Goal: Task Accomplishment & Management: Manage account settings

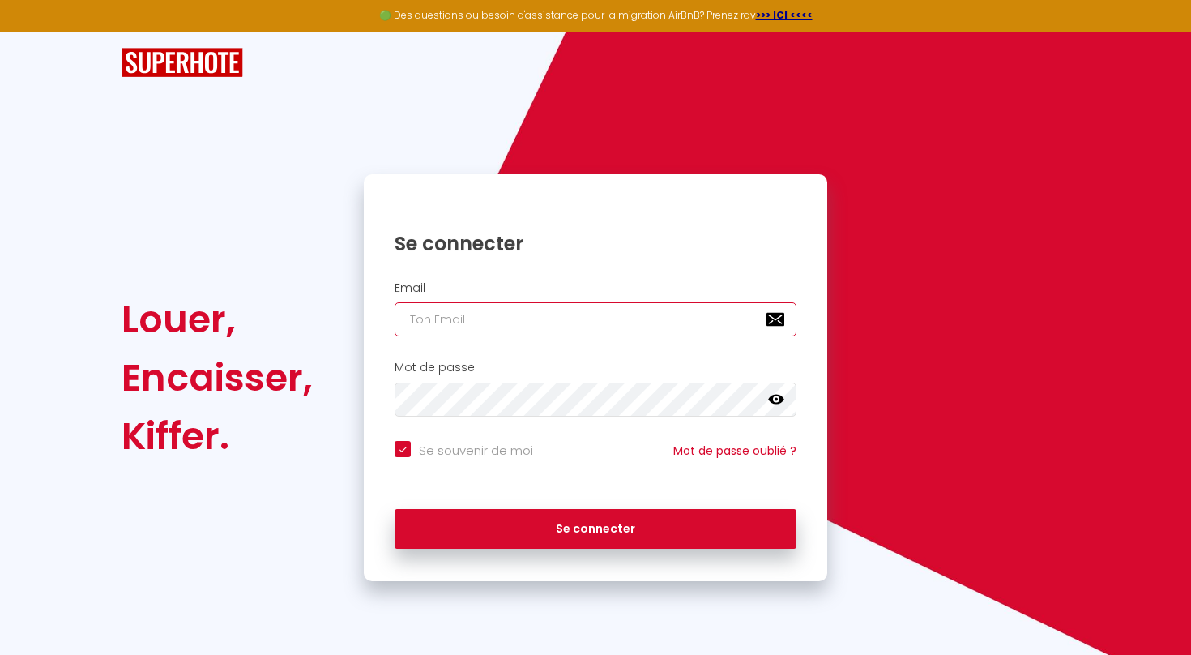
type input "[EMAIL_ADDRESS][DOMAIN_NAME]"
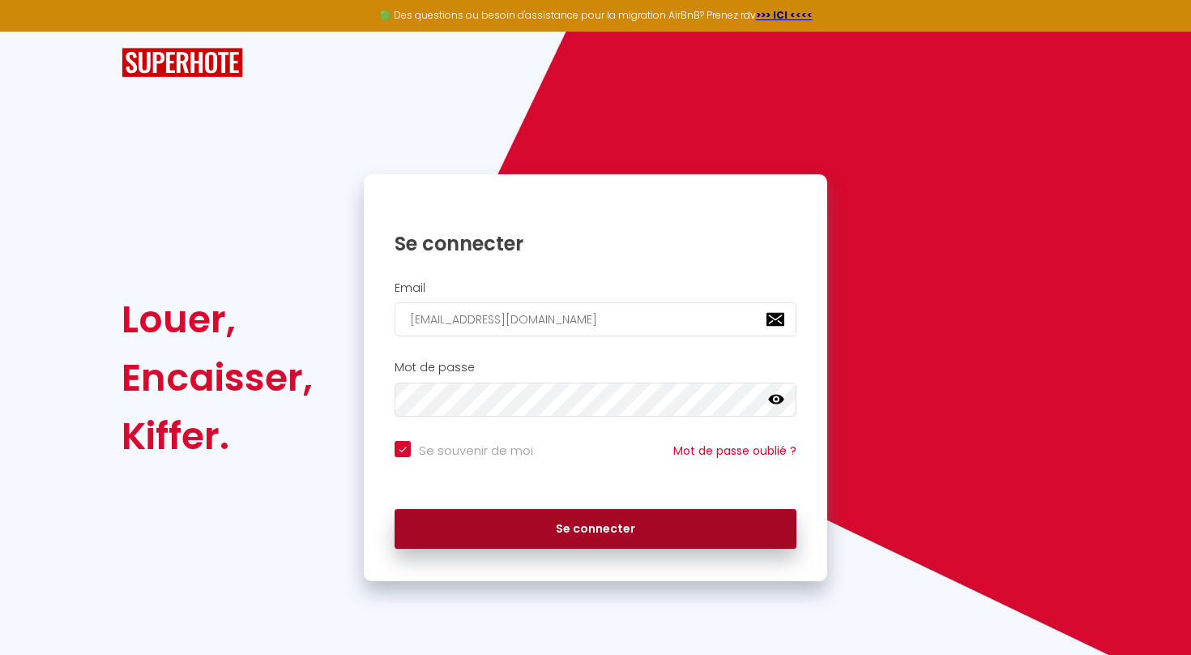
click at [498, 514] on button "Se connecter" at bounding box center [596, 529] width 402 height 41
checkbox input "true"
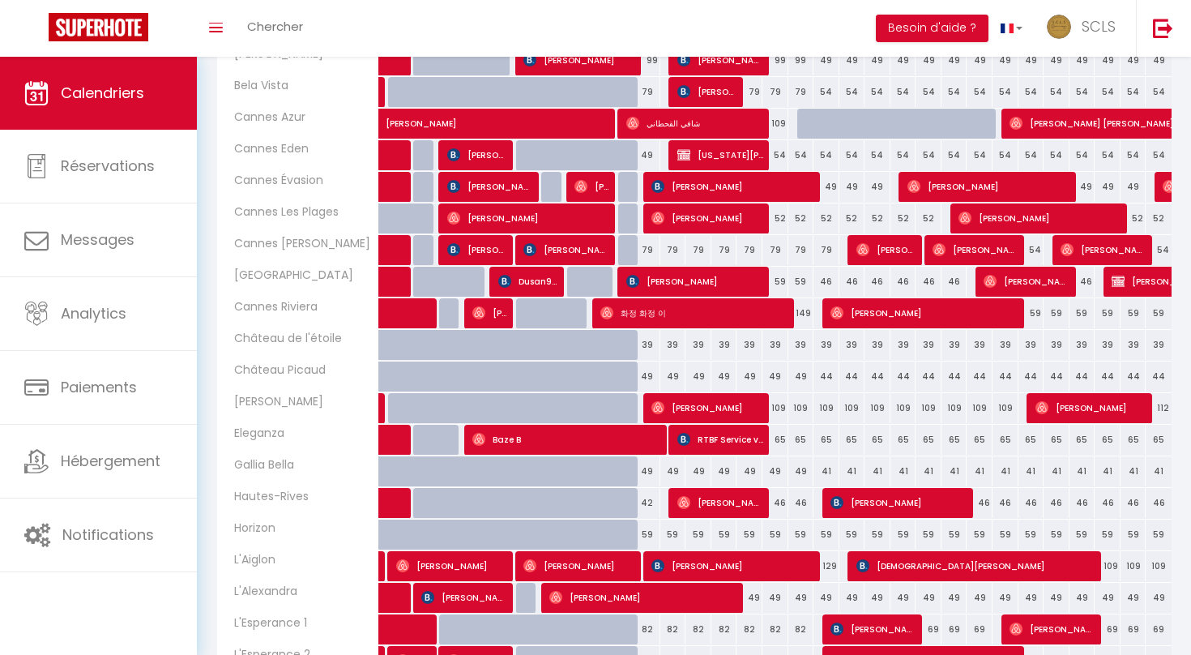
scroll to position [421, 0]
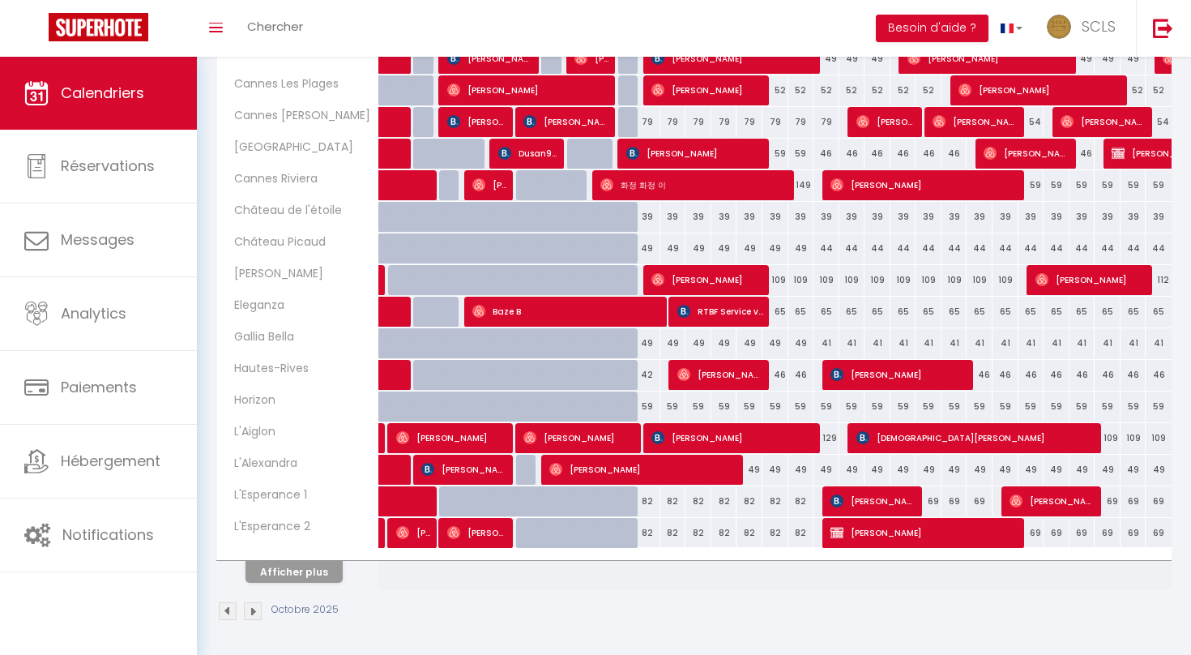
click at [310, 570] on button "Afficher plus" at bounding box center [294, 572] width 97 height 22
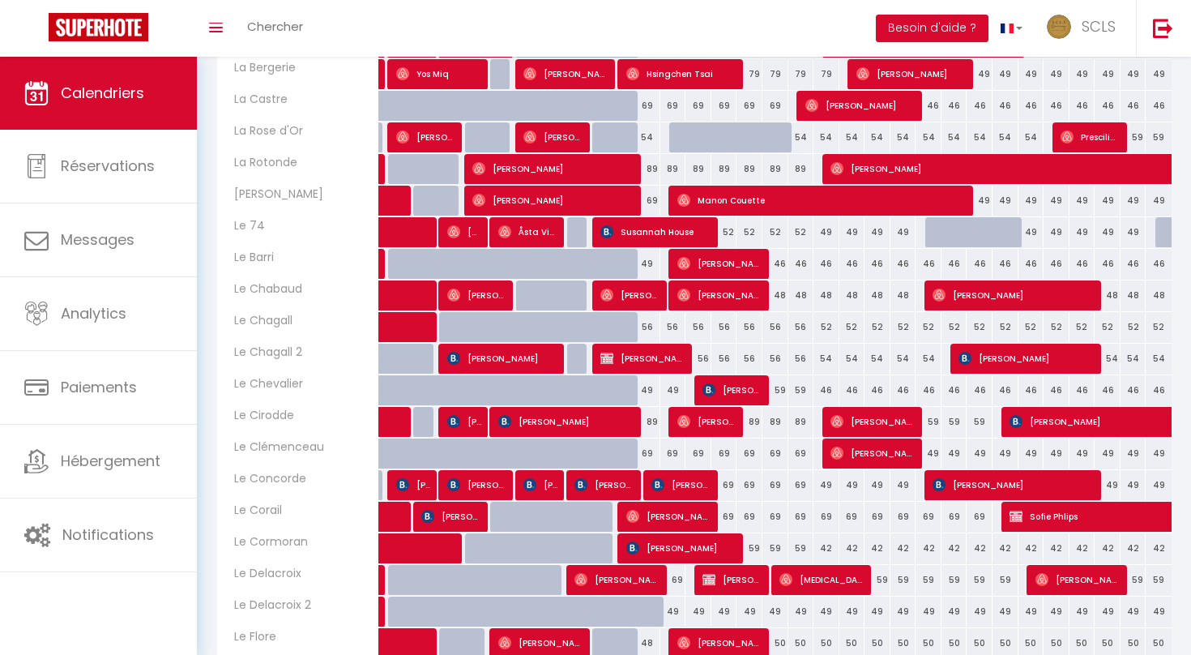
scroll to position [1053, 0]
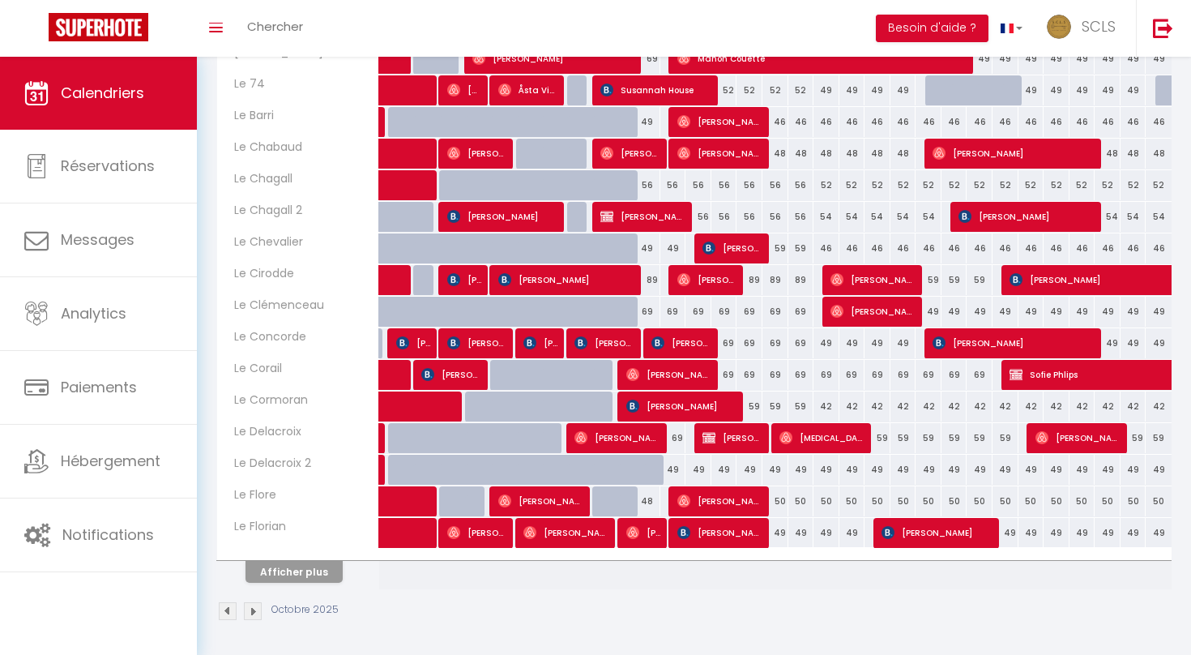
click at [310, 570] on button "Afficher plus" at bounding box center [294, 572] width 97 height 22
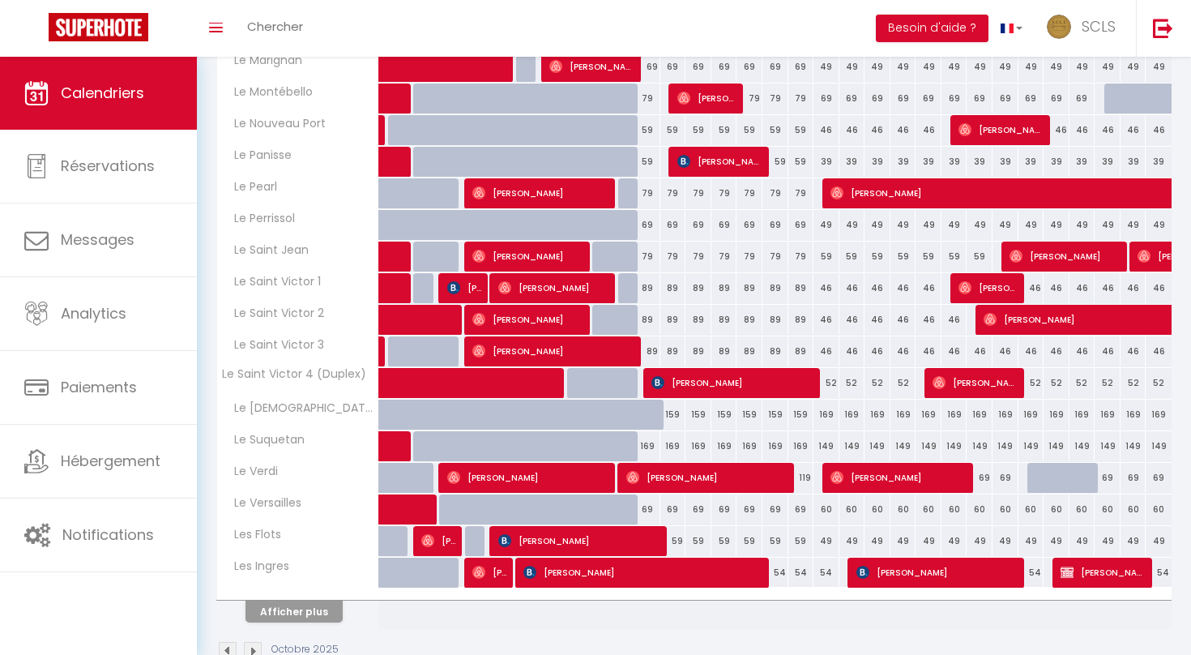
scroll to position [1647, 0]
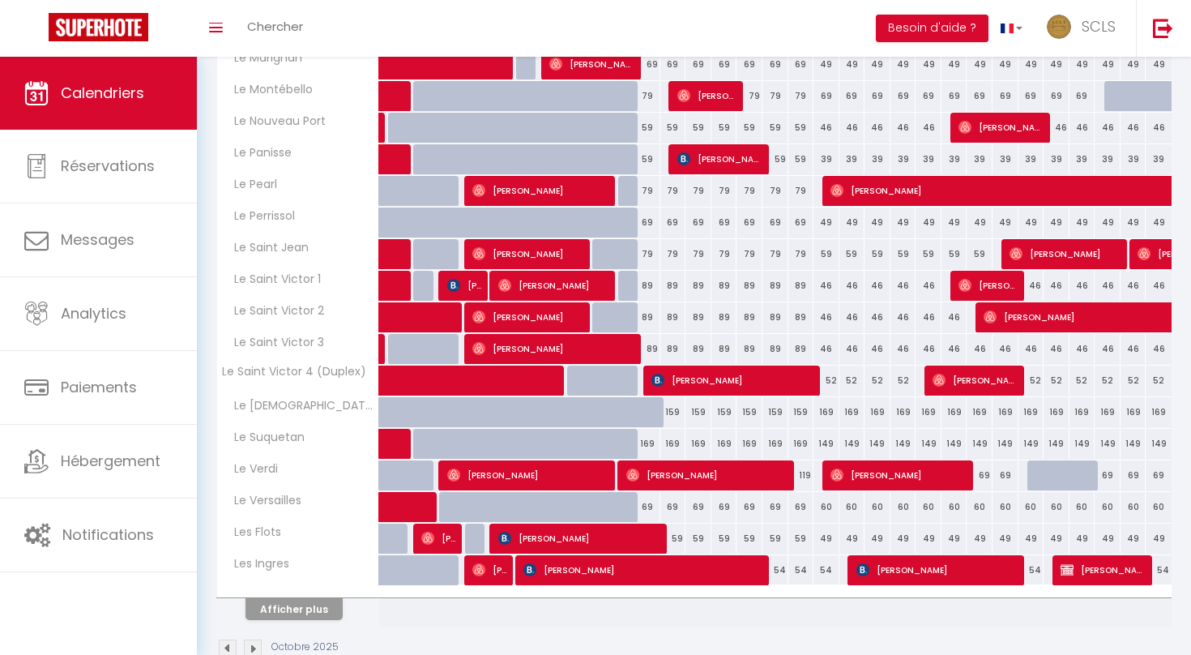
click at [297, 601] on button "Afficher plus" at bounding box center [294, 609] width 97 height 22
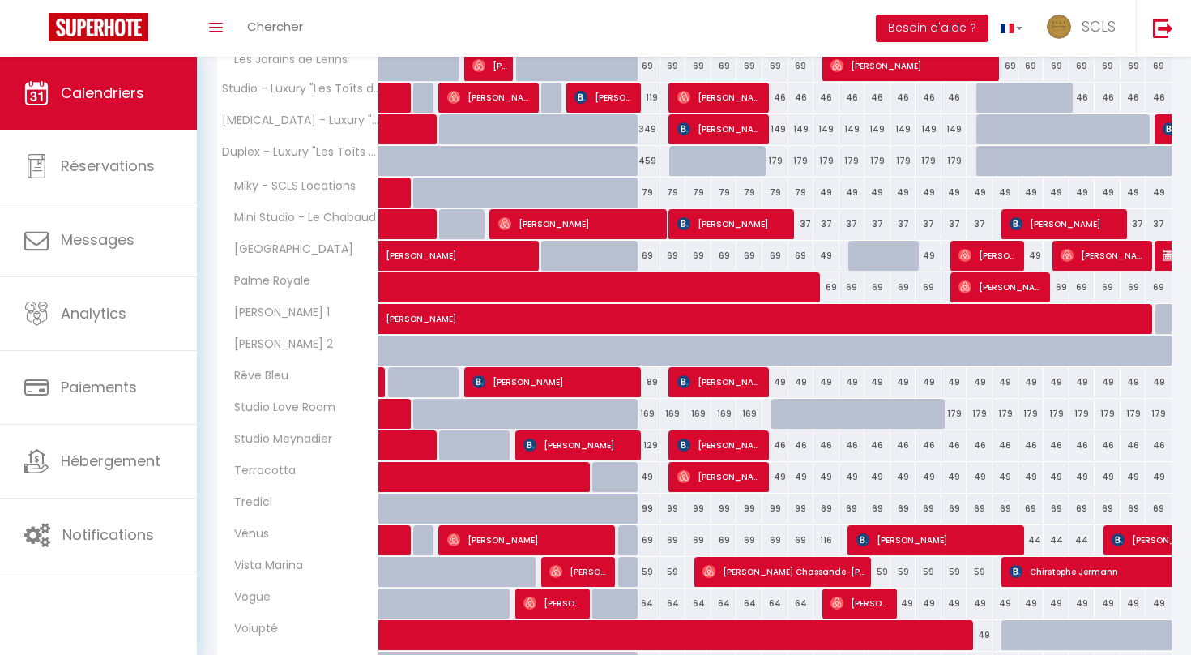
scroll to position [2182, 0]
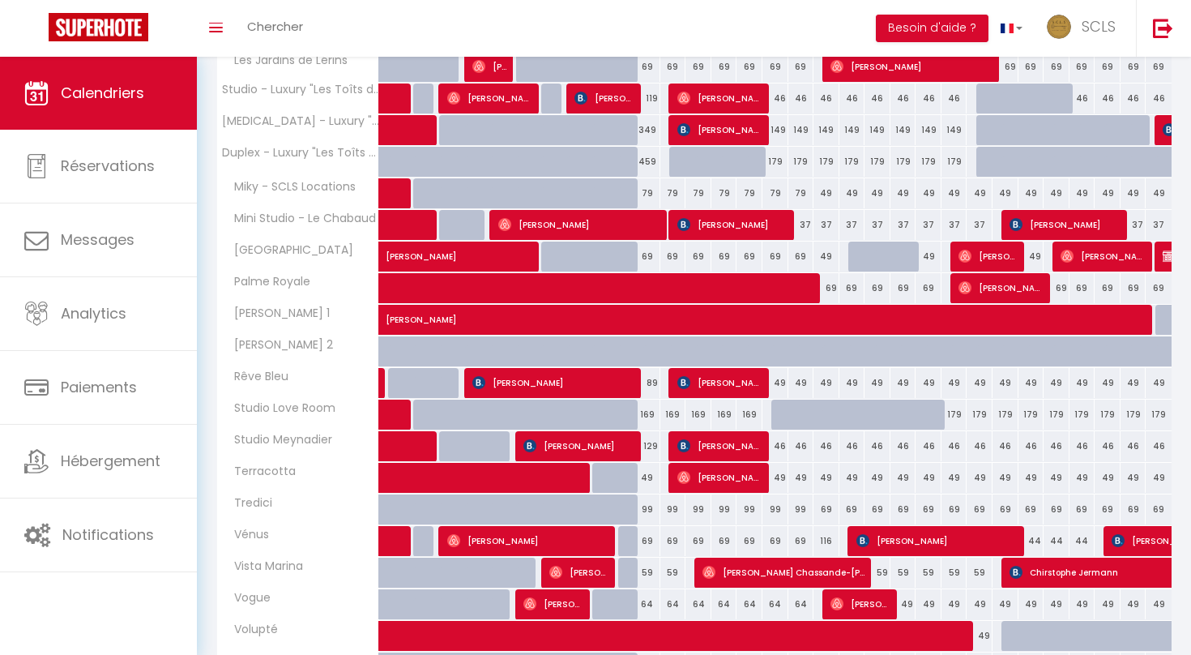
click at [738, 226] on span "[PERSON_NAME]" at bounding box center [733, 224] width 113 height 31
select select "OK"
select select "KO"
select select "0"
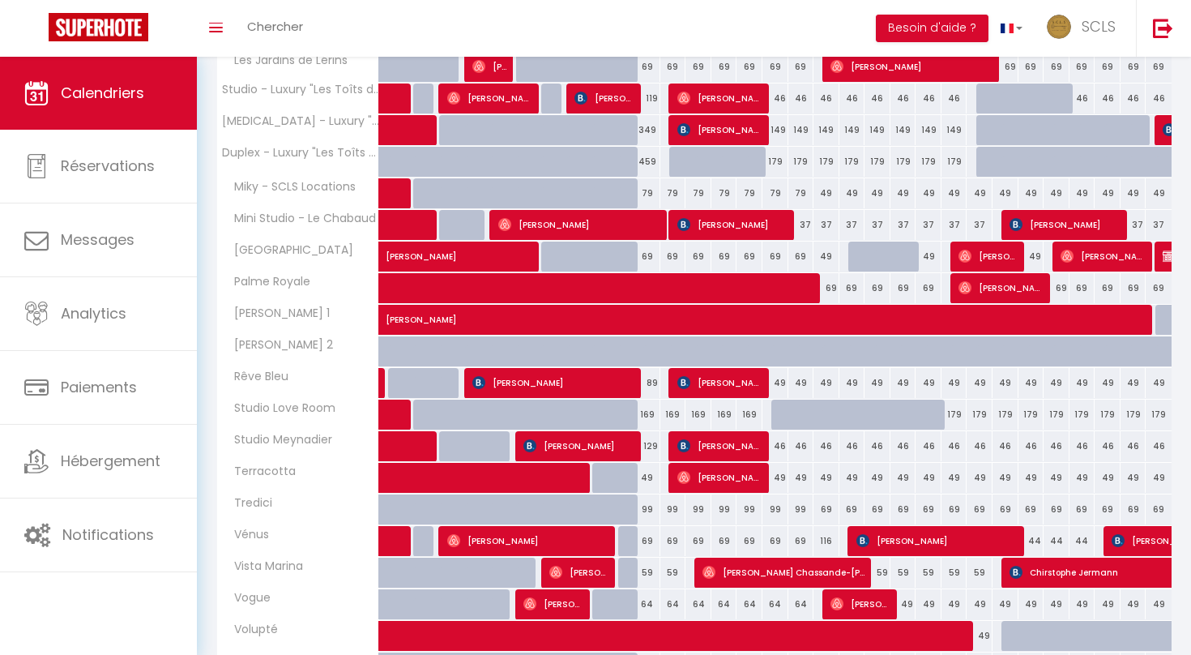
select select "1"
select select
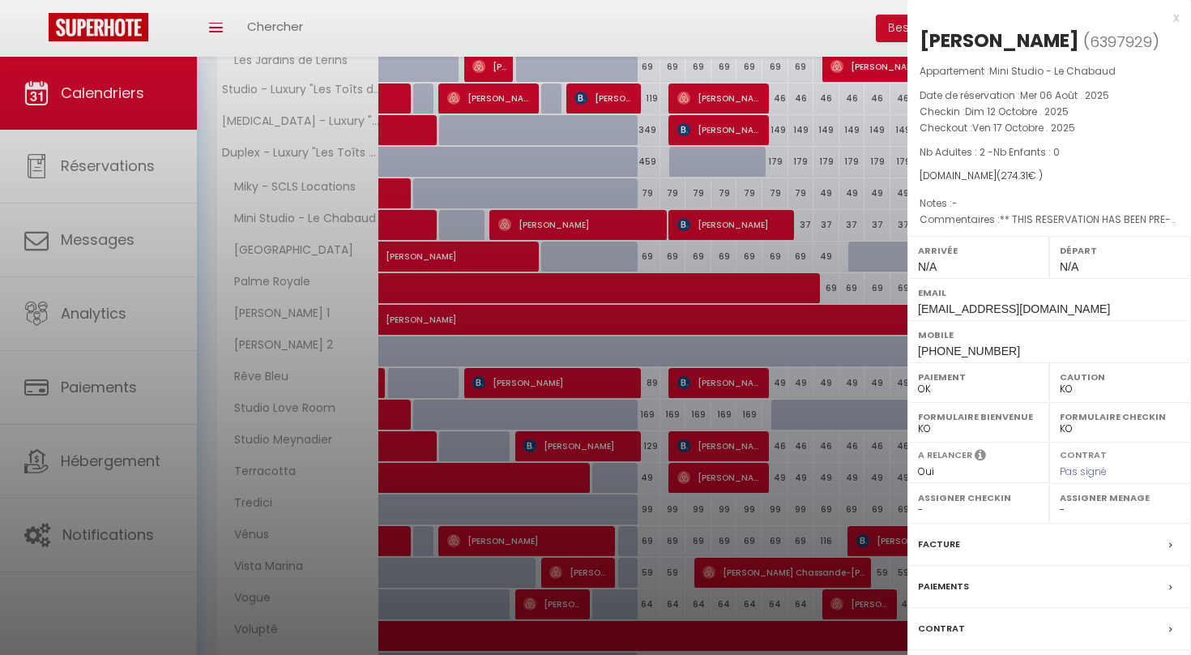
click at [703, 385] on div at bounding box center [595, 327] width 1191 height 655
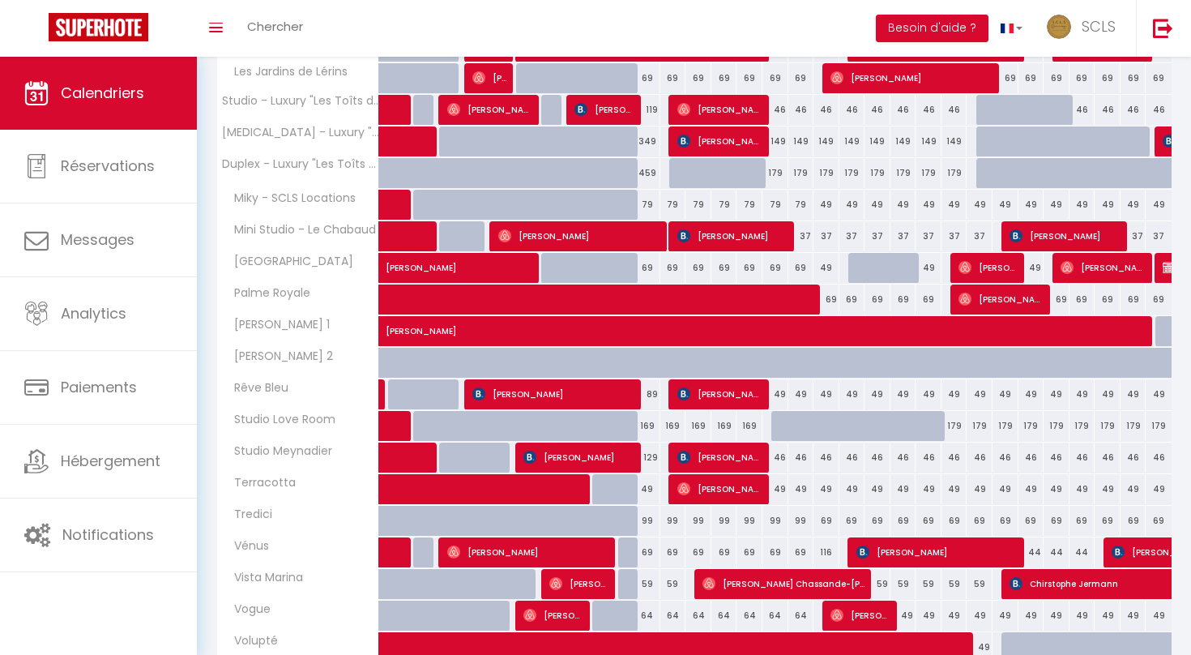
scroll to position [2277, 0]
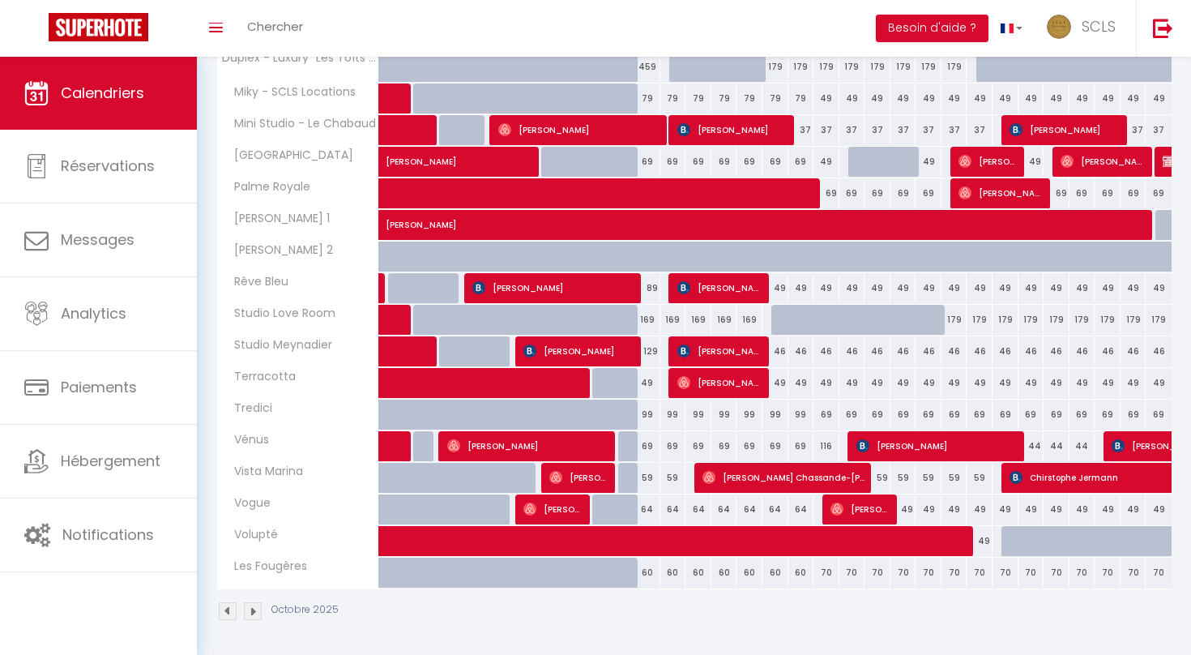
click at [692, 356] on span "[PERSON_NAME]" at bounding box center [720, 350] width 87 height 31
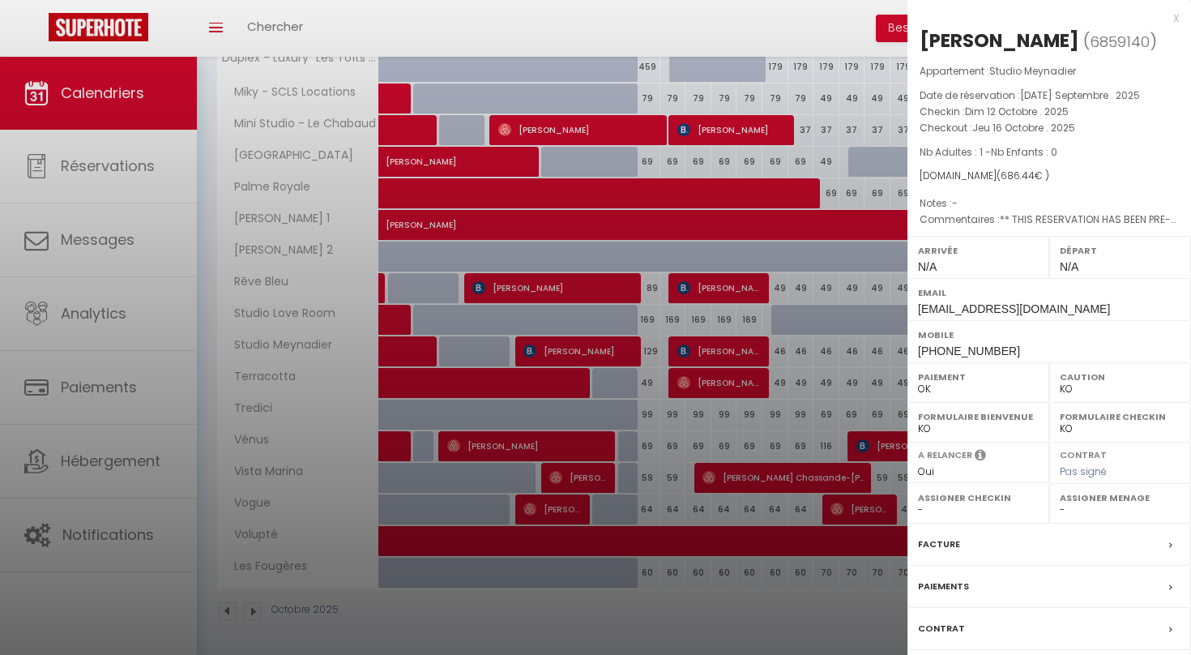
click at [946, 541] on label "Facture" at bounding box center [939, 544] width 42 height 17
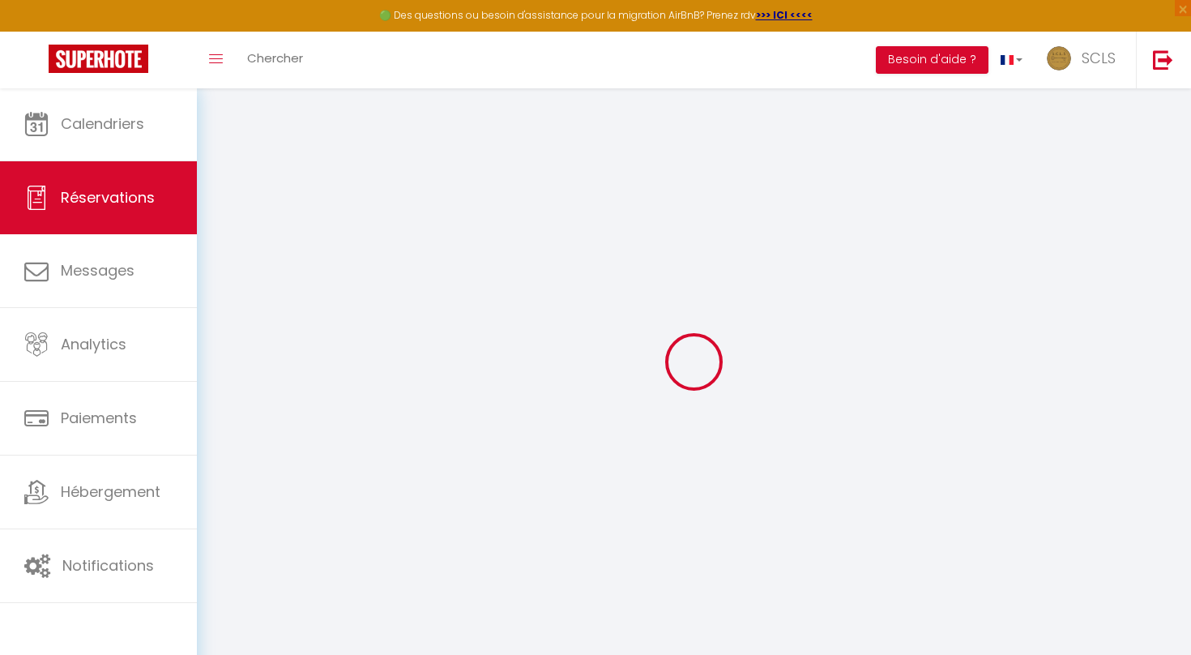
select select "cleaning"
select select "taxes"
select select
checkbox input "false"
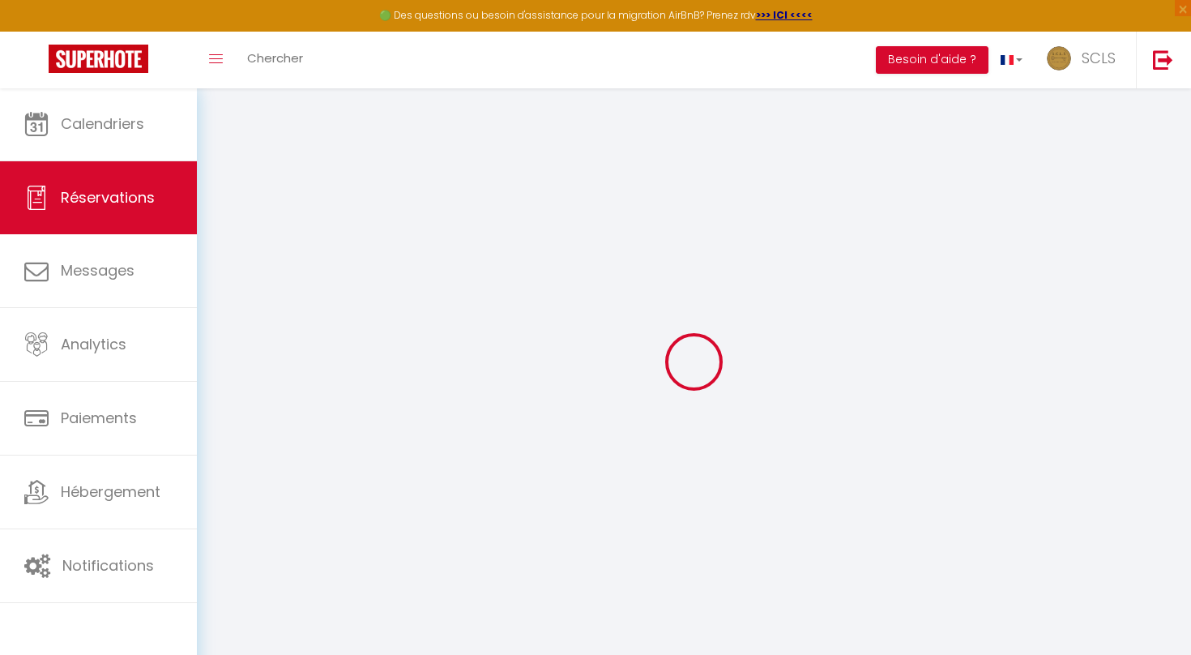
select select
checkbox input "false"
type textarea "** THIS RESERVATION HAS BEEN PRE-PAID ** We are Hotelston a B2B travel reservat…"
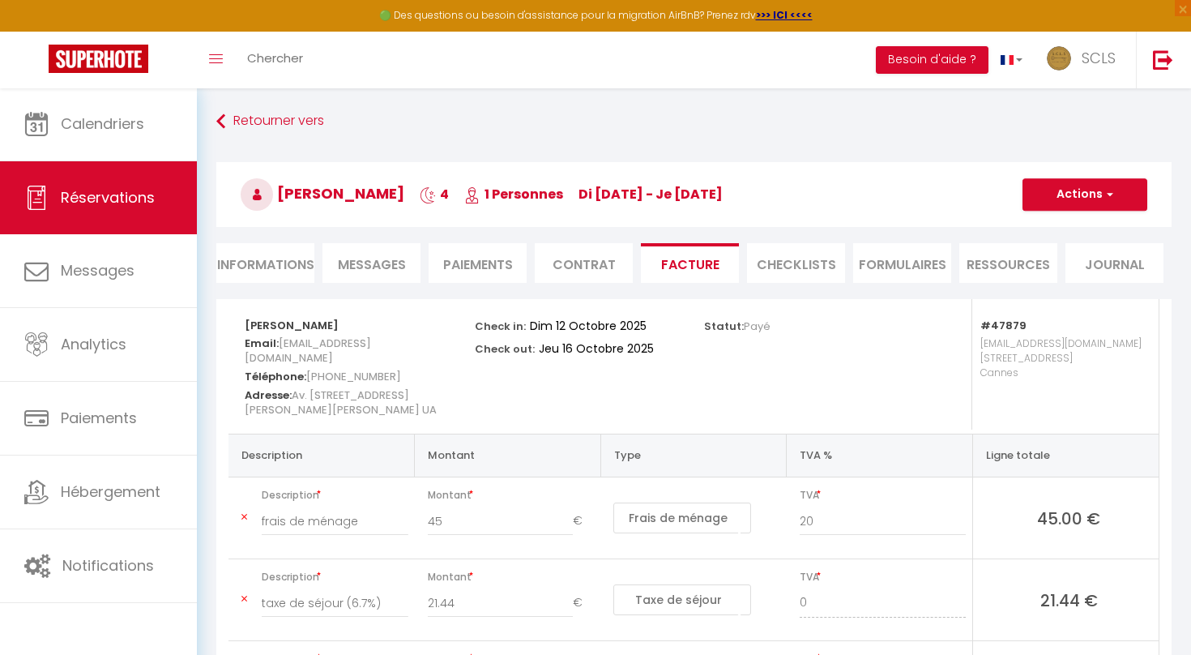
click at [374, 263] on span "Messages" at bounding box center [372, 264] width 68 height 19
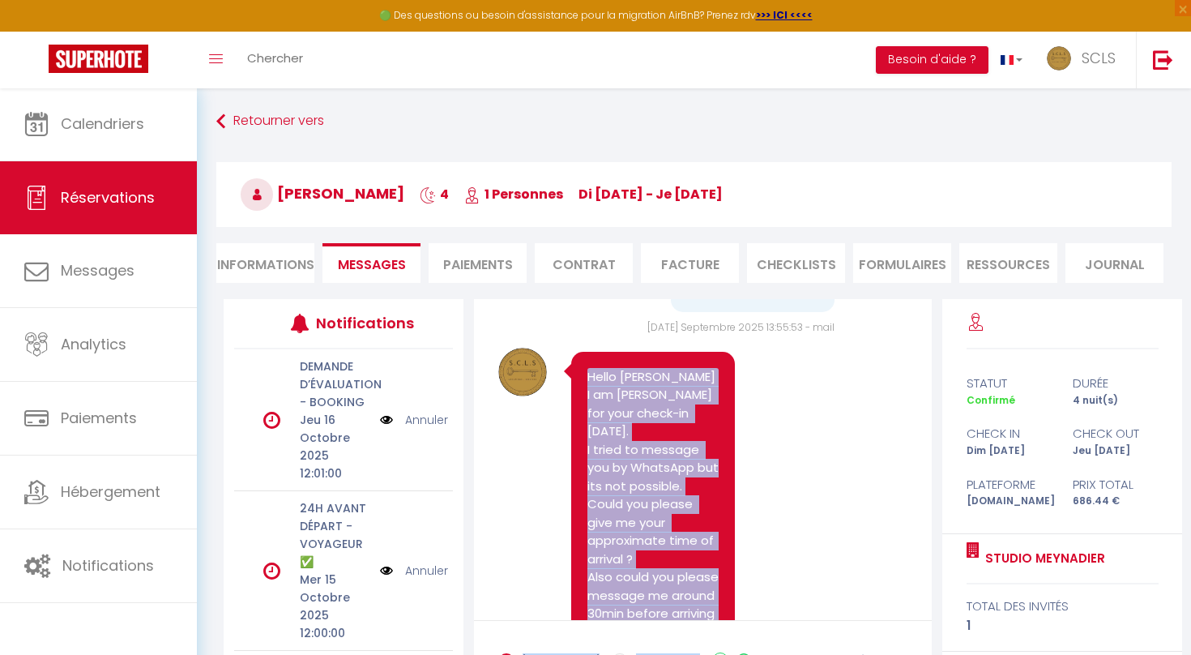
scroll to position [4688, 0]
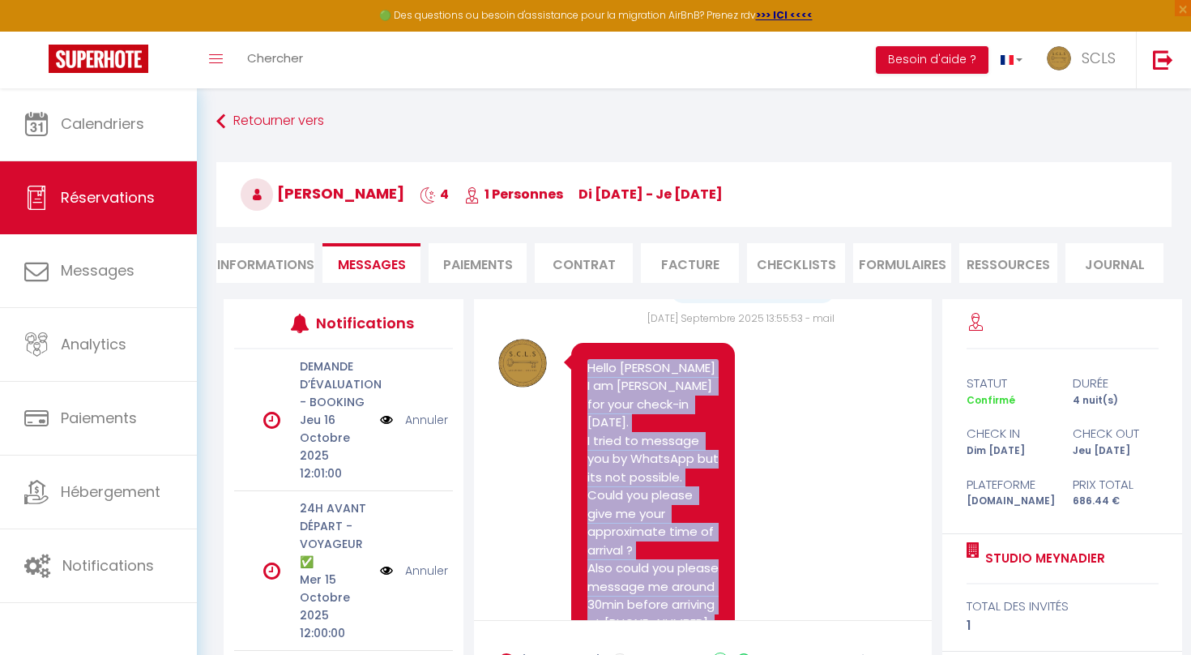
drag, startPoint x: 588, startPoint y: 336, endPoint x: 695, endPoint y: 539, distance: 229.5
click at [695, 539] on pre "Hello [PERSON_NAME] I am [PERSON_NAME] for your check-in [DATE]. I tried to mes…" at bounding box center [653, 569] width 131 height 420
copy pre "Hello [PERSON_NAME] I am [PERSON_NAME] for your check-in [DATE]. I tried to mes…"
click at [239, 123] on link "Retourner vers" at bounding box center [693, 121] width 955 height 29
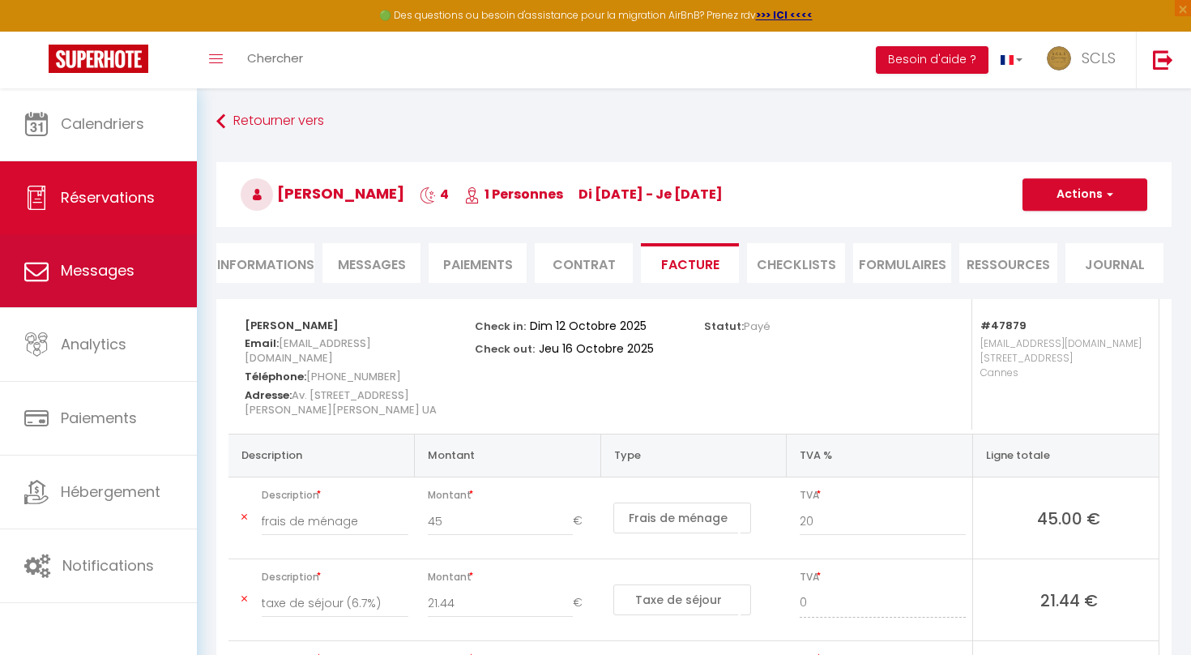
click at [118, 293] on link "Messages" at bounding box center [98, 270] width 197 height 73
select select "message"
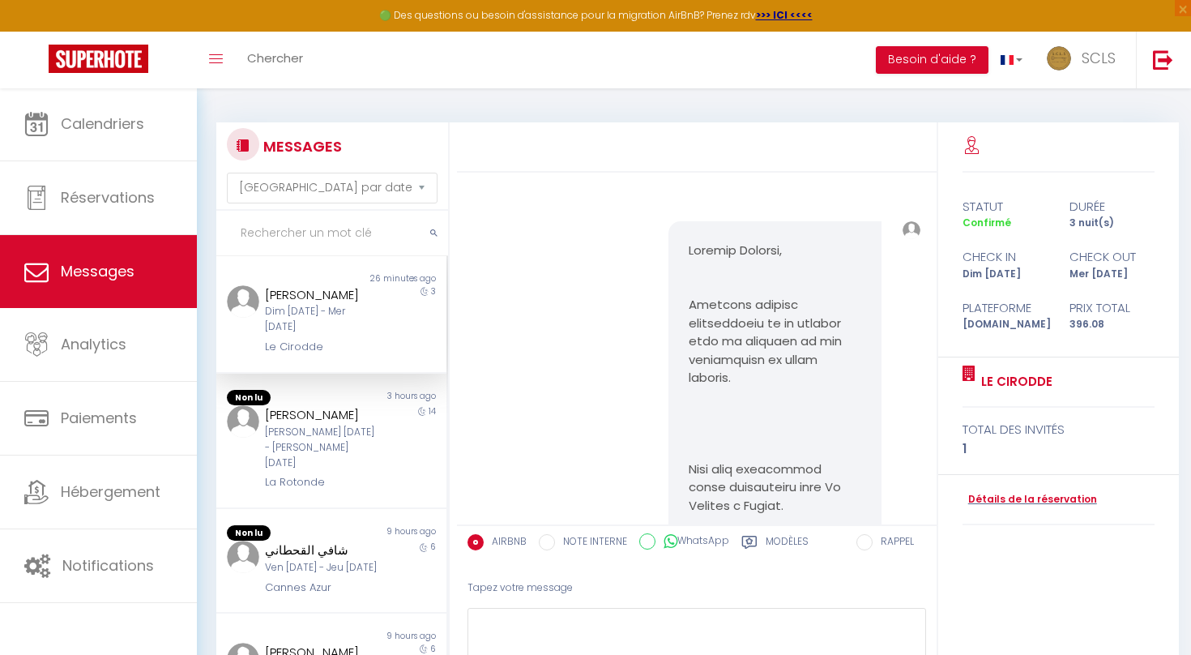
scroll to position [2689, 0]
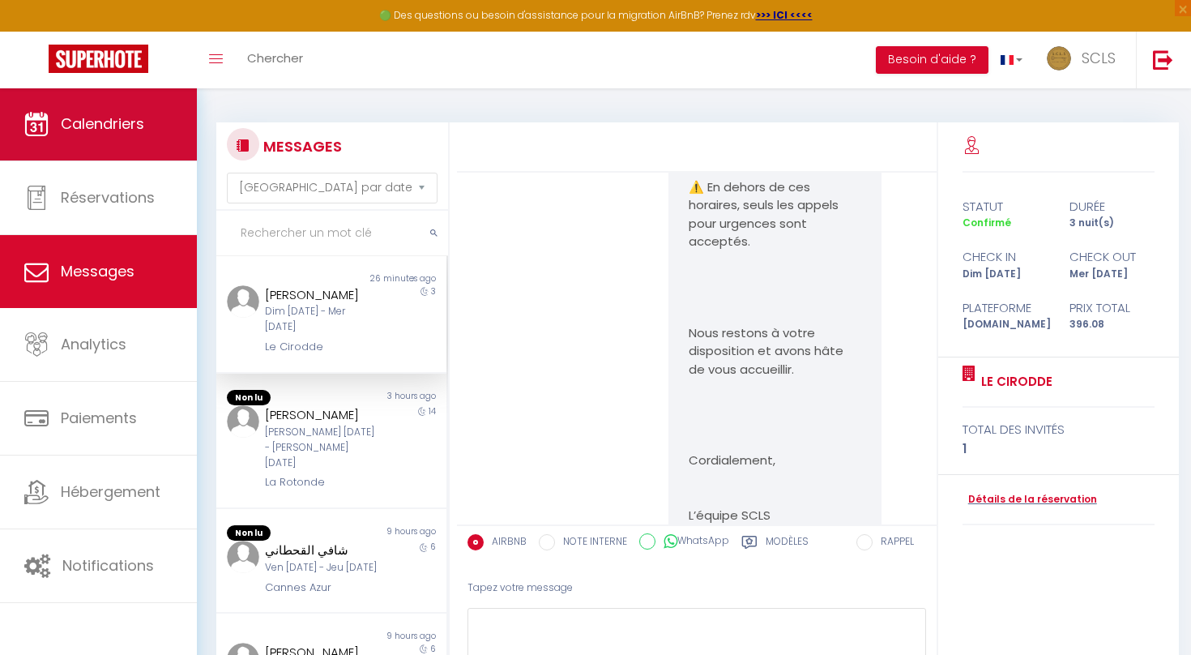
click at [158, 111] on link "Calendriers" at bounding box center [98, 124] width 197 height 73
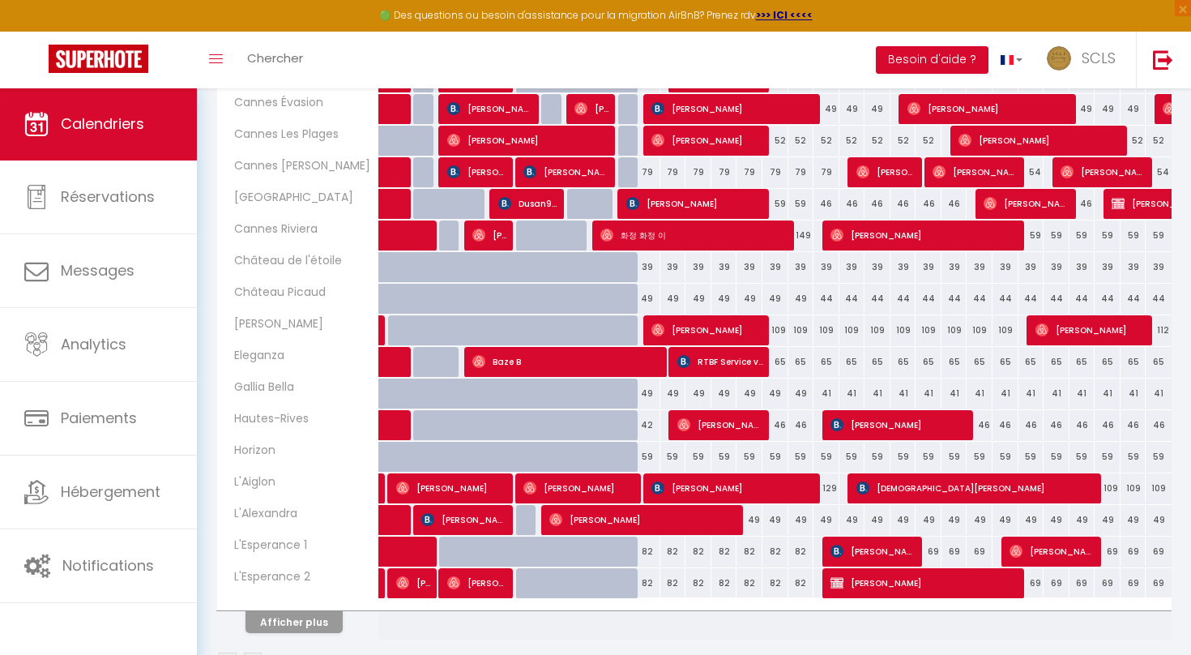
scroll to position [451, 0]
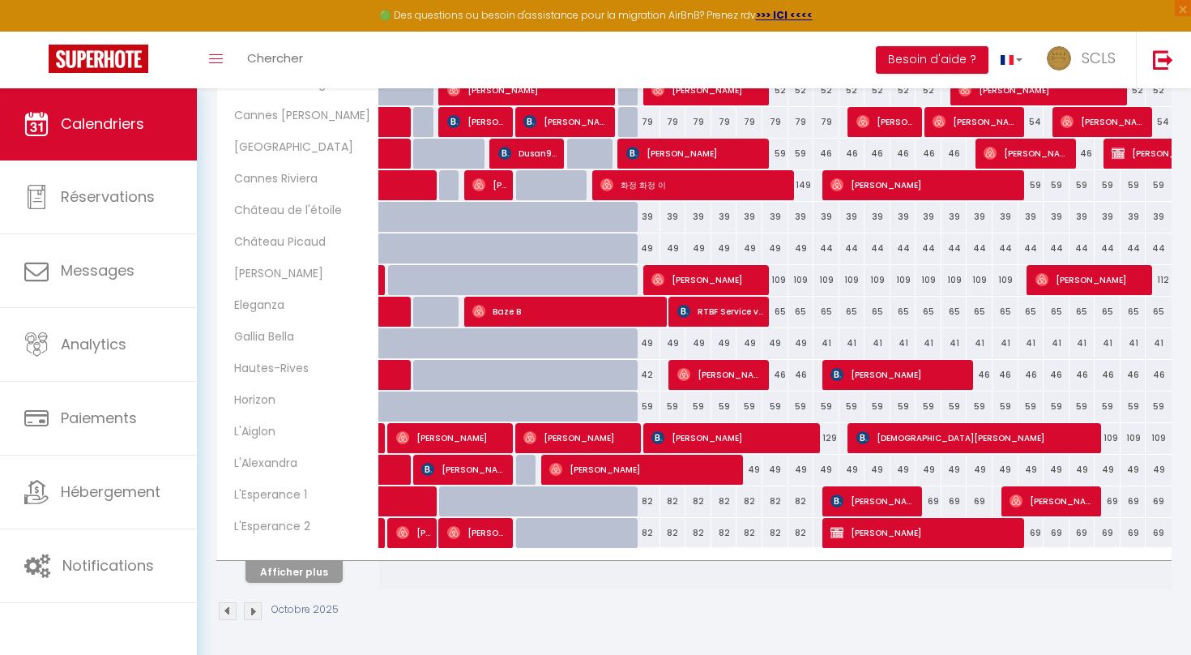
click at [284, 568] on button "Afficher plus" at bounding box center [294, 572] width 97 height 22
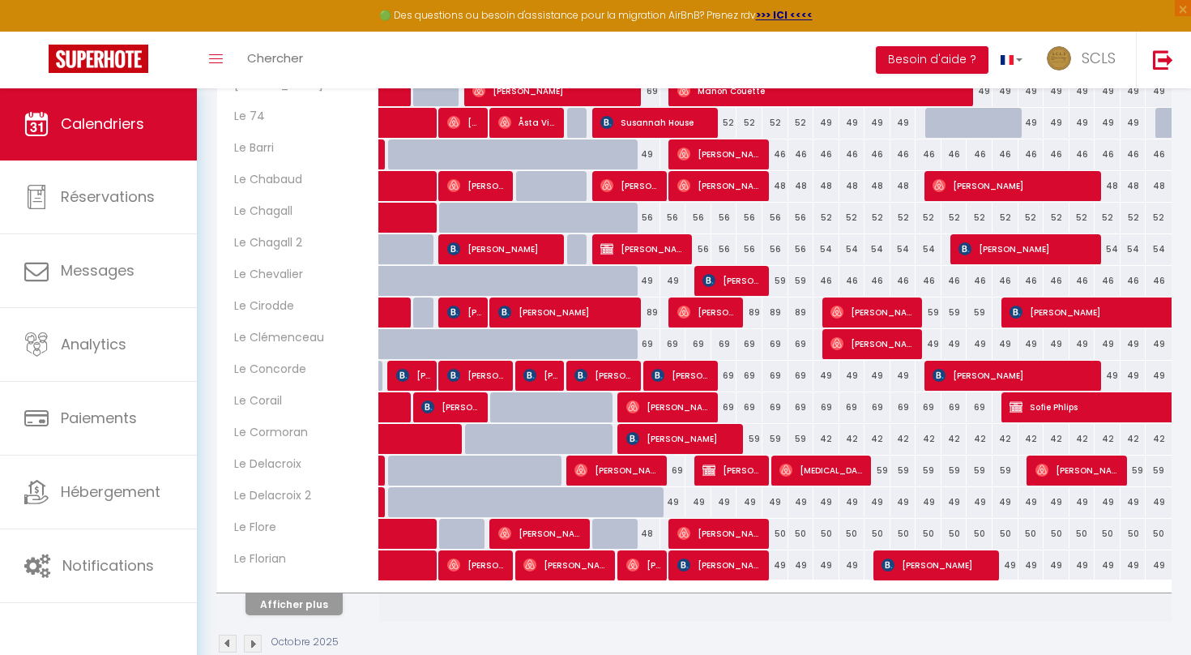
scroll to position [1083, 0]
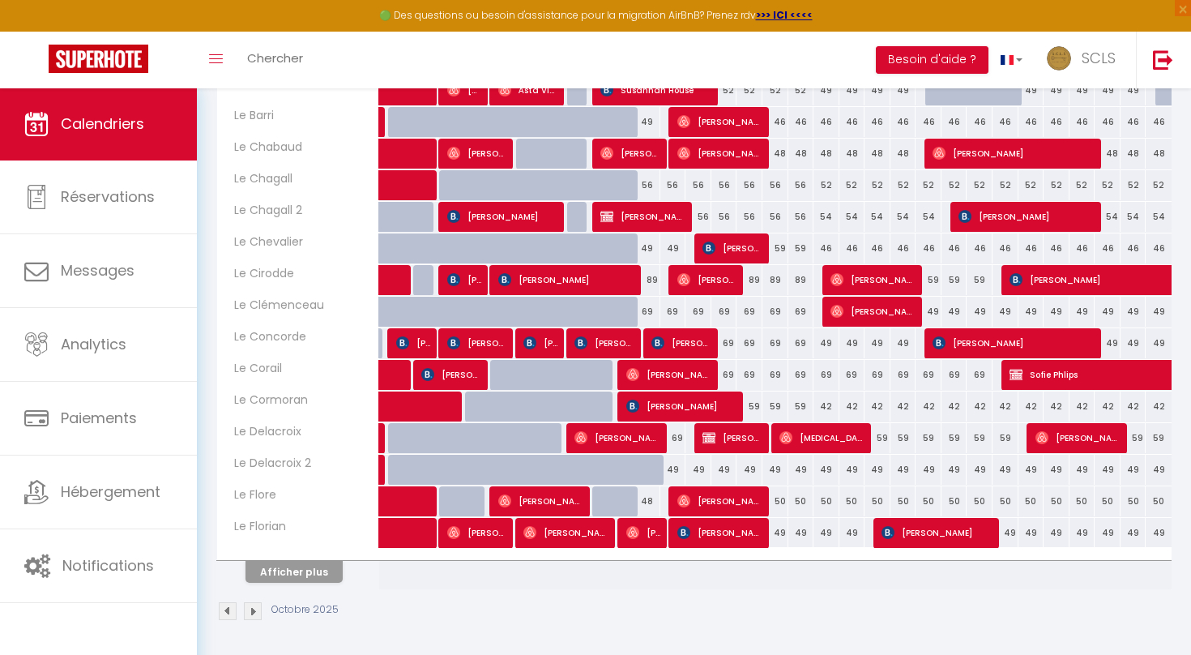
click at [711, 530] on span "[PERSON_NAME]" at bounding box center [720, 532] width 87 height 31
select select "OK"
select select "0"
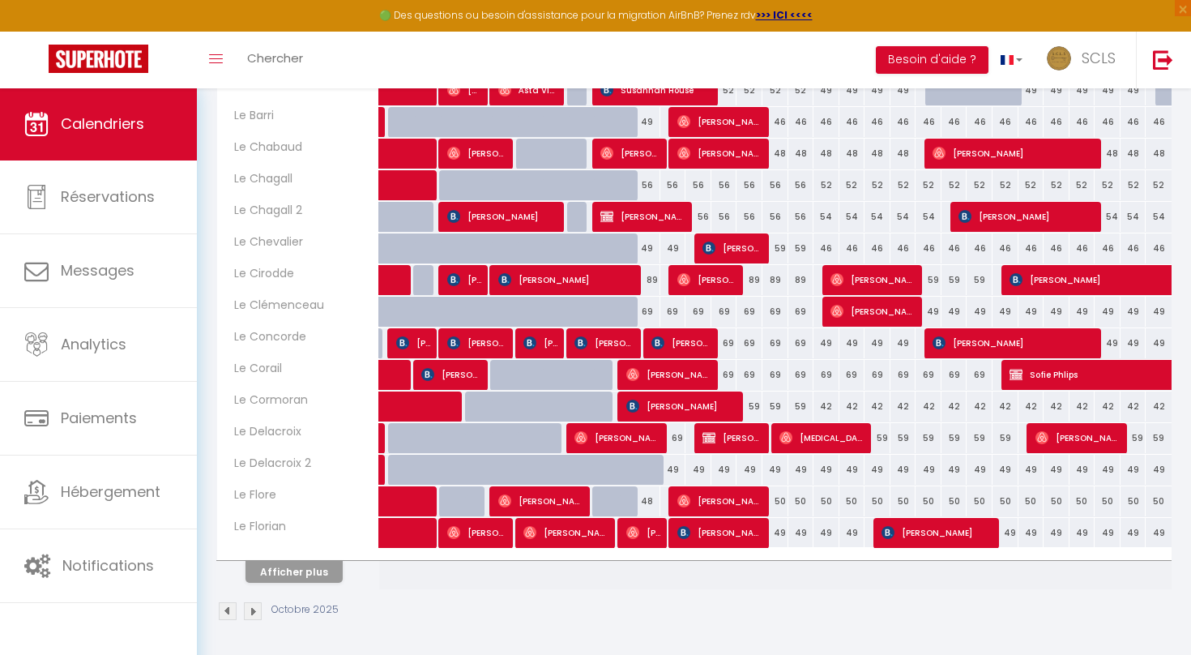
select select "1"
select select
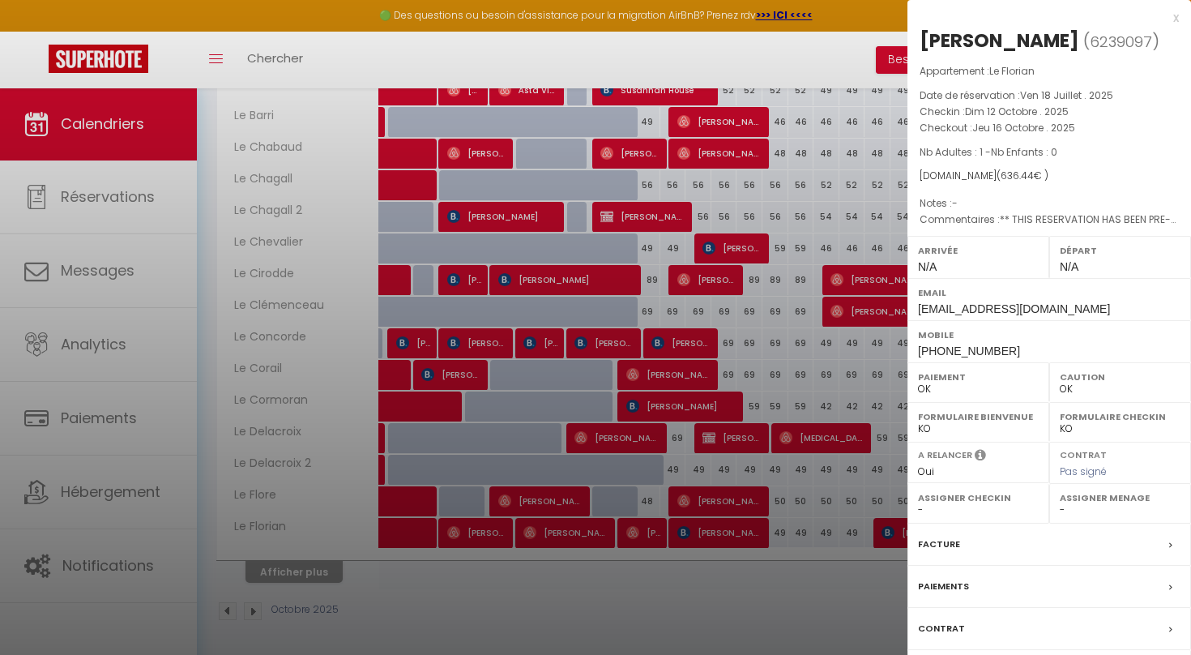
click at [946, 545] on label "Facture" at bounding box center [939, 544] width 42 height 17
select select
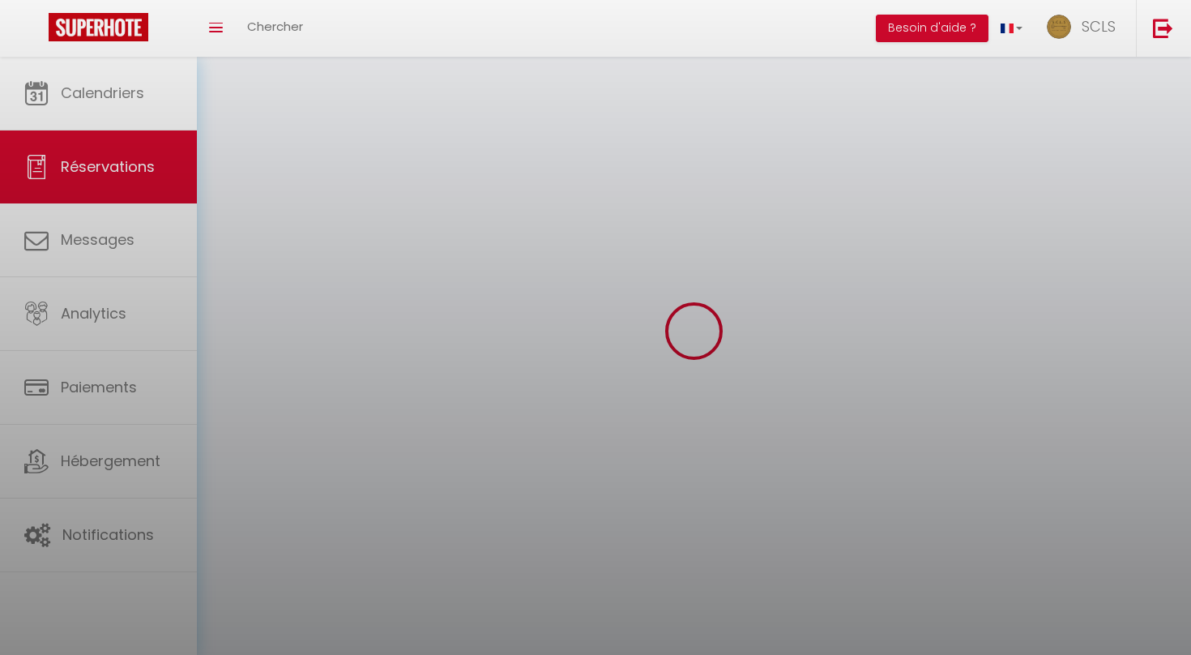
select select
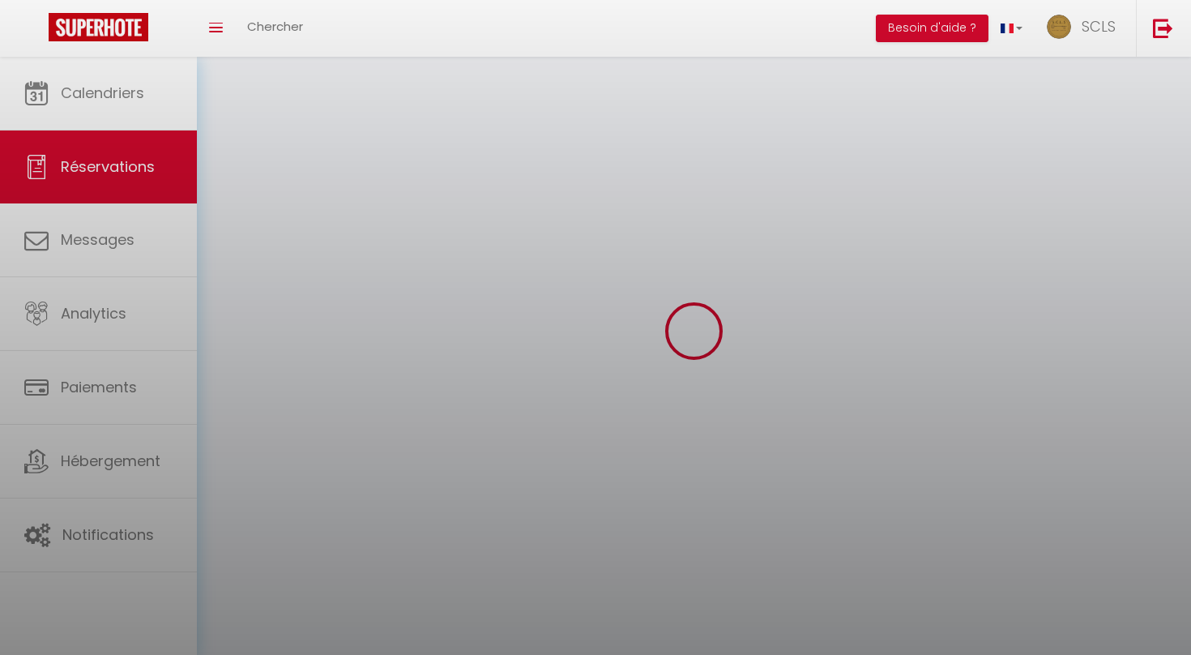
select select
checkbox input "false"
select select
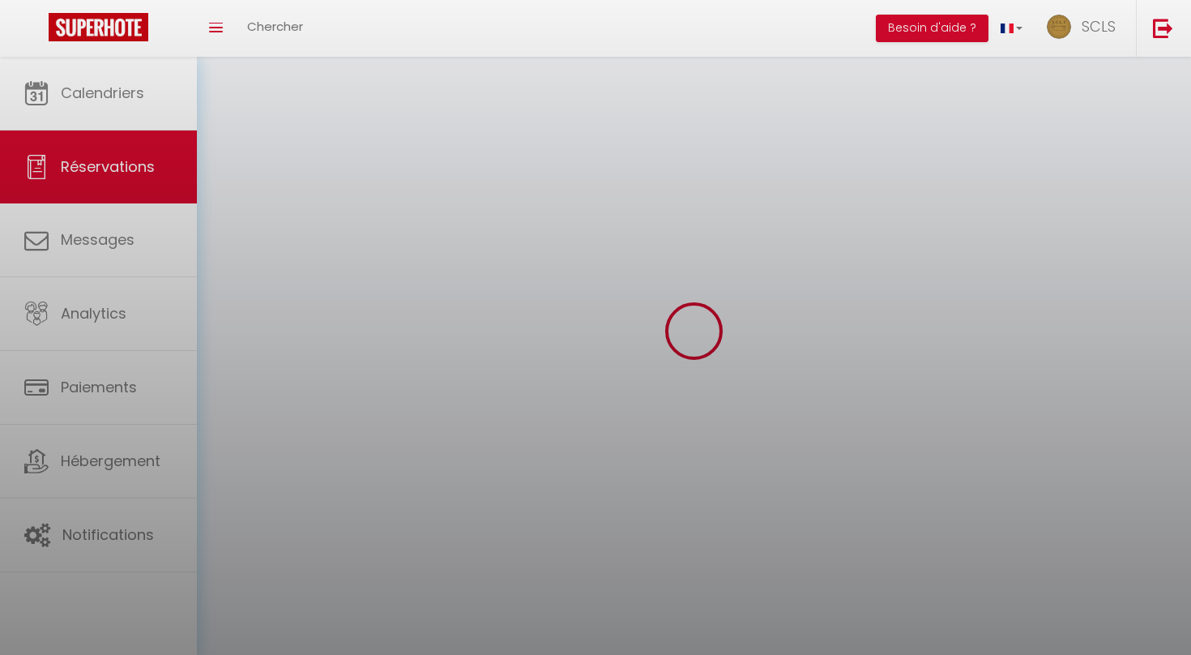
select select
checkbox input "false"
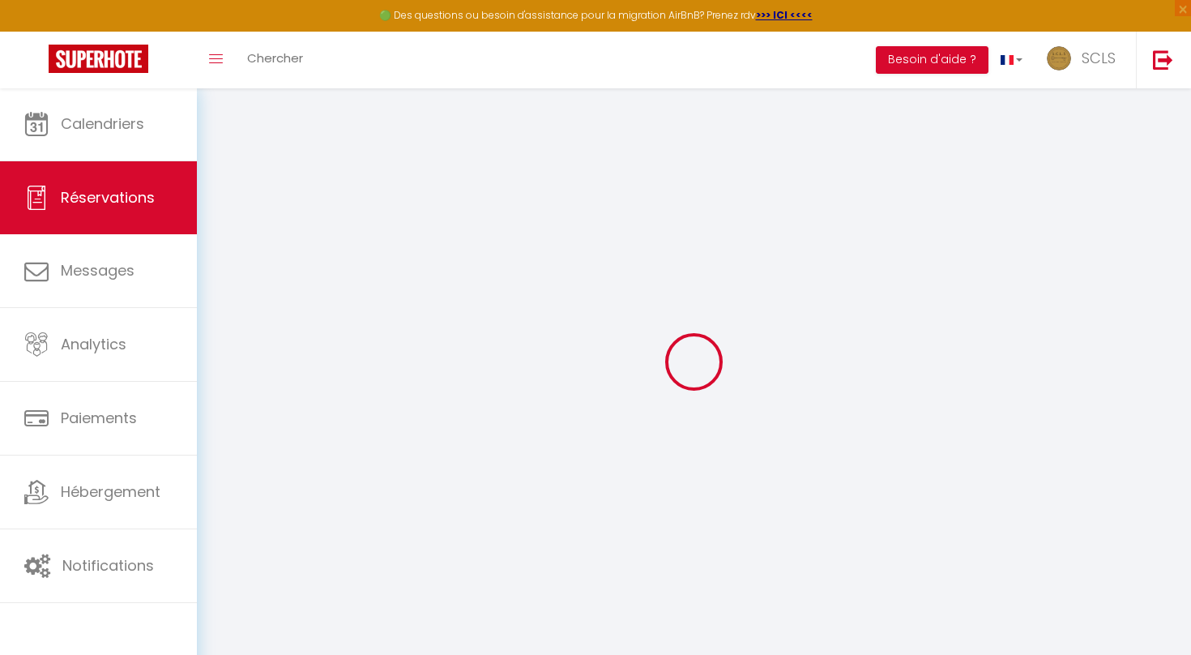
select select
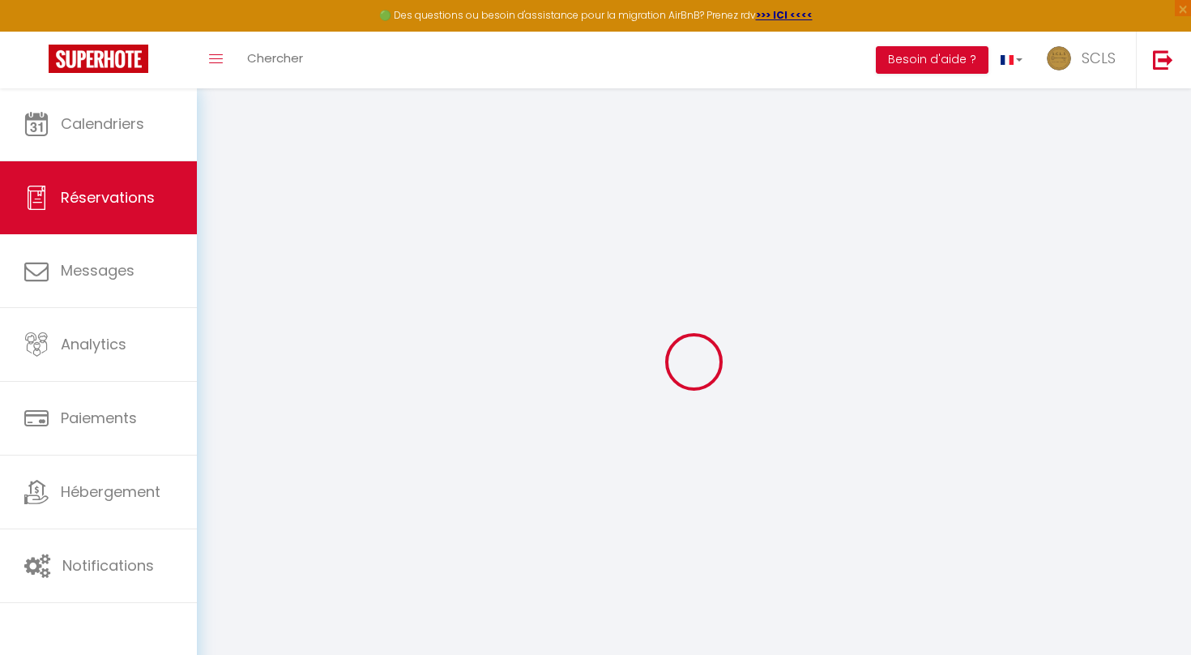
select select
checkbox input "false"
select select
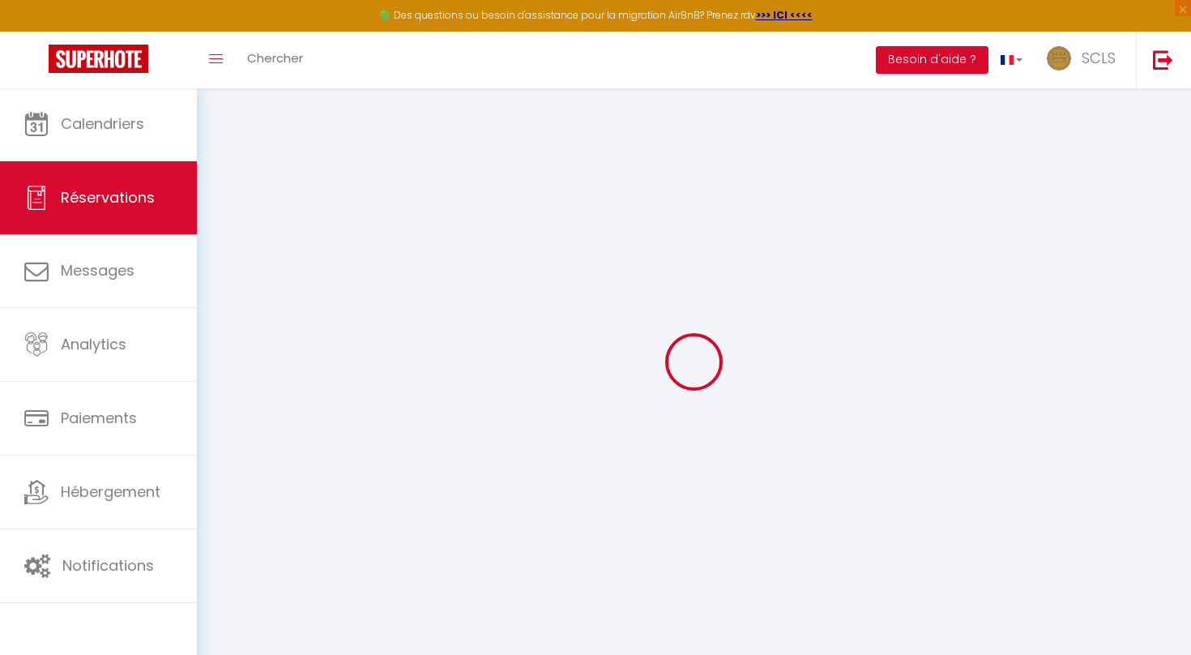
select select
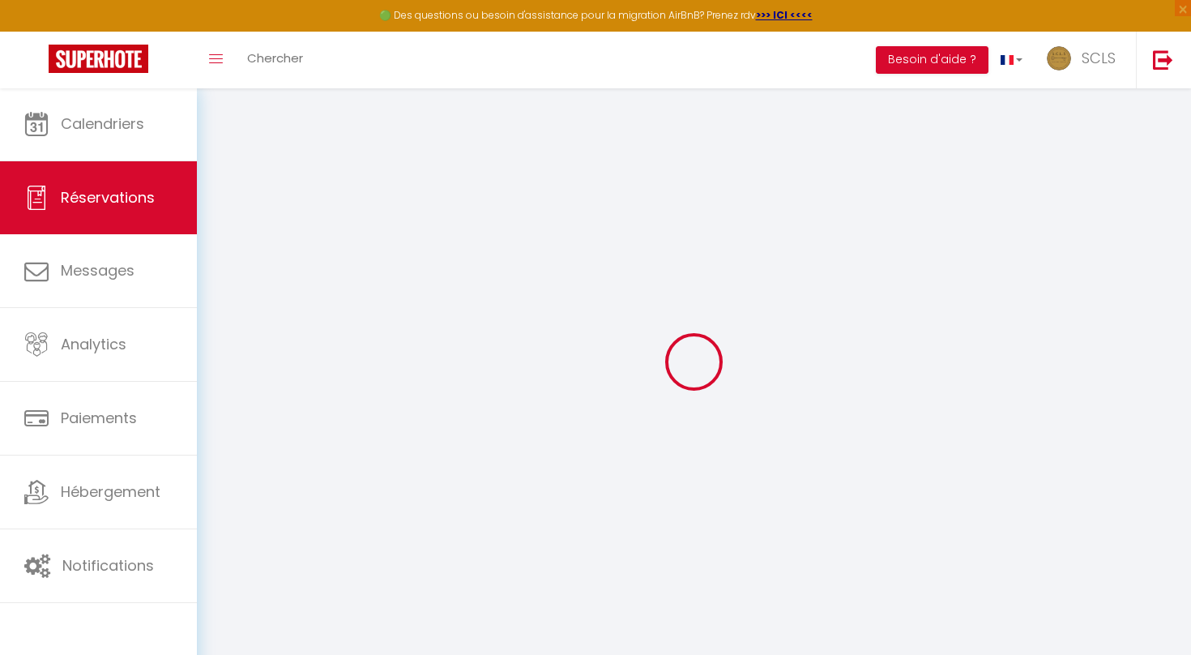
checkbox input "false"
type input "Karina"
type input "Rompa"
type input "[EMAIL_ADDRESS][DOMAIN_NAME]"
type input "[PHONE_NUMBER]"
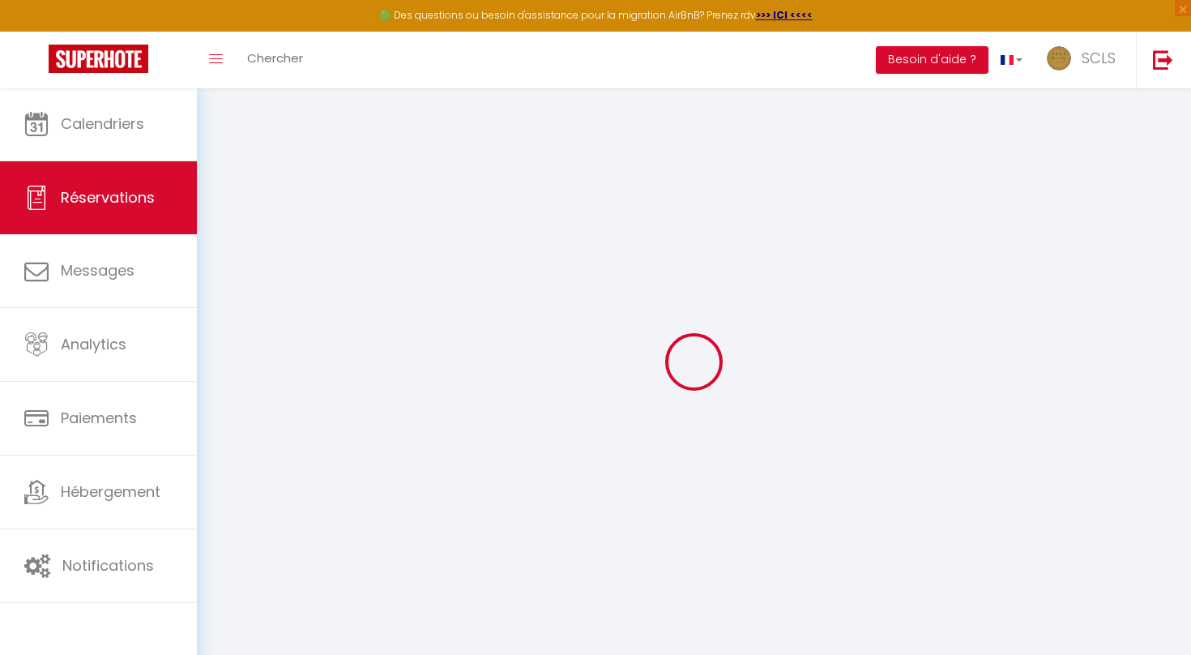
type input "08005"
type input "[STREET_ADDRESS]"
type input "[GEOGRAPHIC_DATA]"
select select "ES"
type input "92.25"
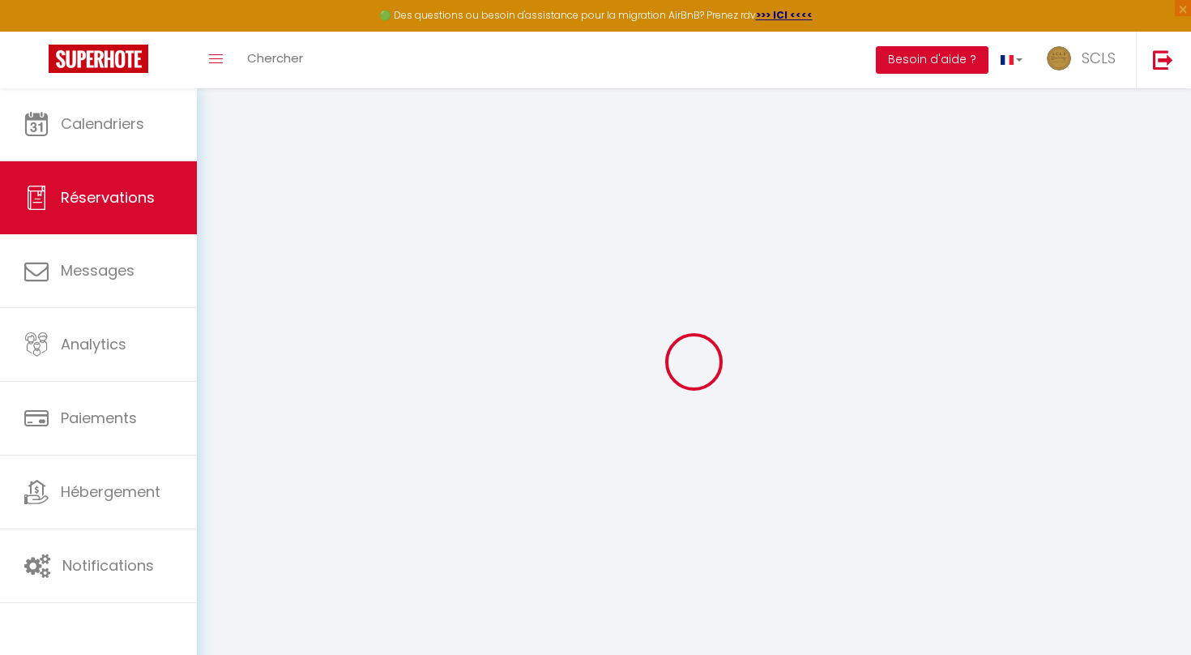
type input "8.91"
select select "14135"
select select "1"
select select
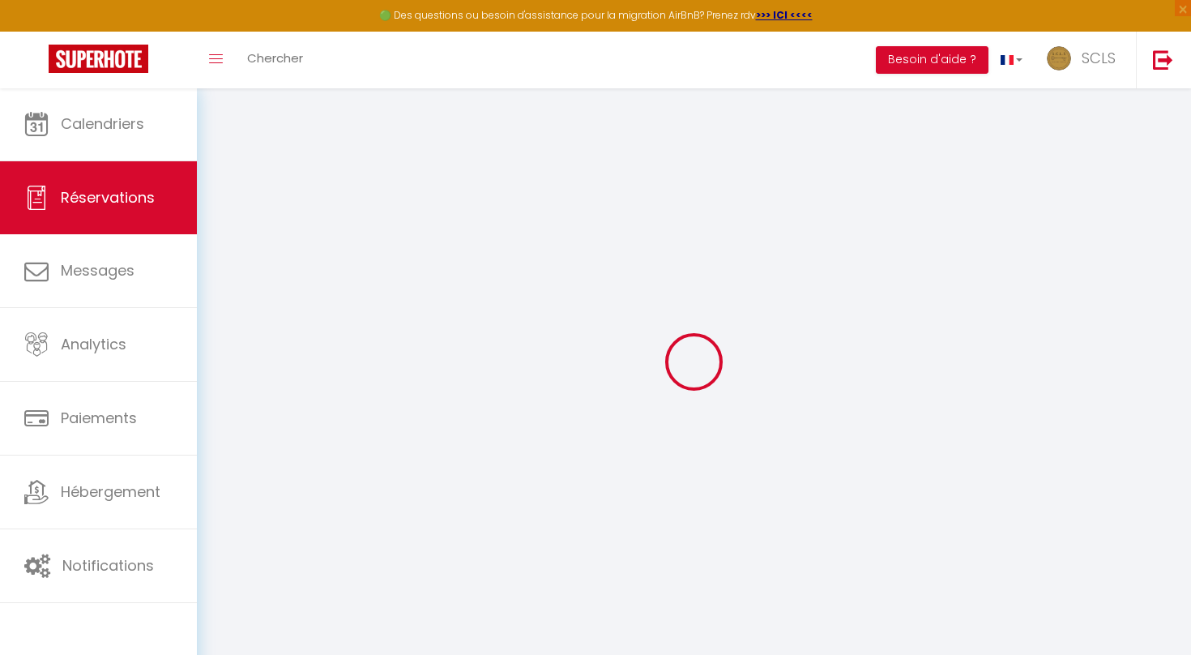
type input "1"
select select "12"
select select "15"
type input "556"
checkbox input "false"
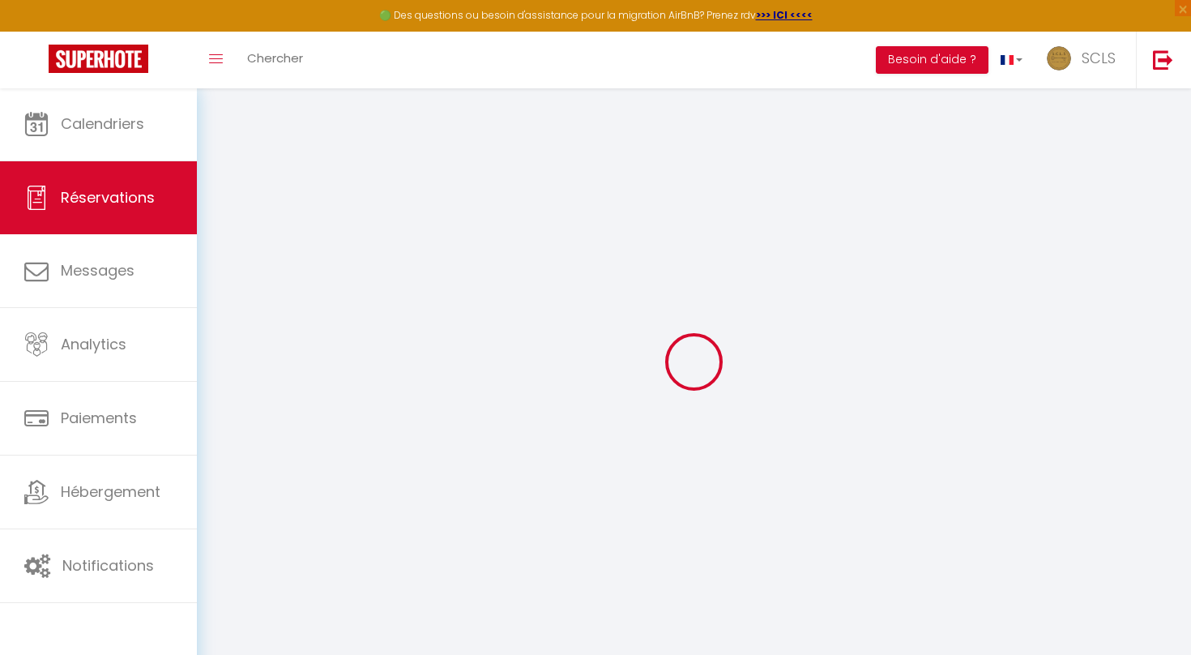
type input "0"
select select "2"
type input "0"
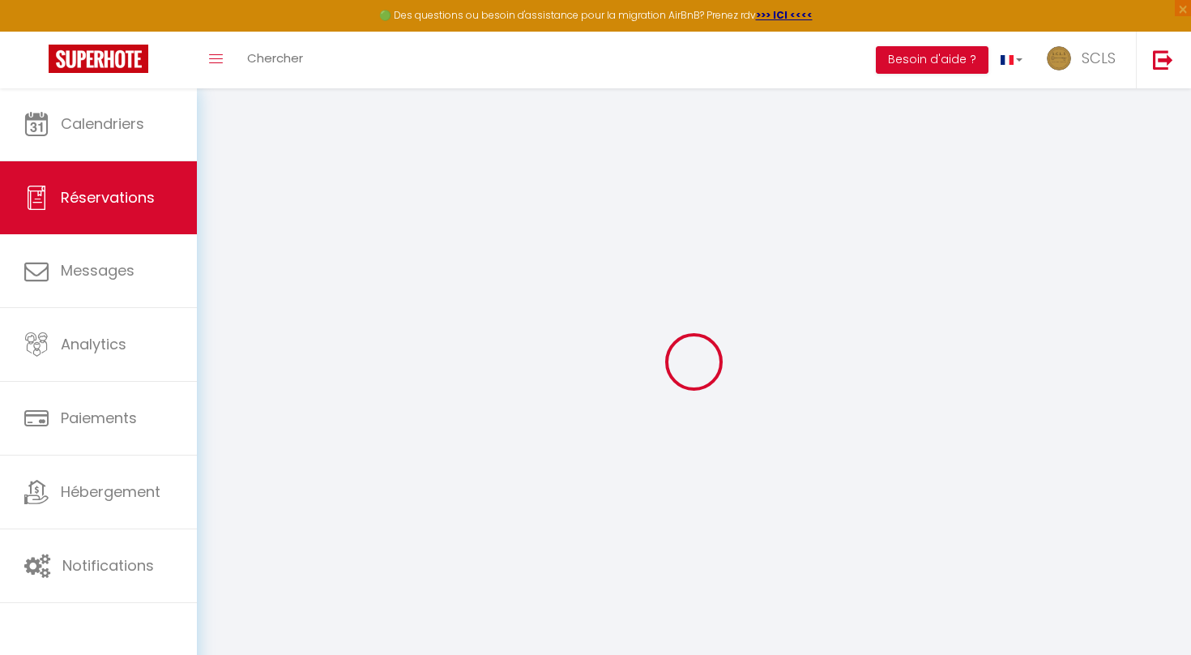
select select
checkbox input "false"
select select
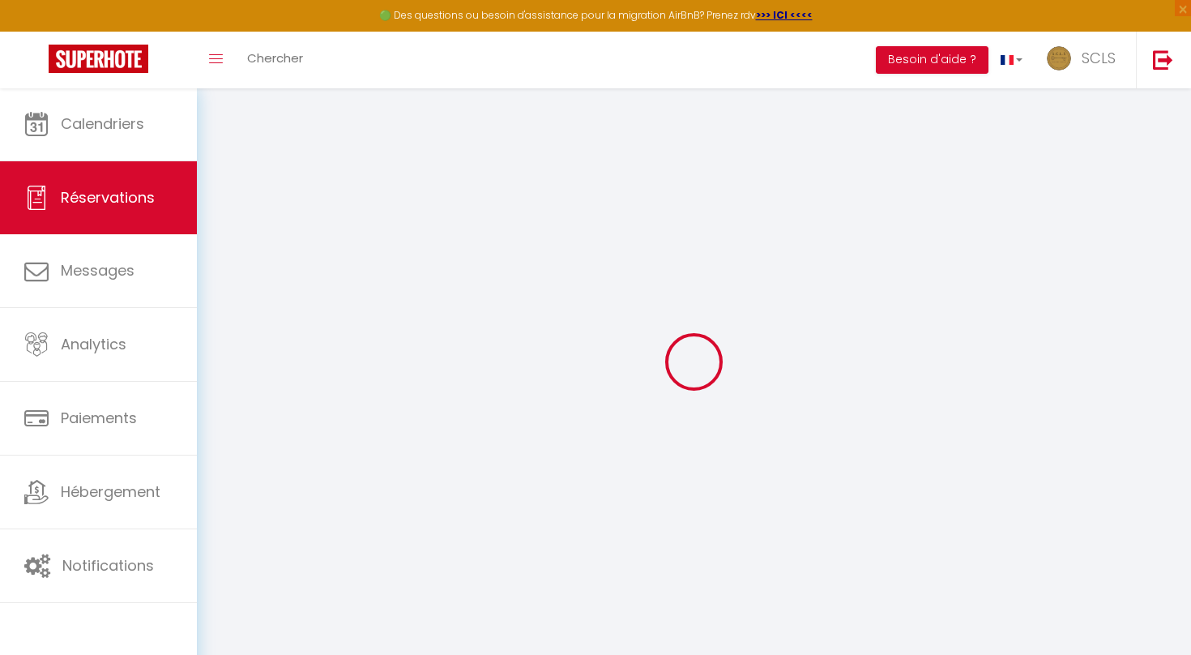
checkbox input "false"
select select
checkbox input "false"
type textarea "** THIS RESERVATION HAS BEEN PRE-PAID ** This is a corporate booking for RAKUTE…"
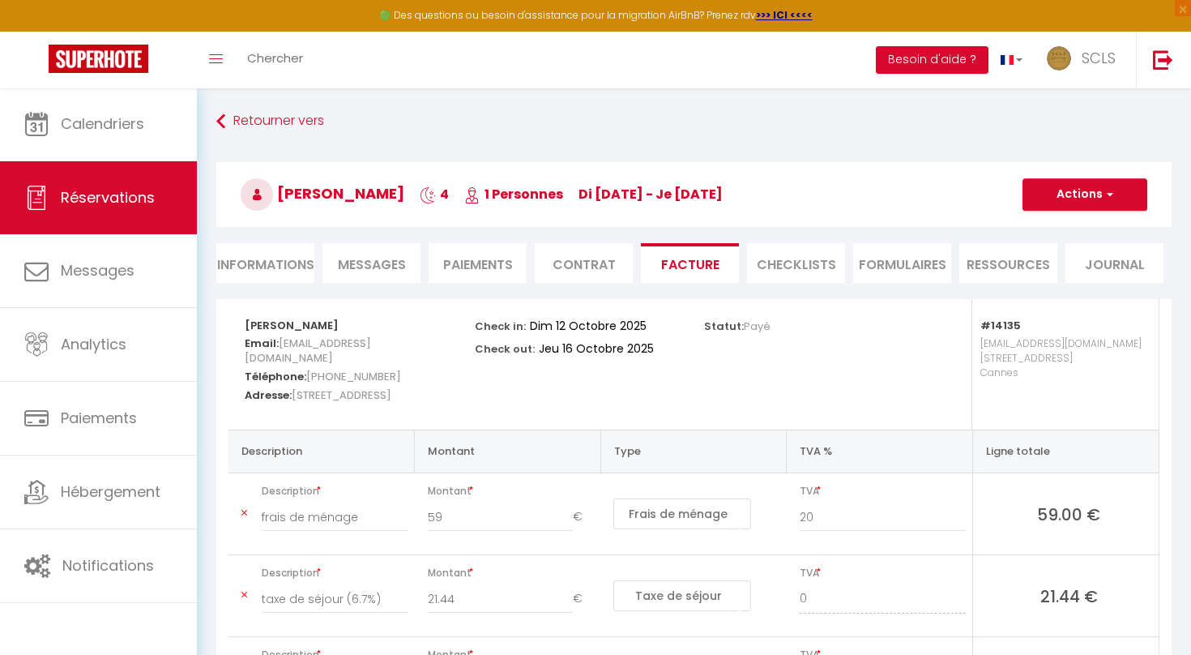
click at [370, 262] on span "Messages" at bounding box center [372, 264] width 68 height 19
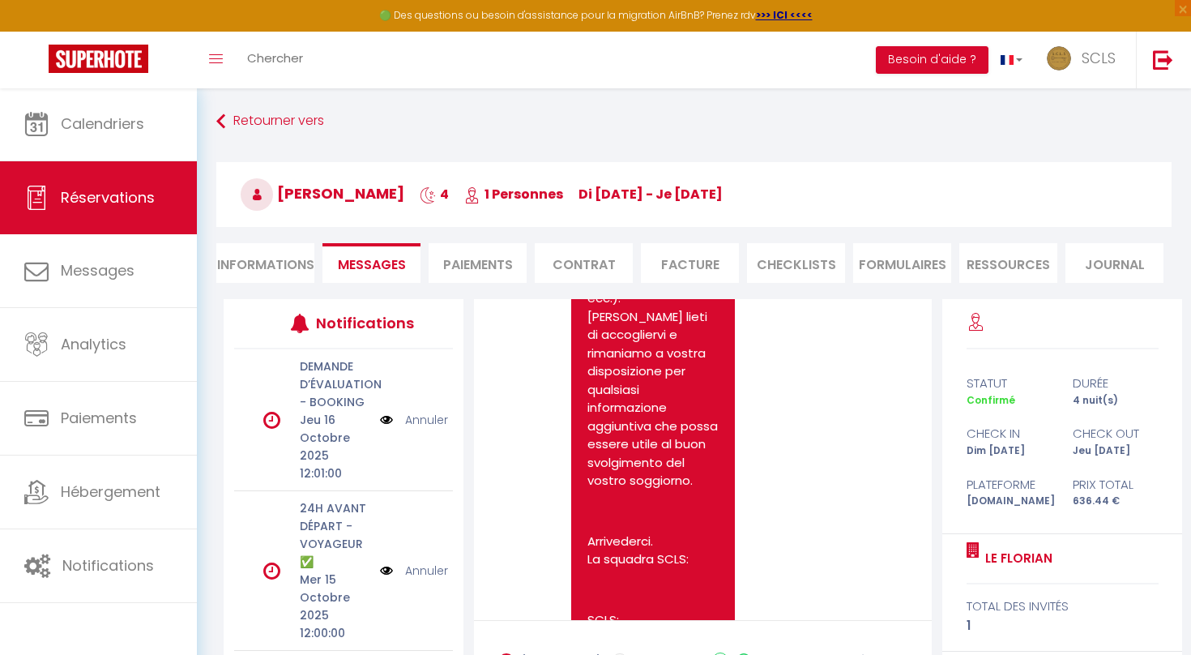
scroll to position [161, 0]
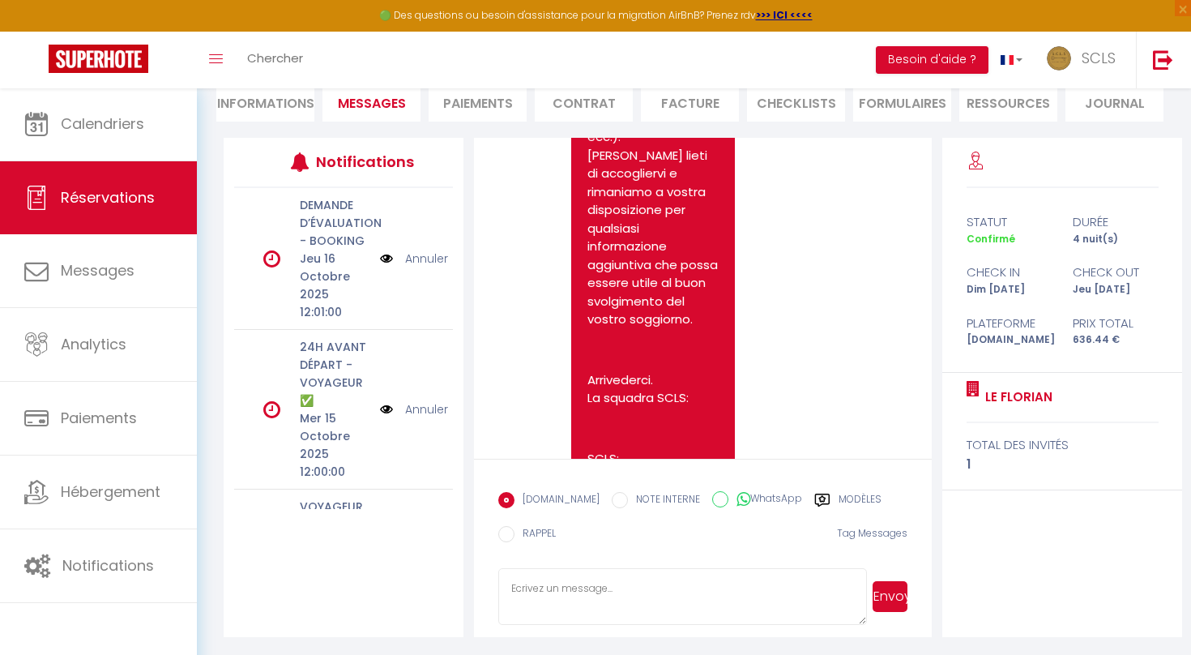
click at [638, 573] on textarea at bounding box center [682, 596] width 369 height 57
paste textarea "Hello [PERSON_NAME] I am [PERSON_NAME] for your check-in [DATE]. I tried to mes…"
click at [640, 582] on textarea "Hello [PERSON_NAME] I am [PERSON_NAME] for your check-in [DATE]. I tried to mes…" at bounding box center [682, 596] width 369 height 57
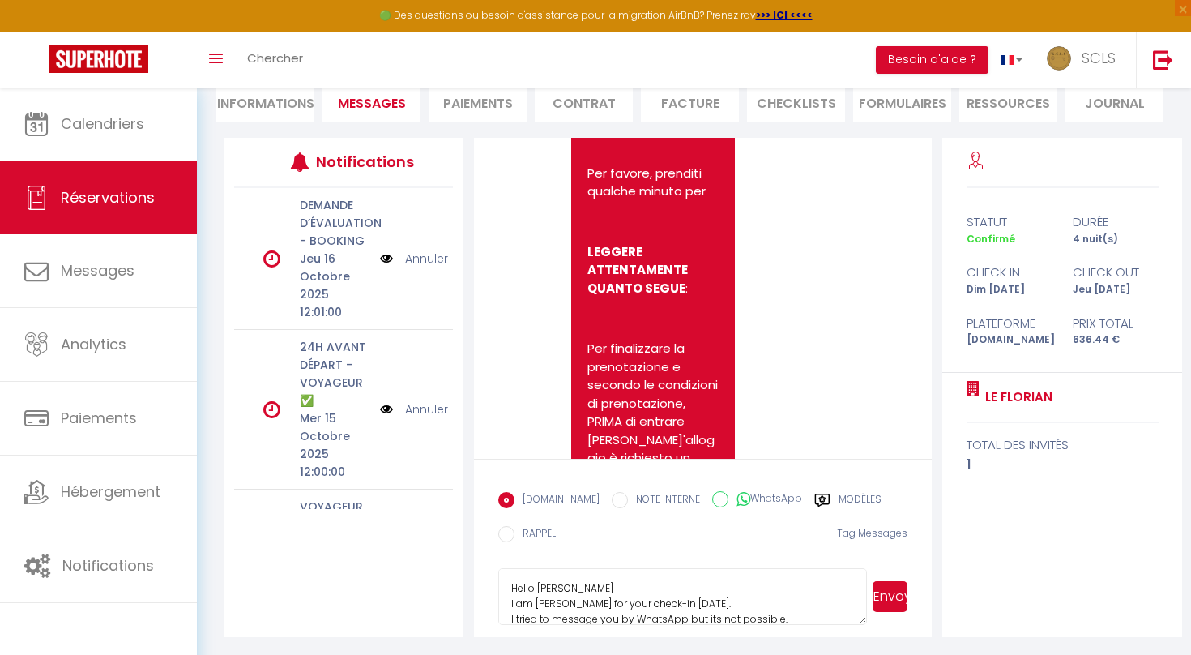
scroll to position [262, 0]
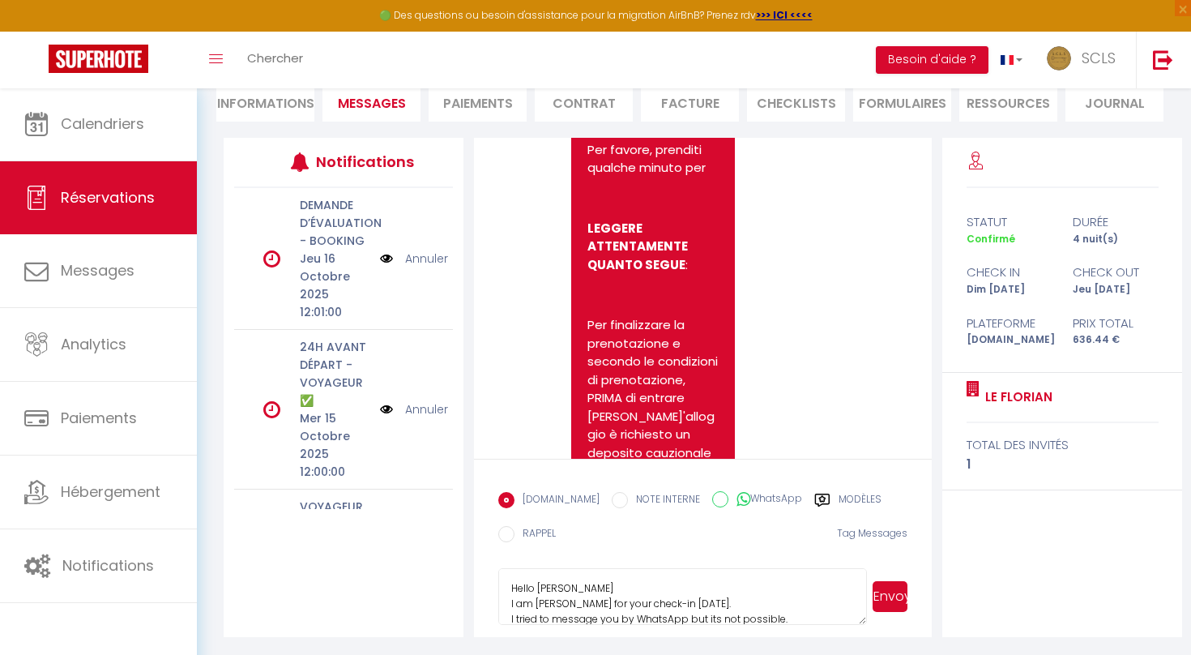
click at [718, 595] on textarea "Hello [PERSON_NAME] I am [PERSON_NAME] for your check-in [DATE]. I tried to mes…" at bounding box center [682, 596] width 369 height 57
type textarea "Hello [PERSON_NAME] I am [PERSON_NAME] for your check-in [DATE]. I tried to mes…"
click at [881, 598] on button "Envoyer" at bounding box center [890, 596] width 35 height 31
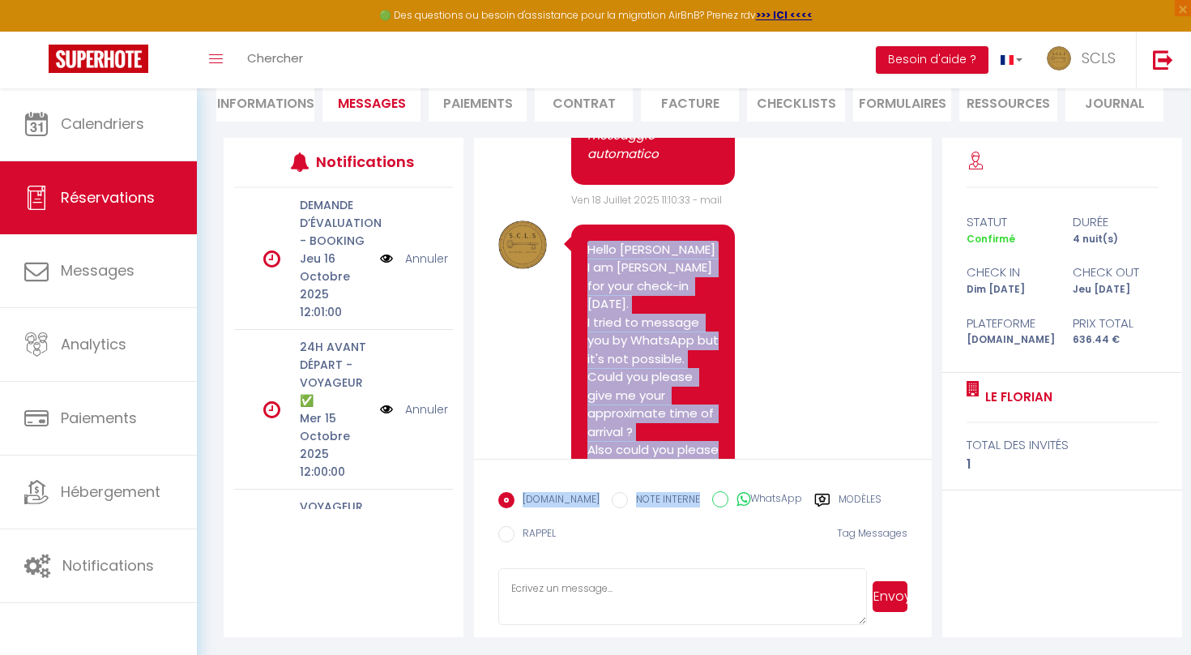
scroll to position [3006, 0]
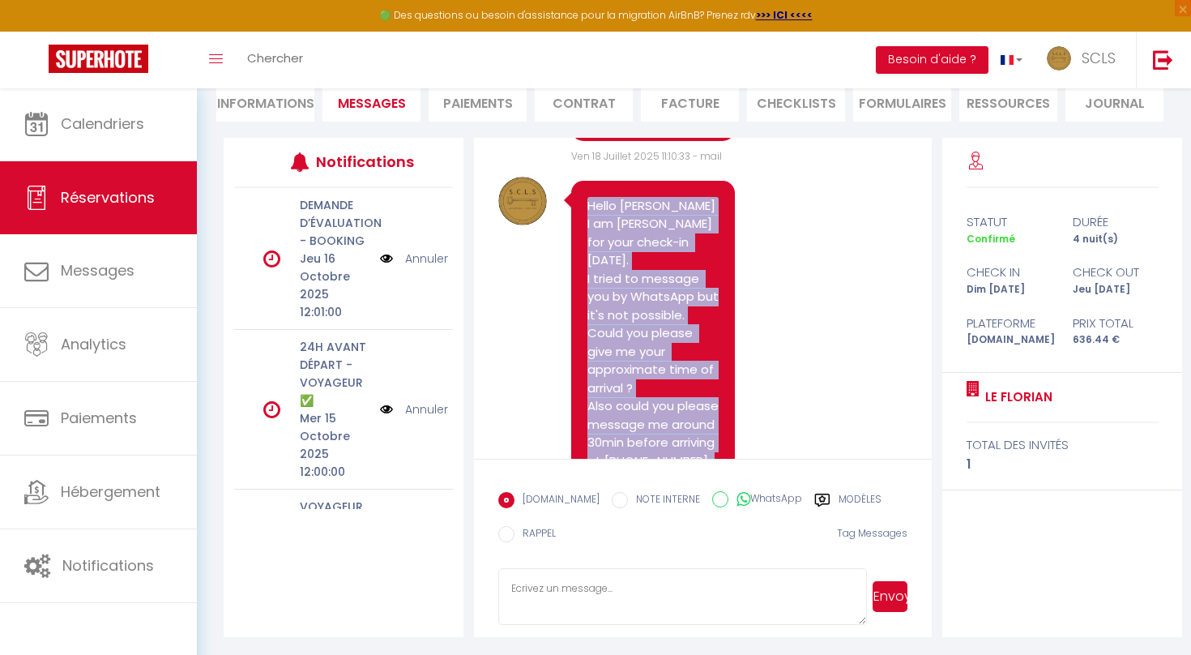
drag, startPoint x: 588, startPoint y: 234, endPoint x: 705, endPoint y: 391, distance: 196.3
click at [705, 391] on div "Hello [PERSON_NAME] I am [PERSON_NAME] for your check-in [DATE]. I tried to mes…" at bounding box center [653, 407] width 164 height 452
copy pre "Hello [PERSON_NAME] I am [PERSON_NAME] for your check-in [DATE]. I tried to mes…"
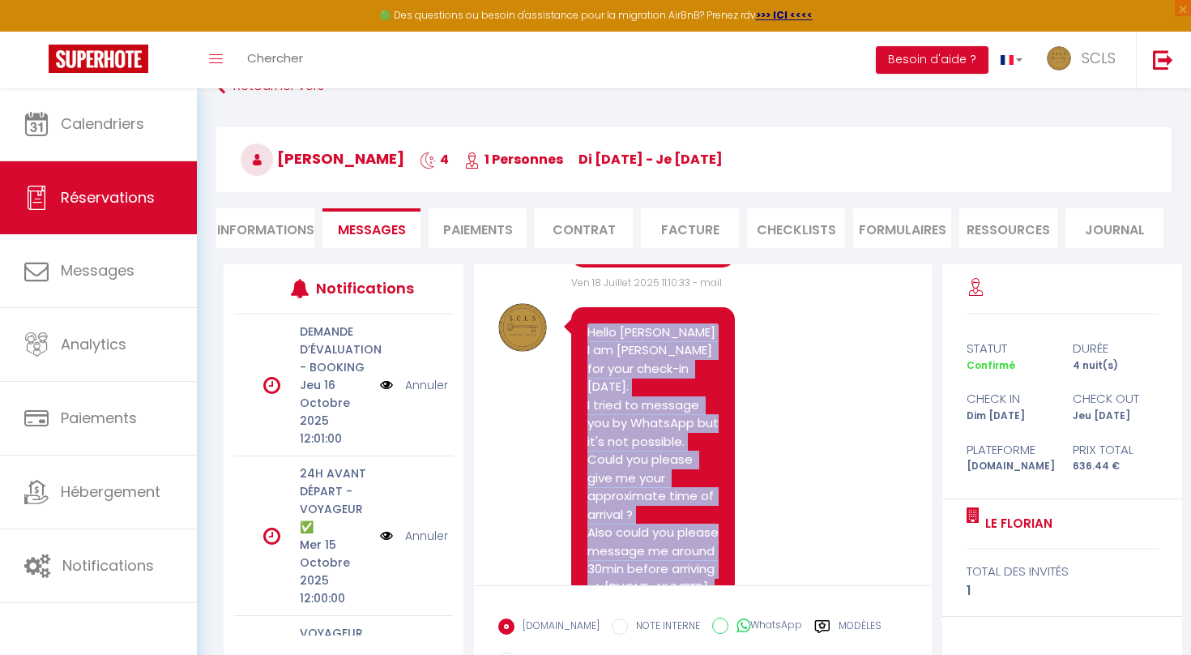
scroll to position [0, 0]
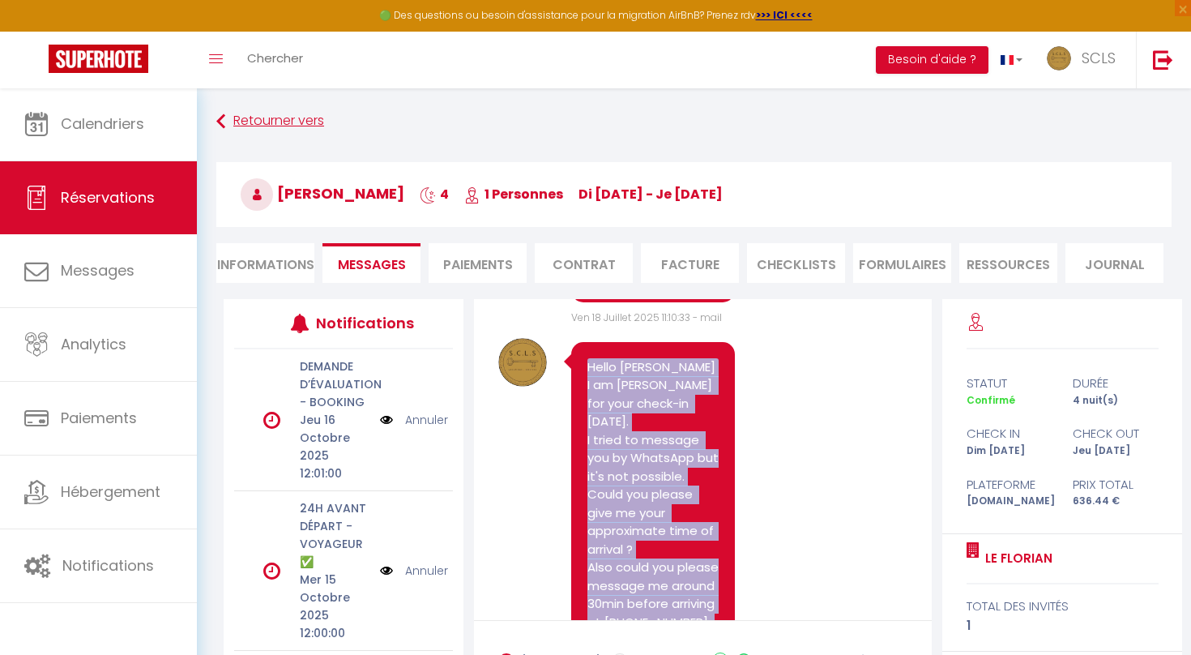
click at [240, 114] on link "Retourner vers" at bounding box center [693, 121] width 955 height 29
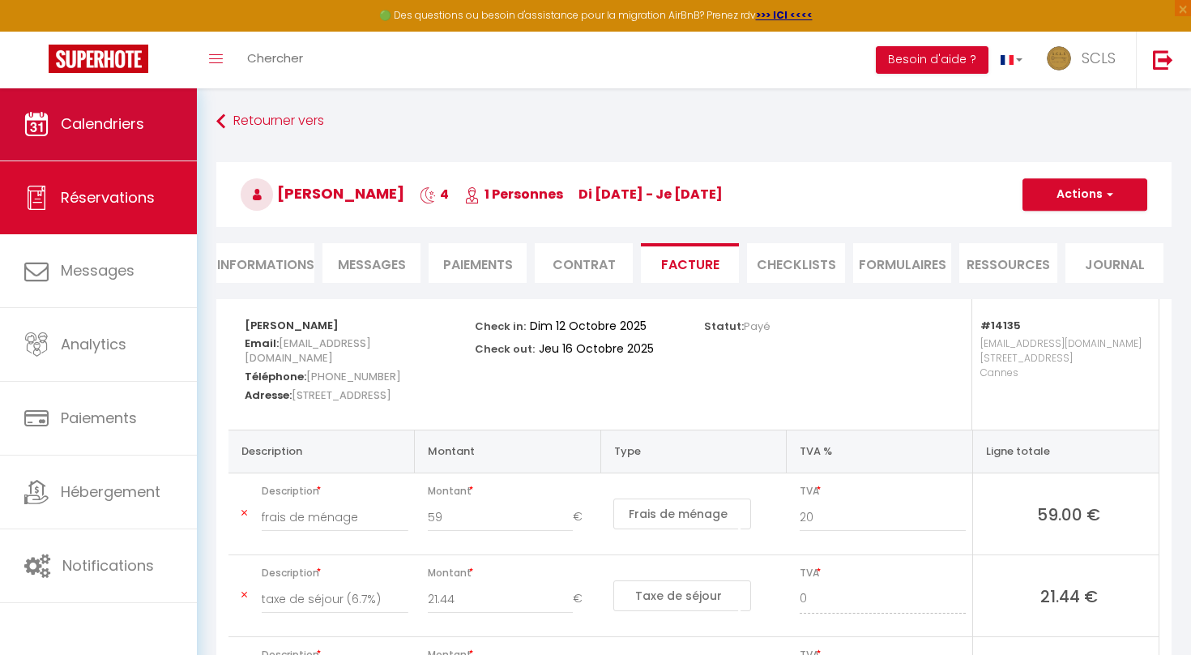
click at [154, 132] on link "Calendriers" at bounding box center [98, 124] width 197 height 73
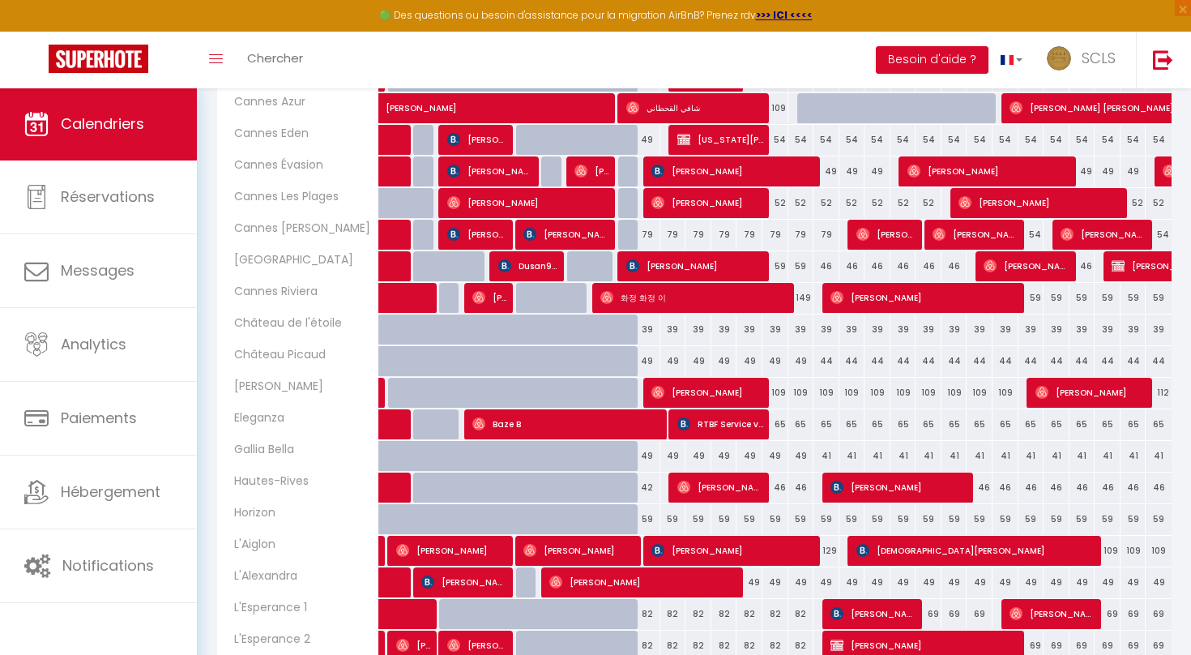
scroll to position [451, 0]
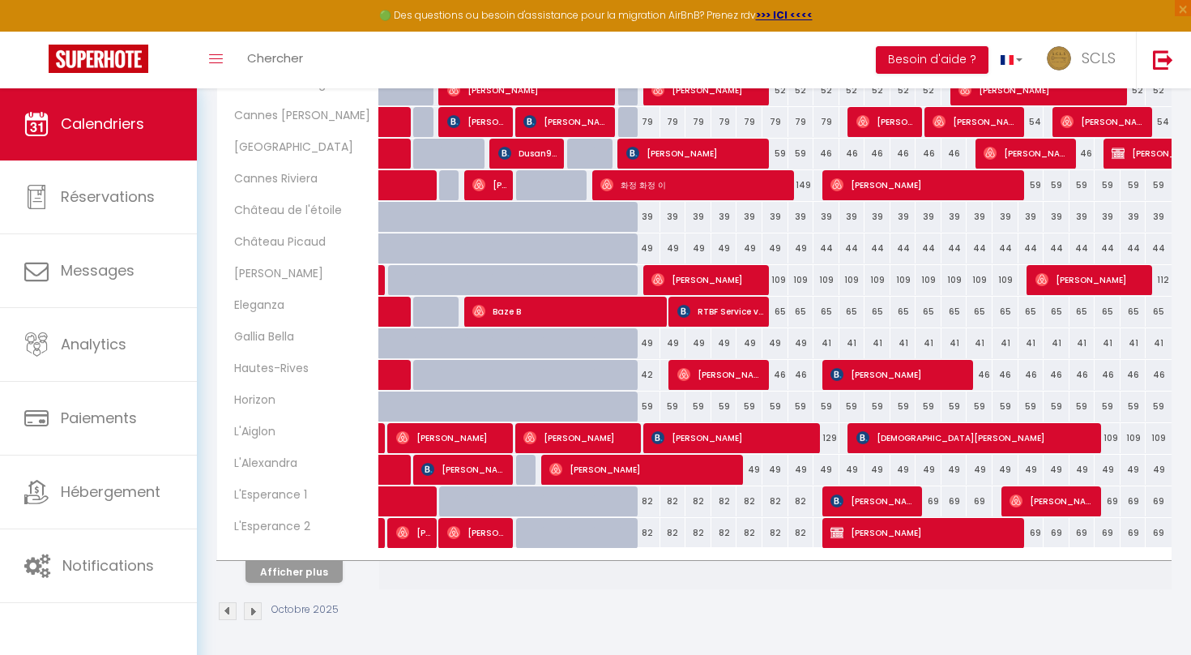
click at [327, 573] on button "Afficher plus" at bounding box center [294, 572] width 97 height 22
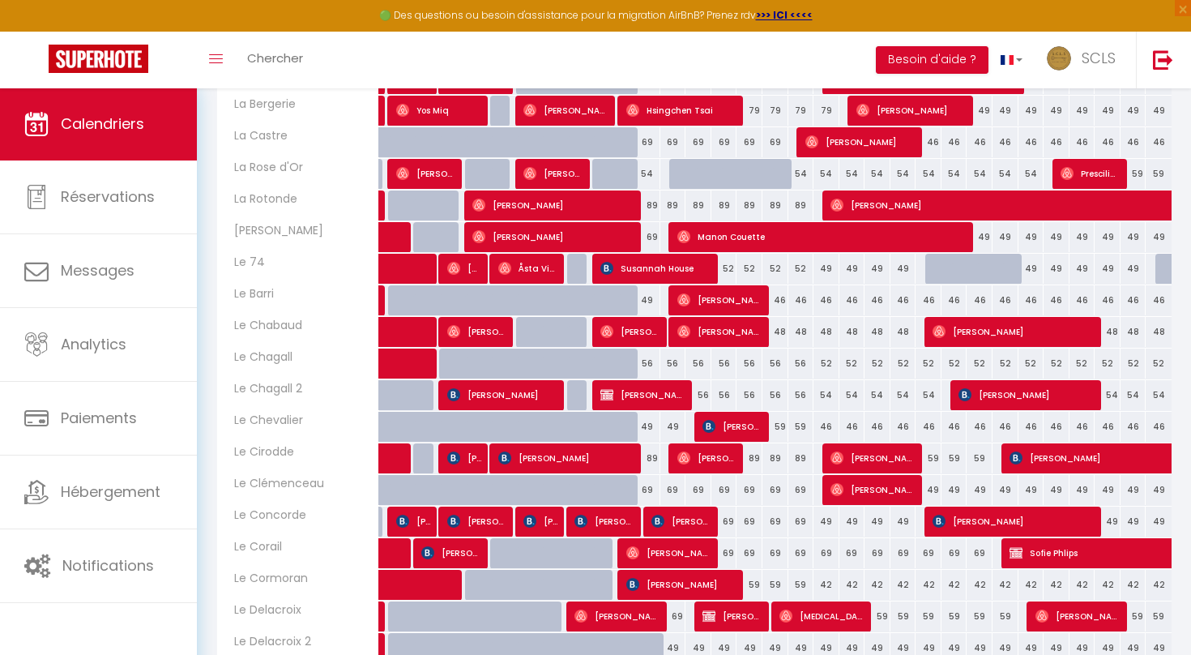
scroll to position [1083, 0]
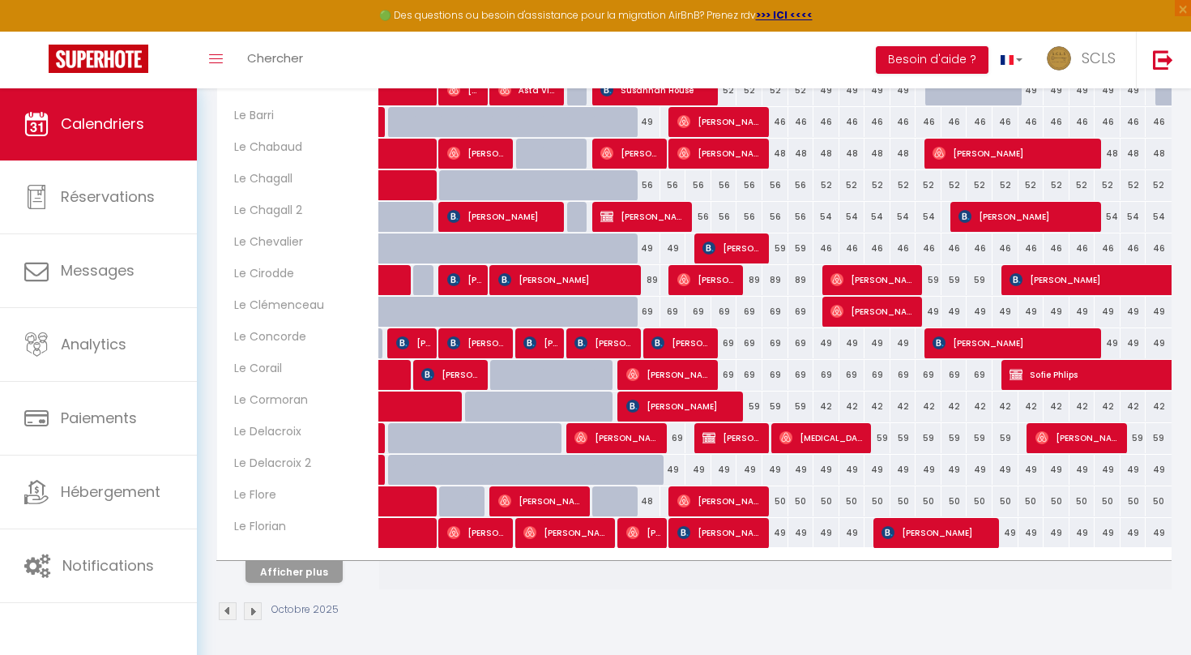
click at [327, 573] on button "Afficher plus" at bounding box center [294, 572] width 97 height 22
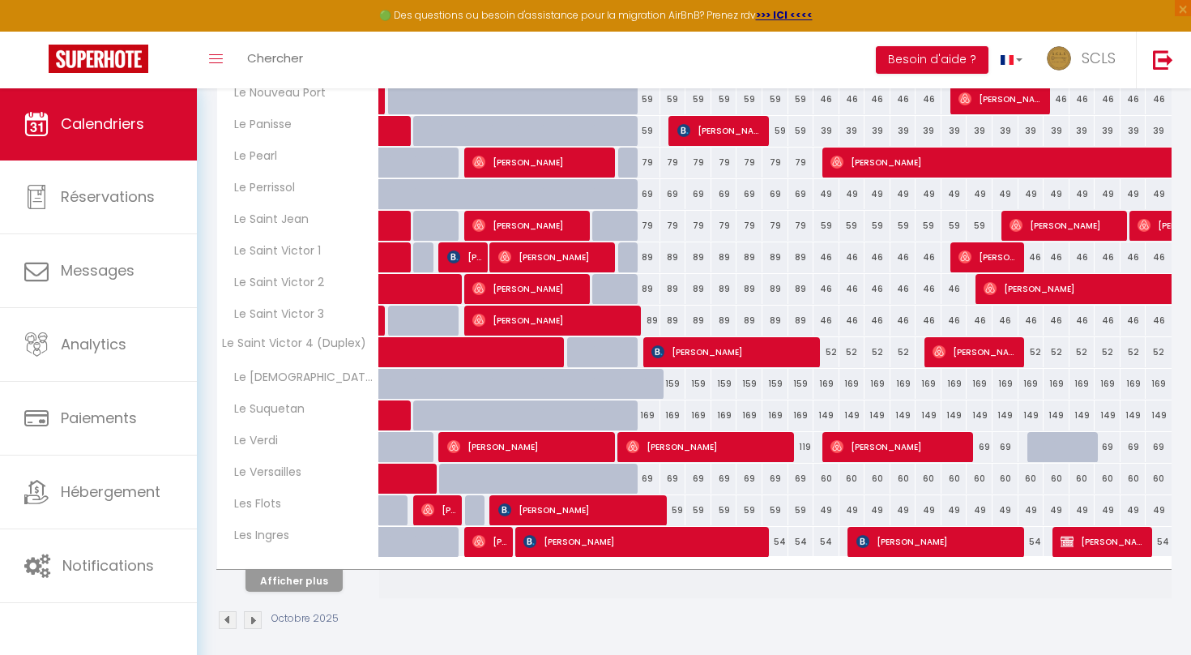
scroll to position [1716, 0]
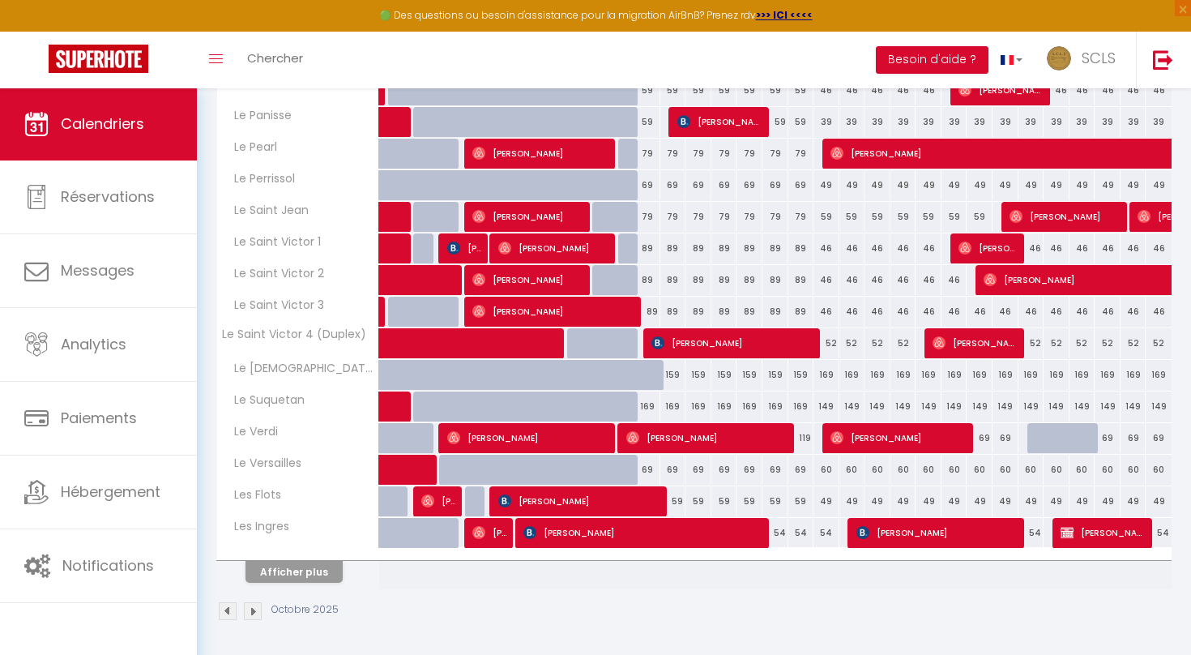
click at [327, 573] on button "Afficher plus" at bounding box center [294, 572] width 97 height 22
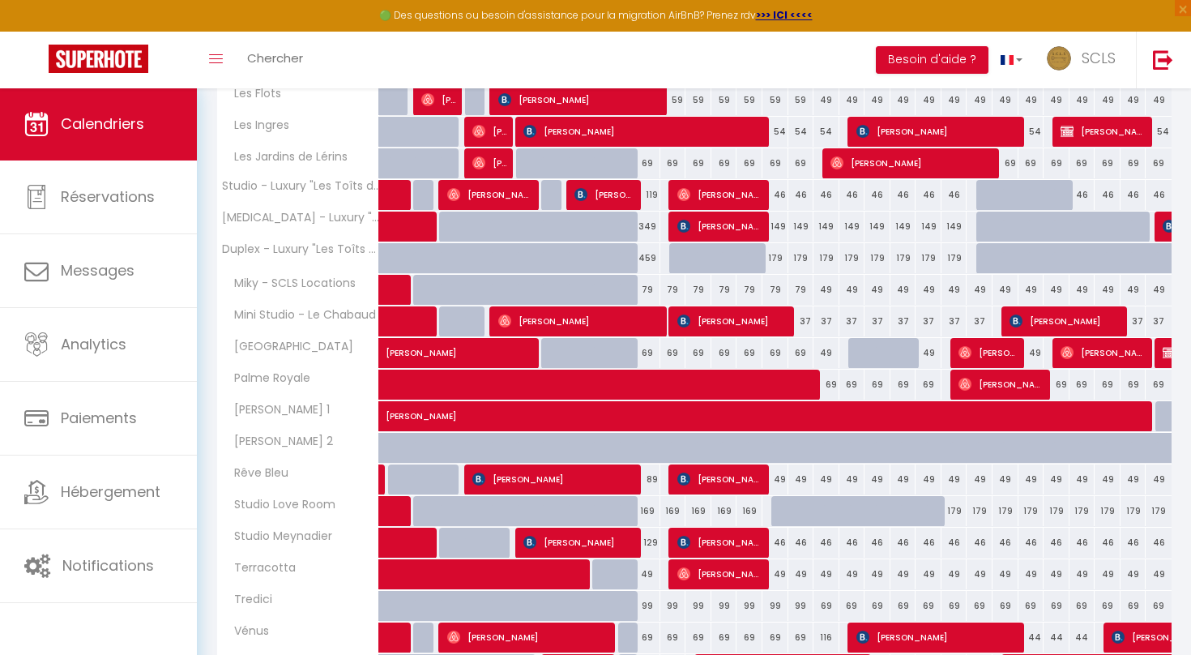
scroll to position [2113, 0]
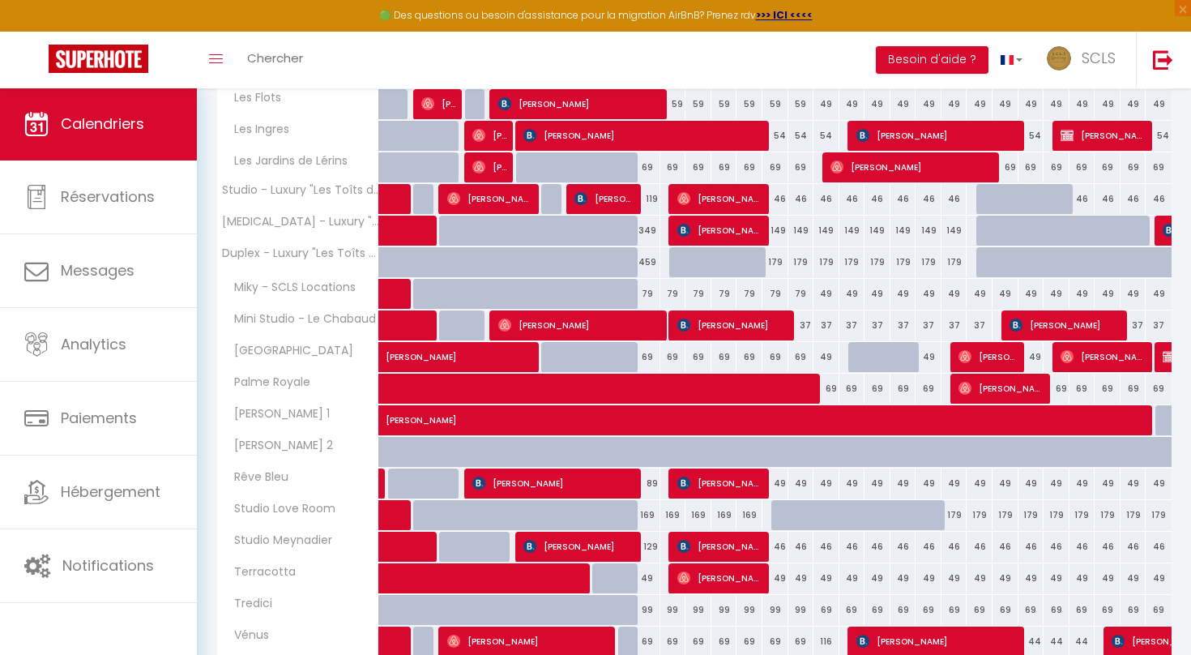
click at [720, 318] on span "[PERSON_NAME]" at bounding box center [733, 325] width 113 height 31
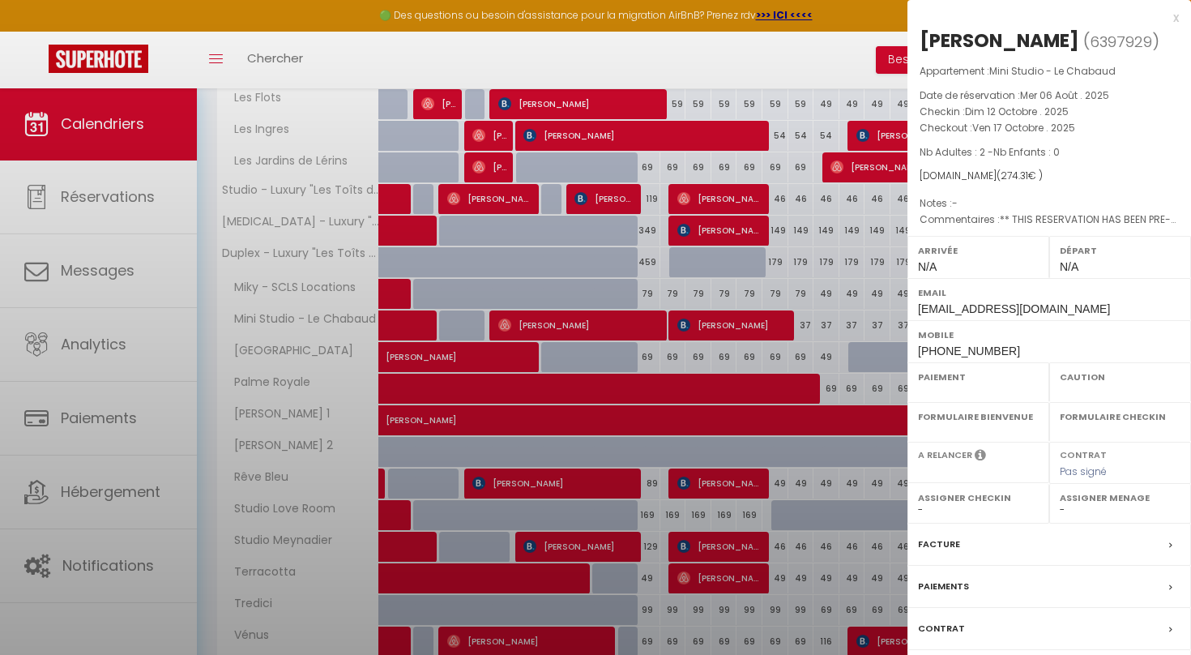
select select "OK"
select select "KO"
select select "0"
select select "1"
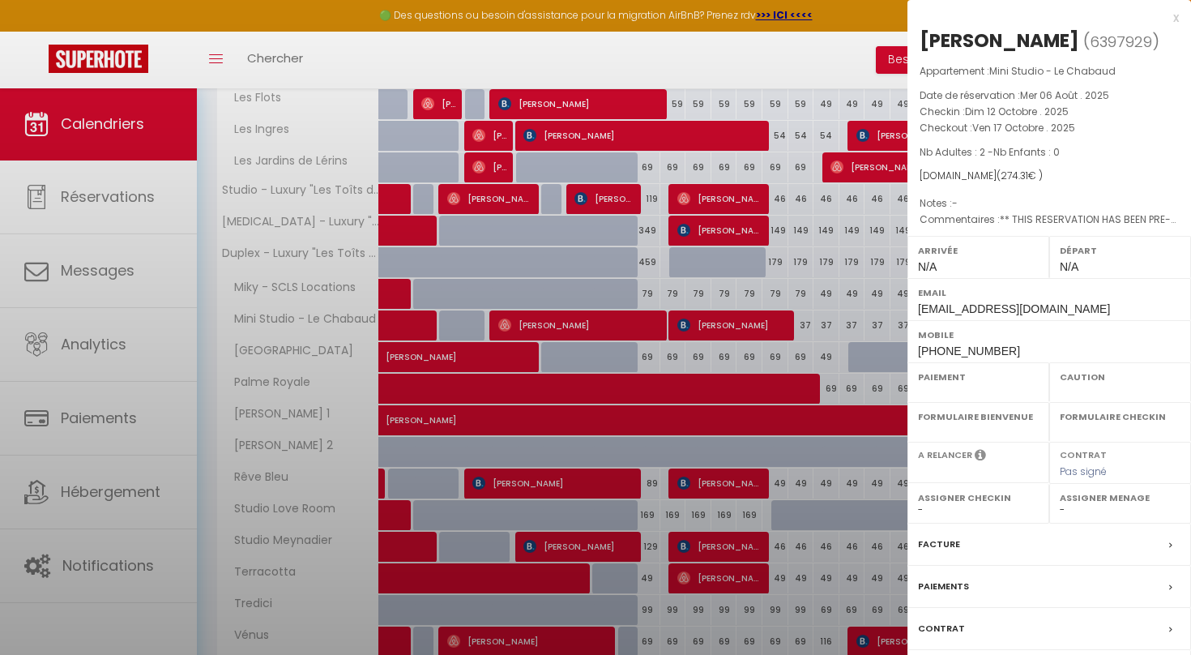
select select
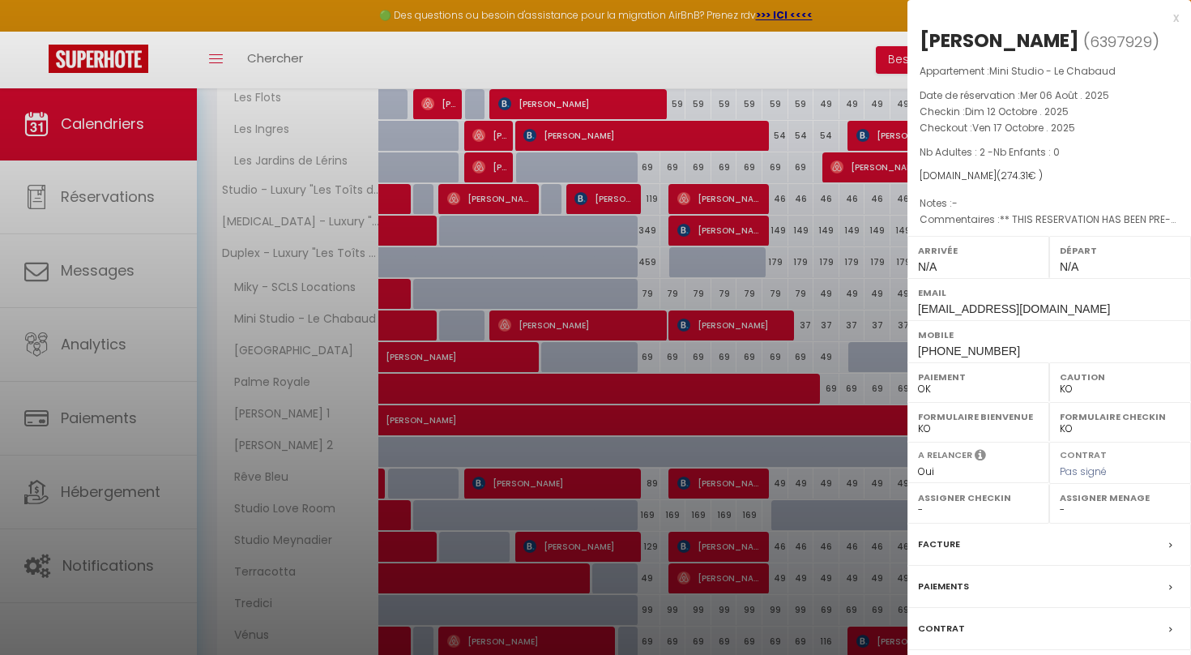
click at [945, 547] on label "Facture" at bounding box center [939, 544] width 42 height 17
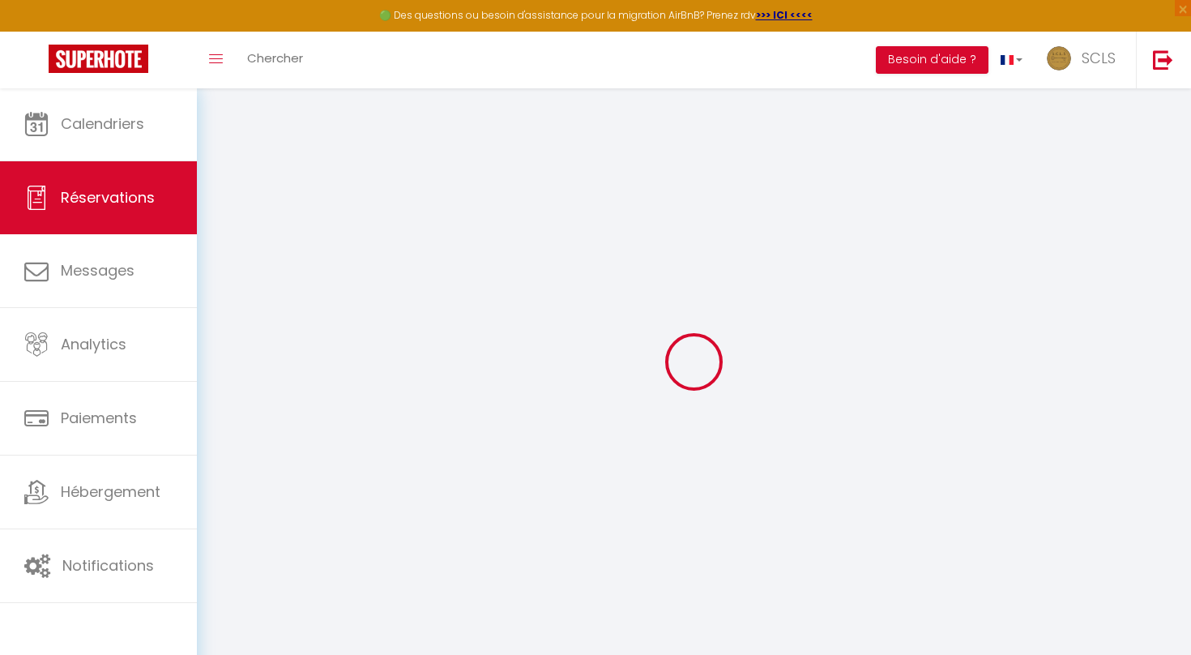
select select "cleaning"
select select "taxes"
select select
checkbox input "false"
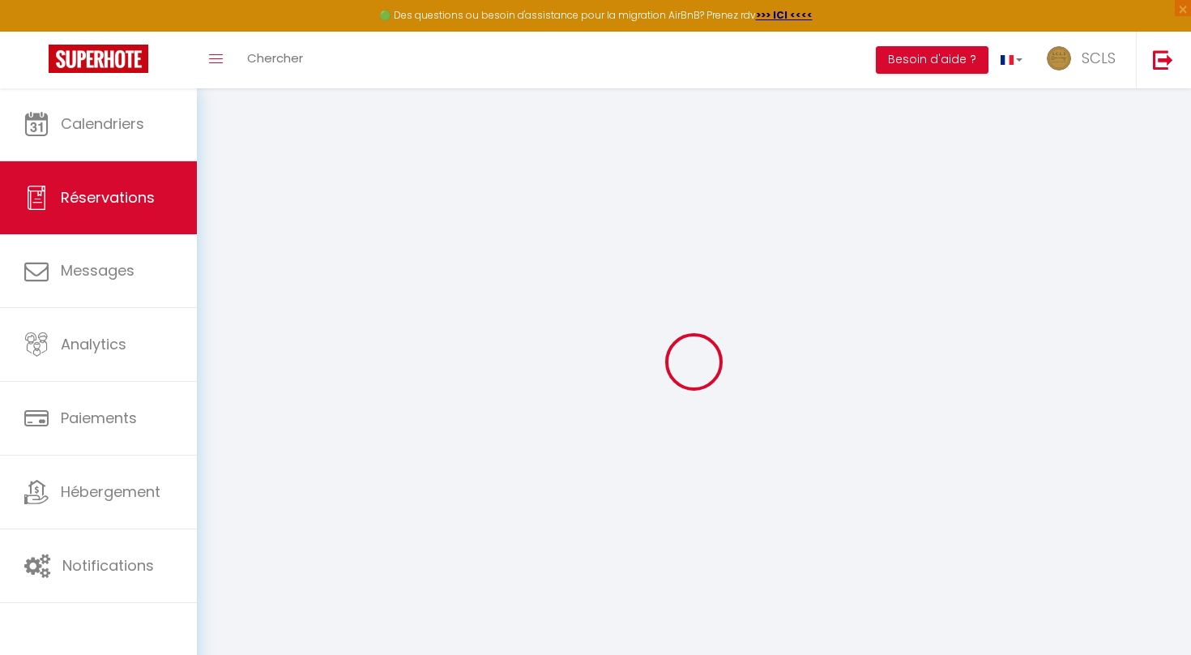
select select
checkbox input "false"
type textarea "** THIS RESERVATION HAS BEEN PRE-PAID ** BOOKING NOTE : Payment charge is EUR 3…"
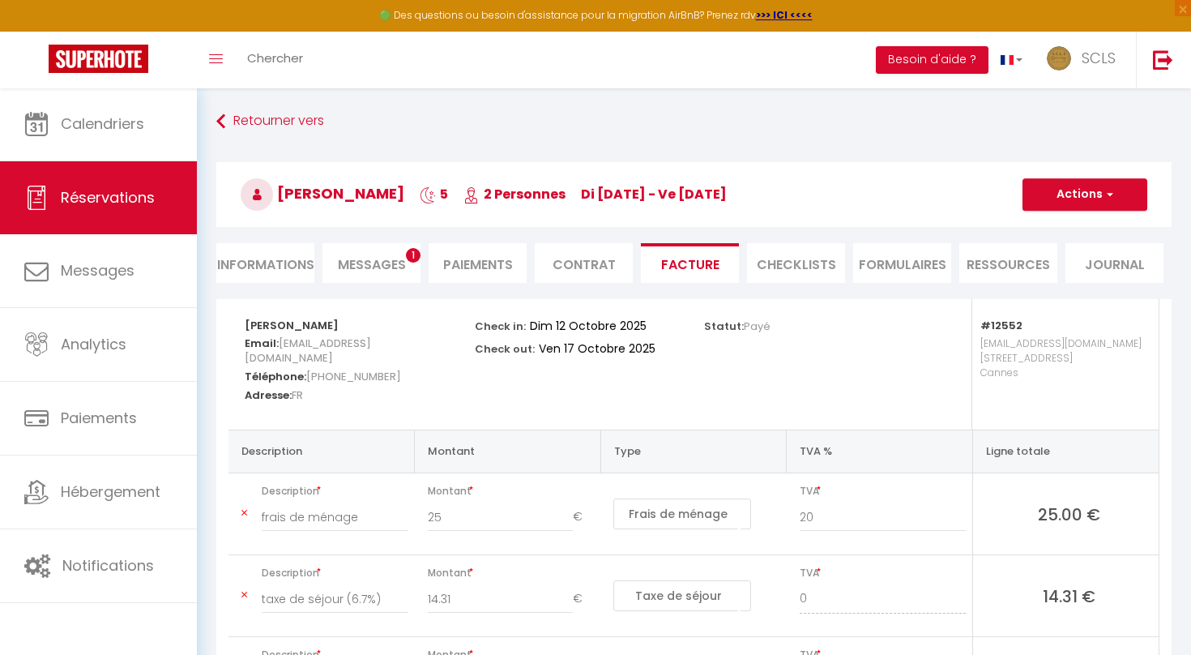
click at [366, 272] on span "Messages" at bounding box center [372, 264] width 68 height 19
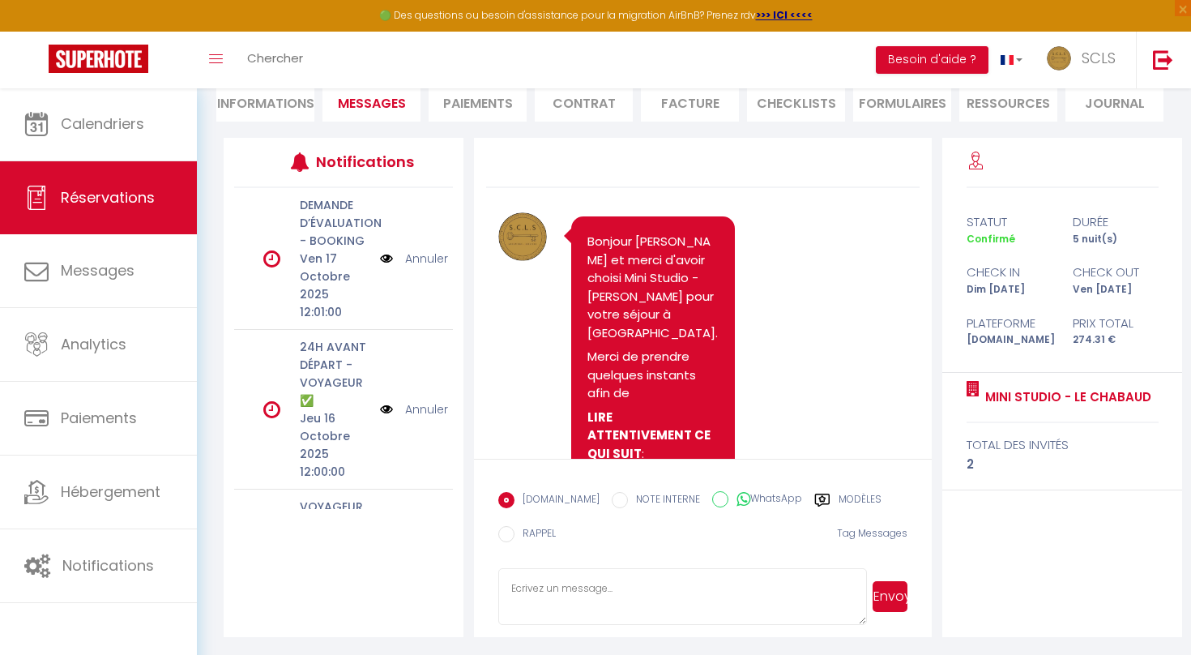
click at [139, 186] on link "Réservations" at bounding box center [98, 197] width 197 height 73
select select "not_cancelled"
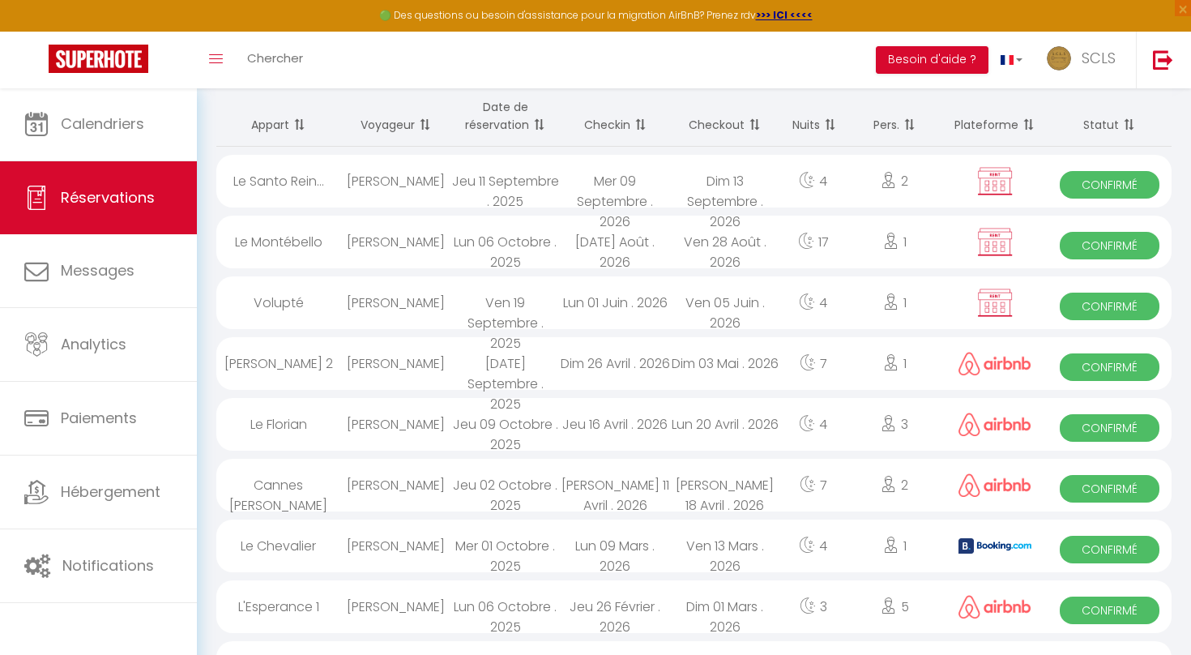
scroll to position [114, 0]
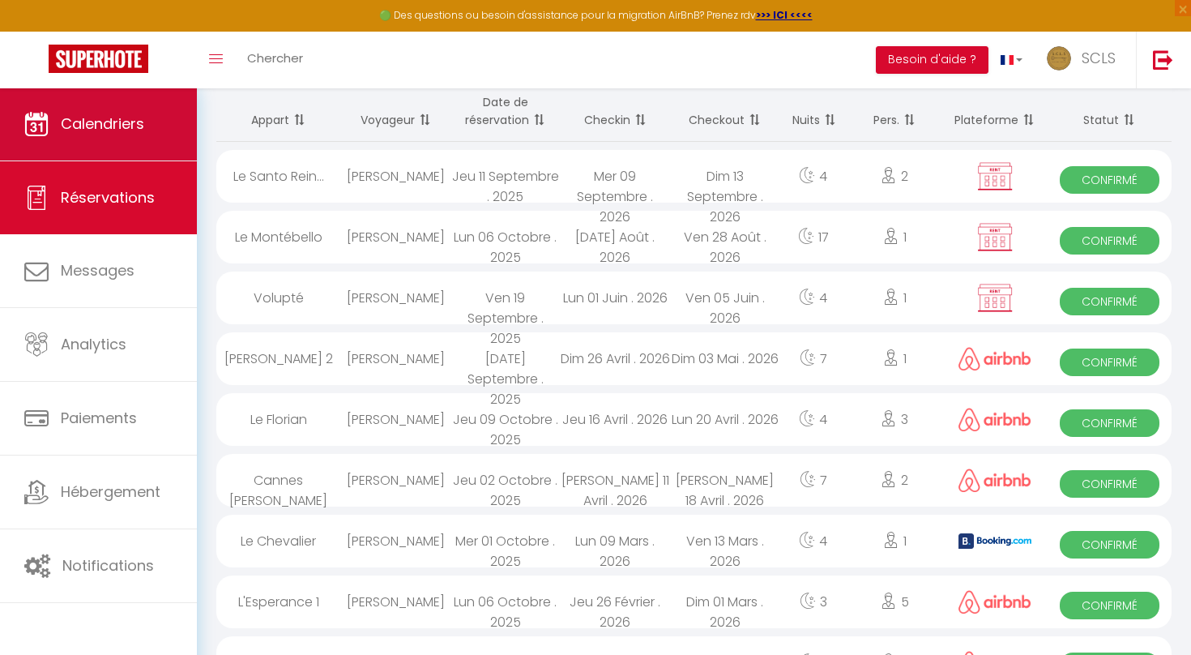
click at [152, 135] on link "Calendriers" at bounding box center [98, 124] width 197 height 73
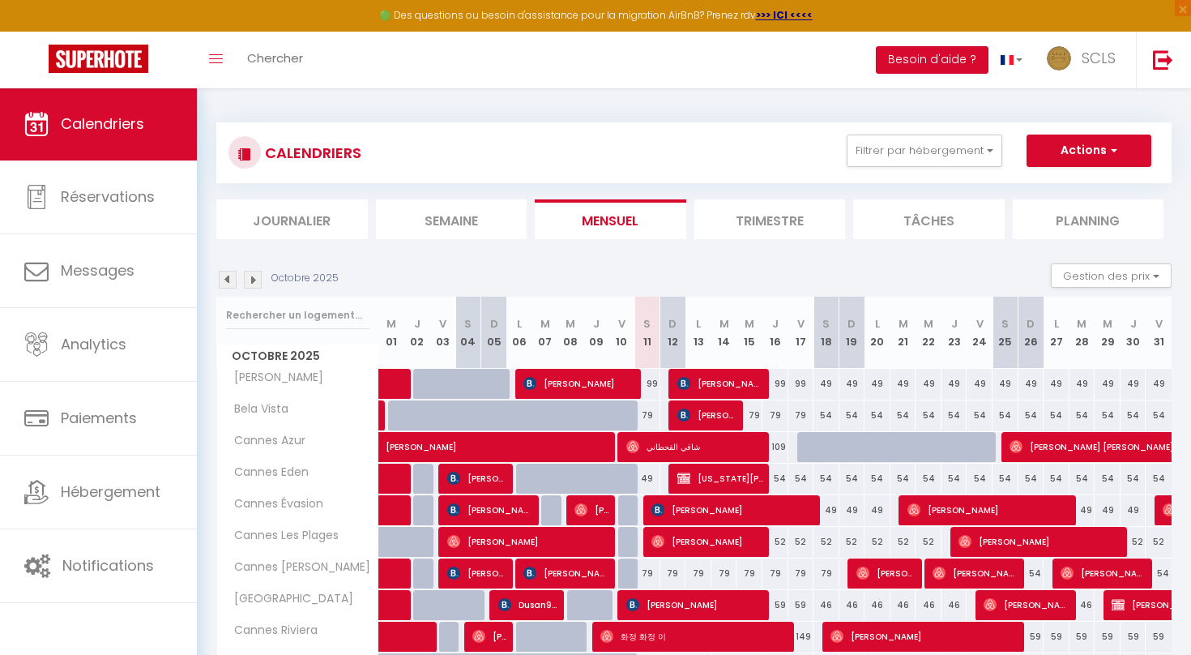
click at [323, 221] on li "Journalier" at bounding box center [292, 219] width 152 height 40
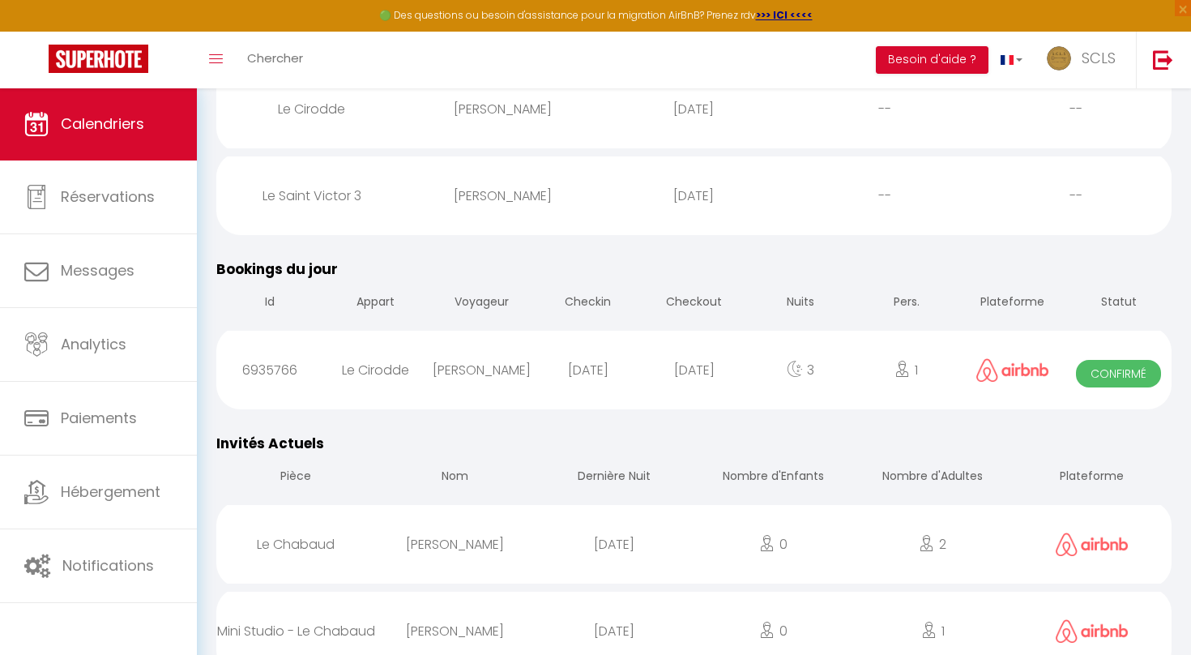
scroll to position [1763, 0]
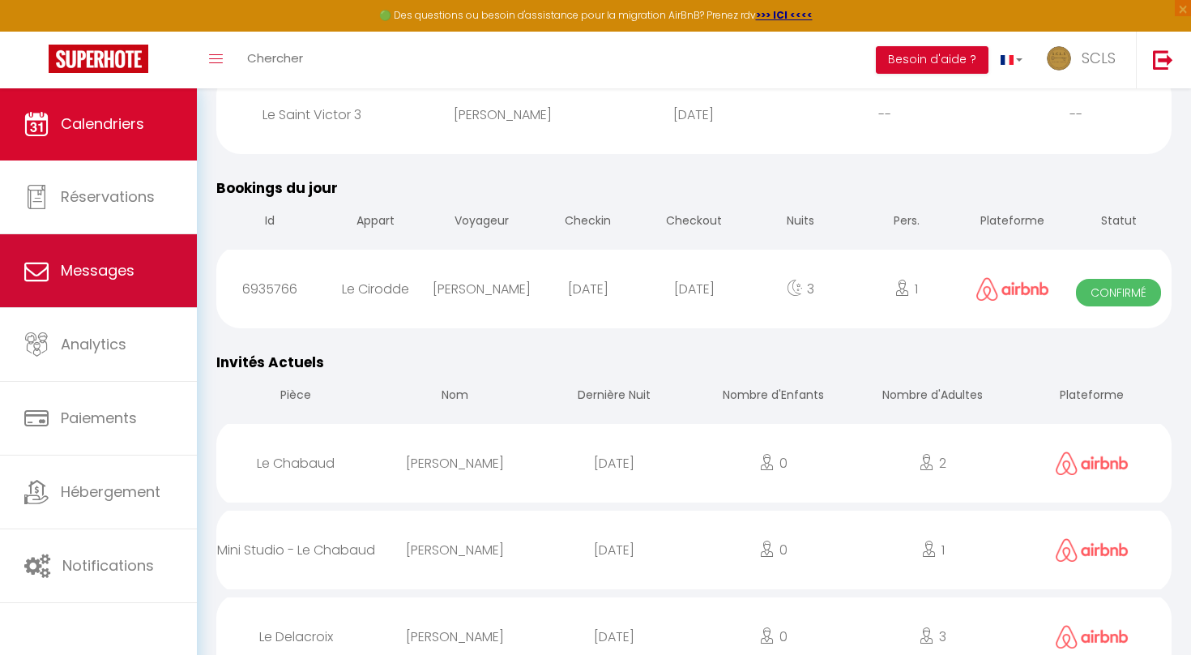
click at [149, 269] on link "Messages" at bounding box center [98, 270] width 197 height 73
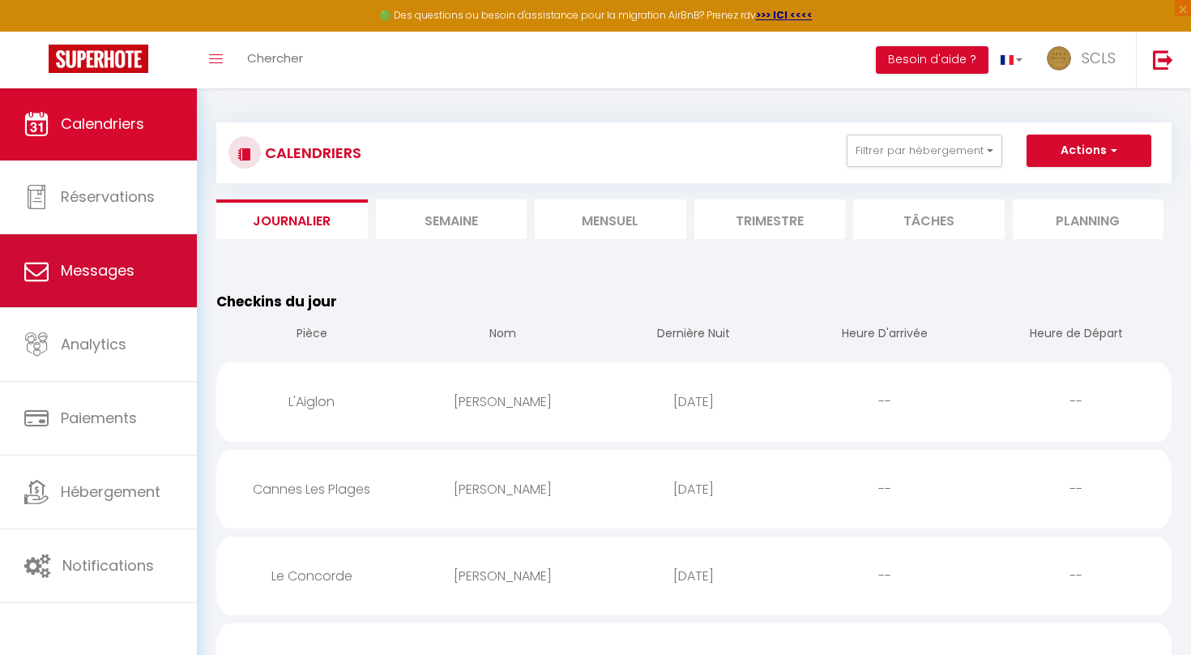
select select "message"
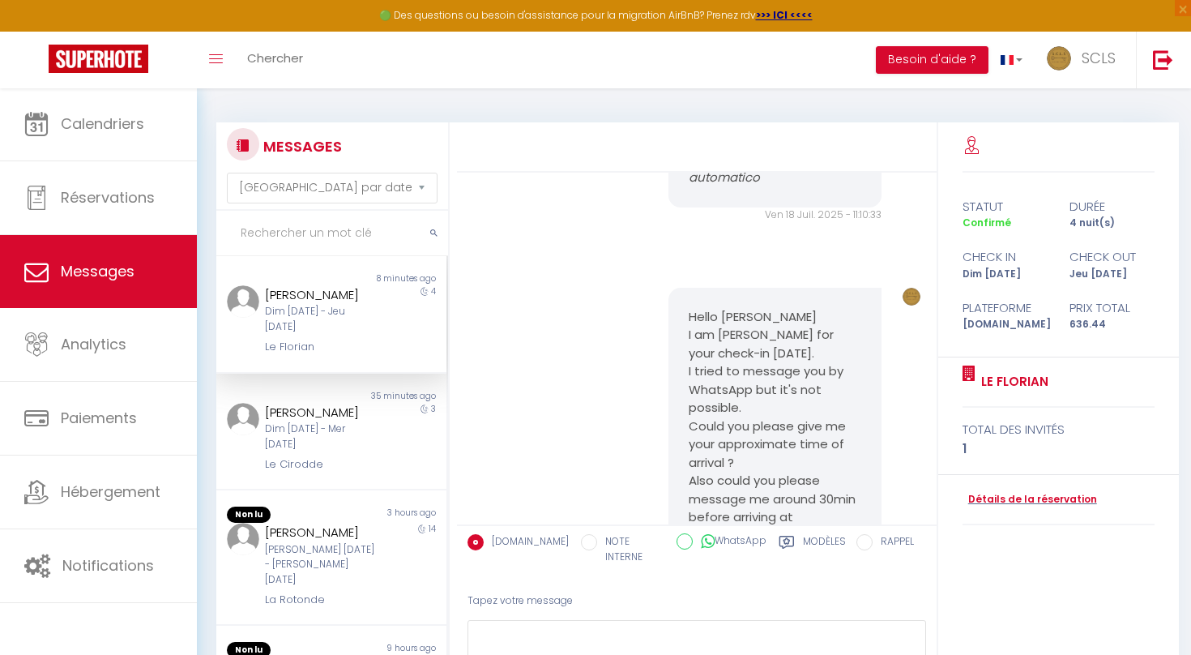
scroll to position [2256, 0]
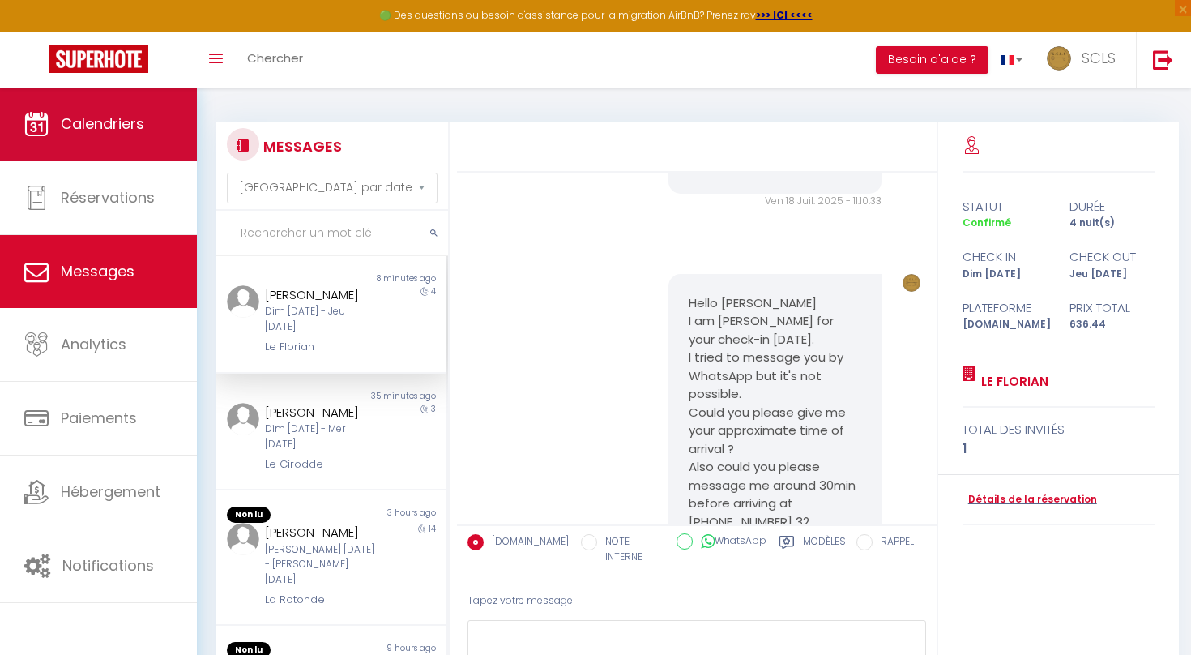
click at [124, 126] on span "Calendriers" at bounding box center [102, 123] width 83 height 20
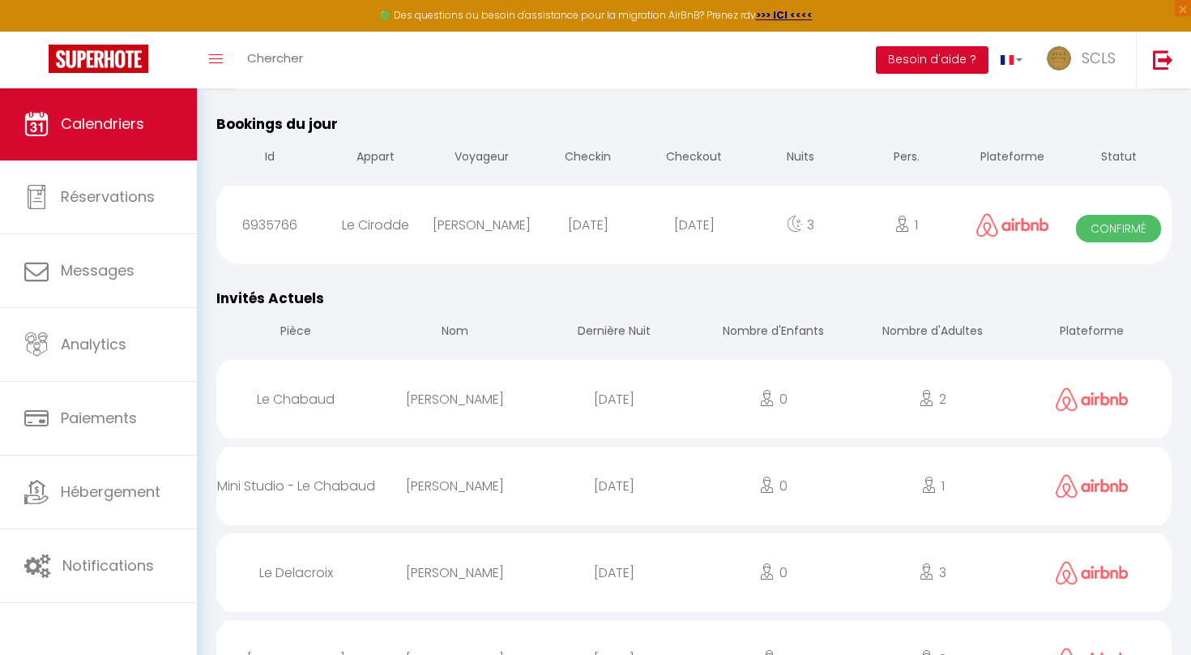
scroll to position [1846, 0]
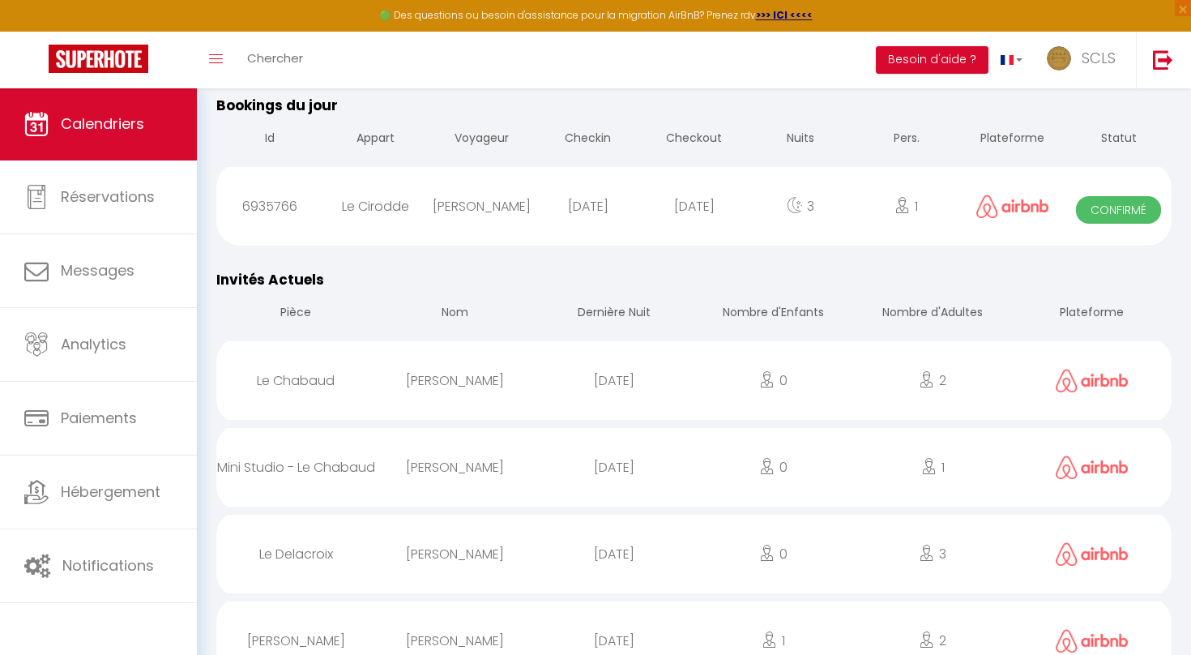
click at [1028, 201] on img at bounding box center [1012, 206] width 73 height 24
select select "0"
select select "1"
select select
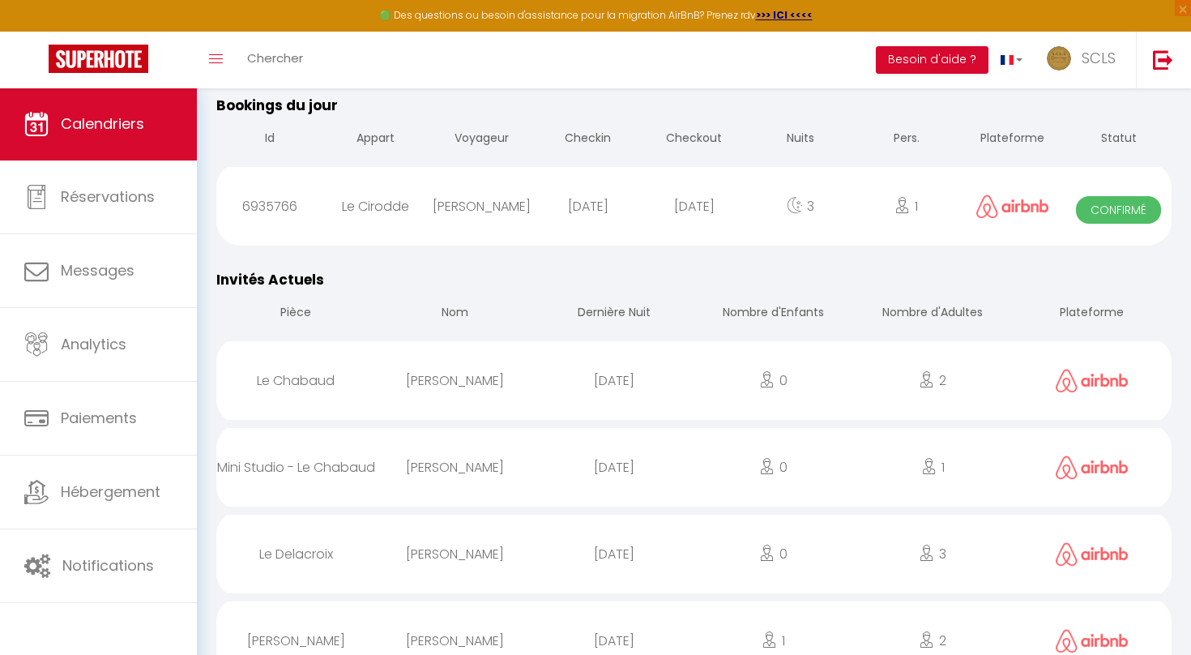
select select
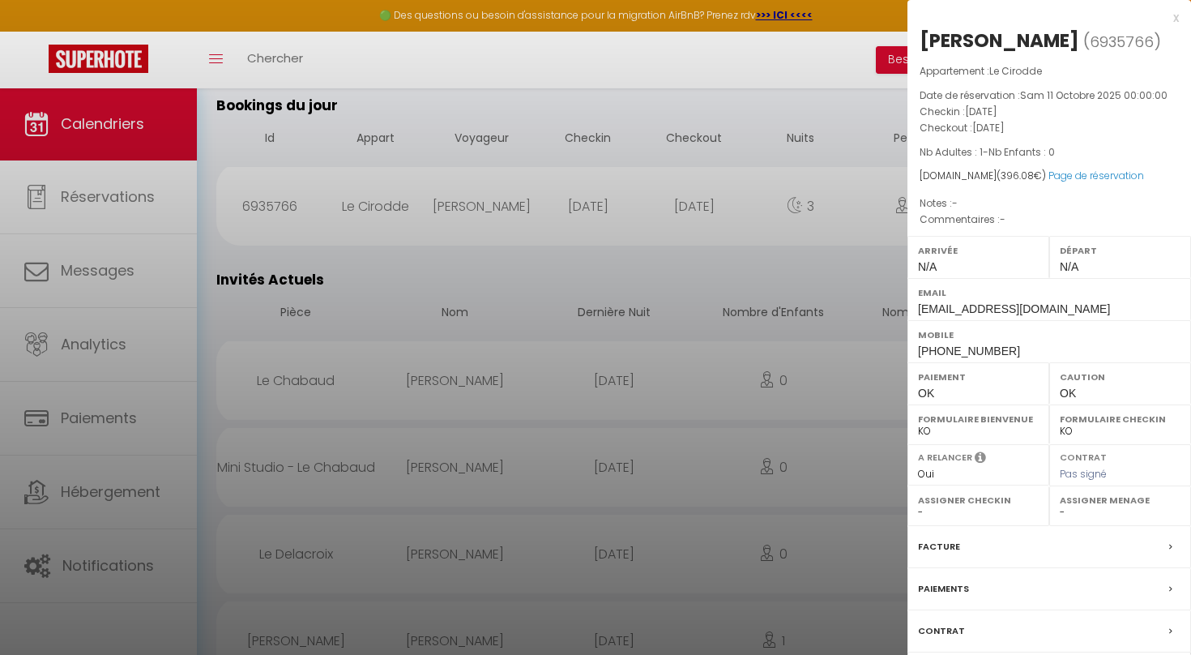
click at [951, 555] on label "Facture" at bounding box center [939, 546] width 42 height 17
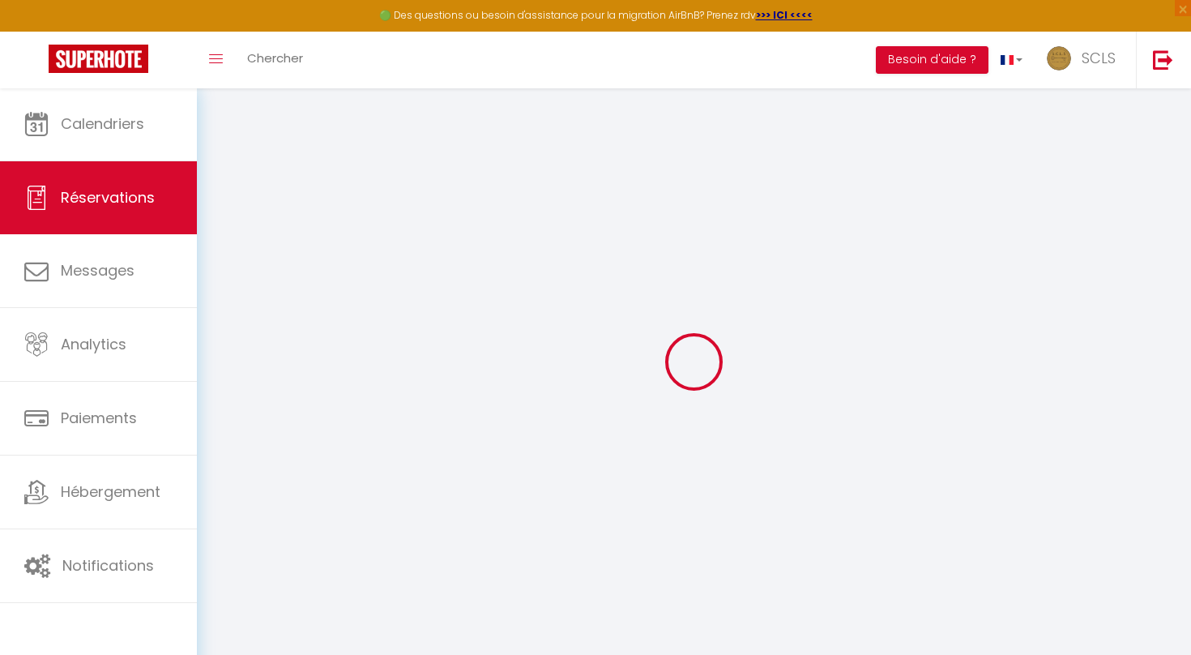
select select "cleaning"
select select "taxes"
select select
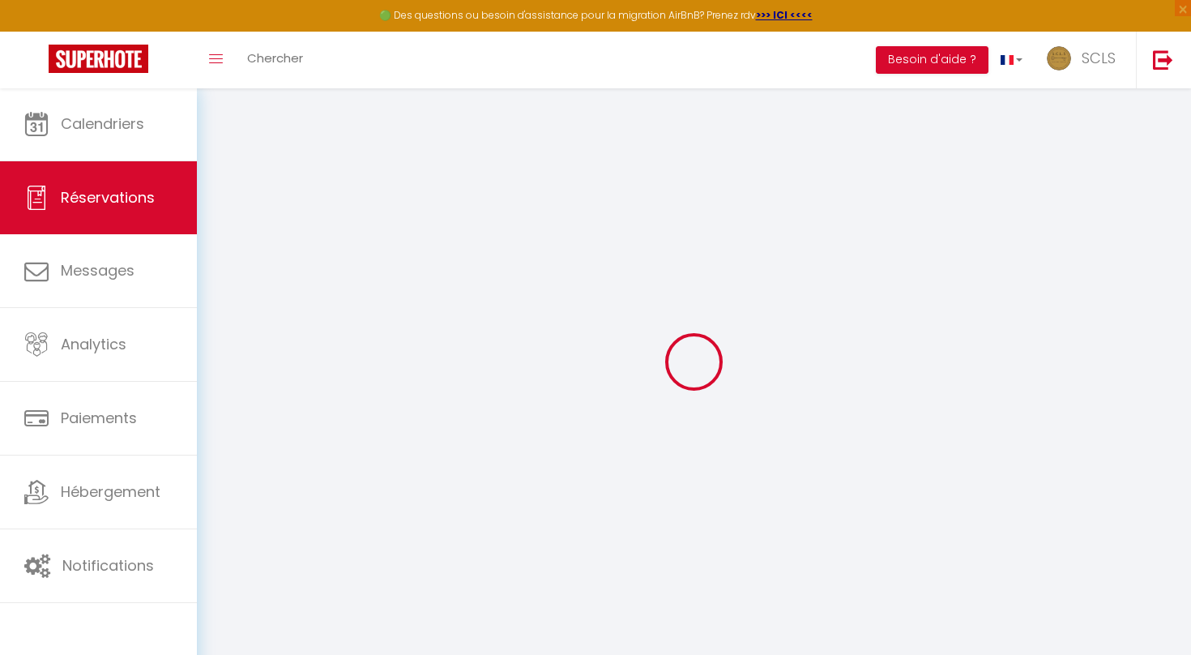
checkbox input "false"
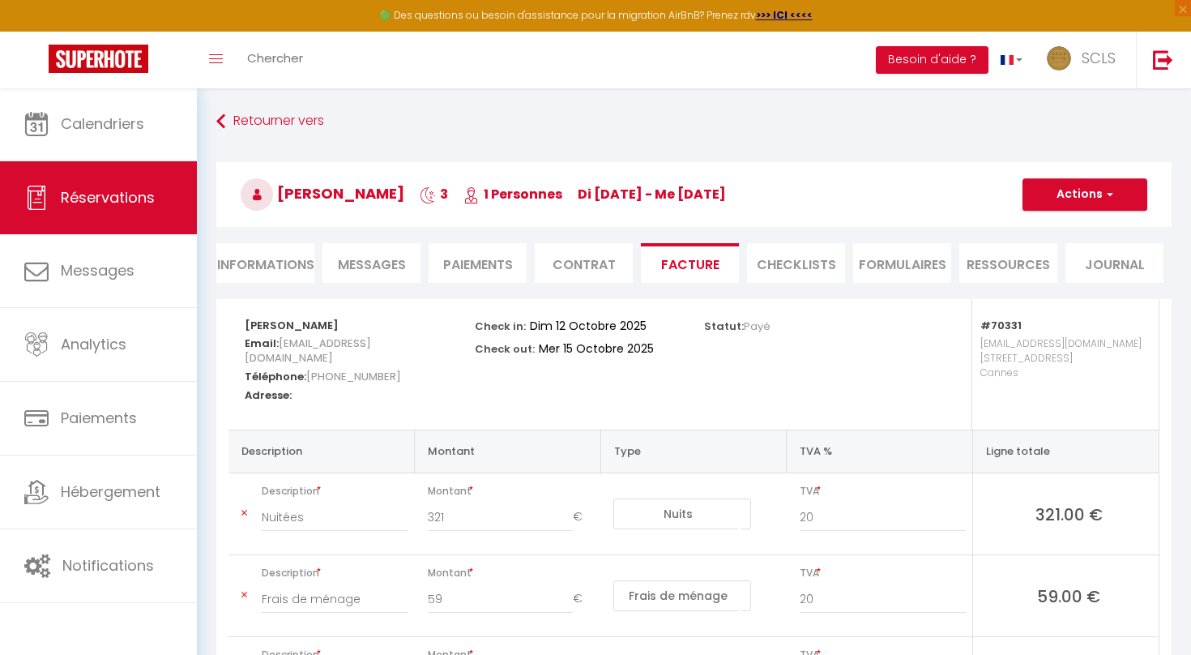
click at [276, 276] on li "Informations" at bounding box center [265, 263] width 98 height 40
select select
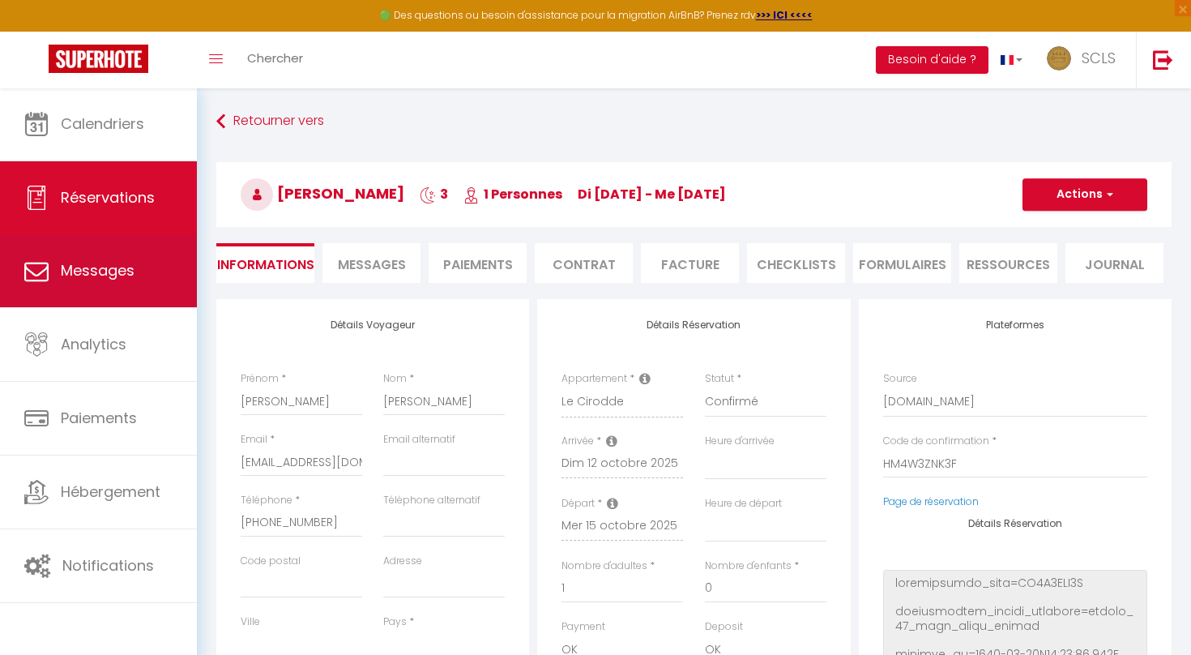
click at [144, 288] on link "Messages" at bounding box center [98, 270] width 197 height 73
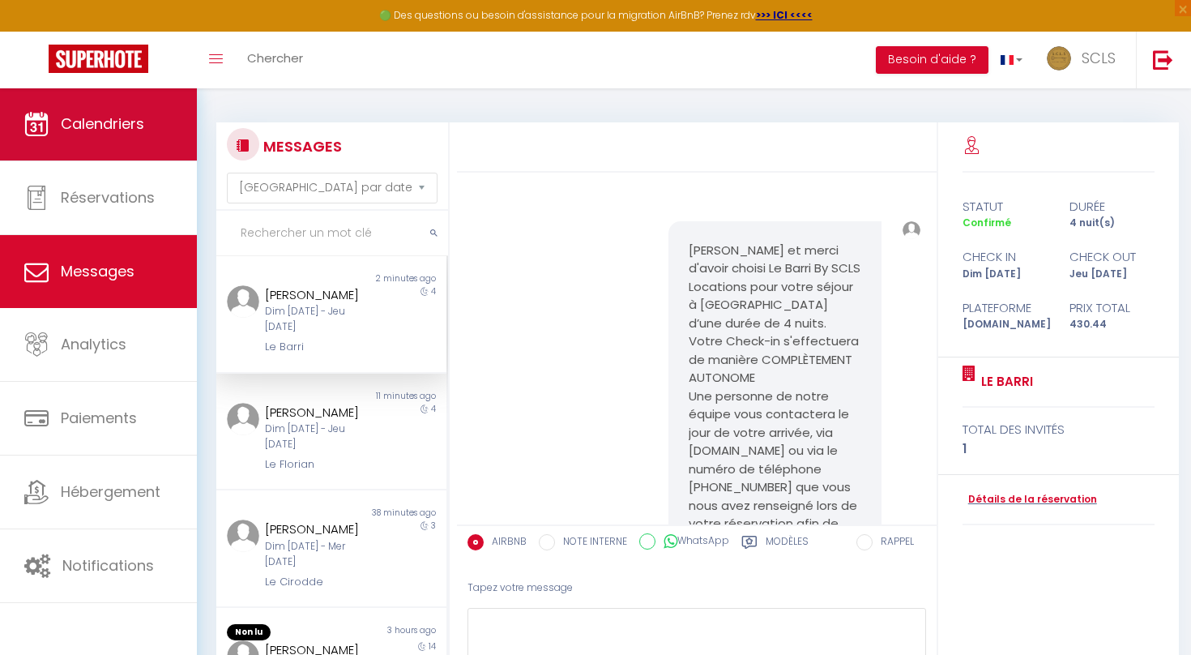
click at [83, 152] on link "Calendriers" at bounding box center [98, 124] width 197 height 73
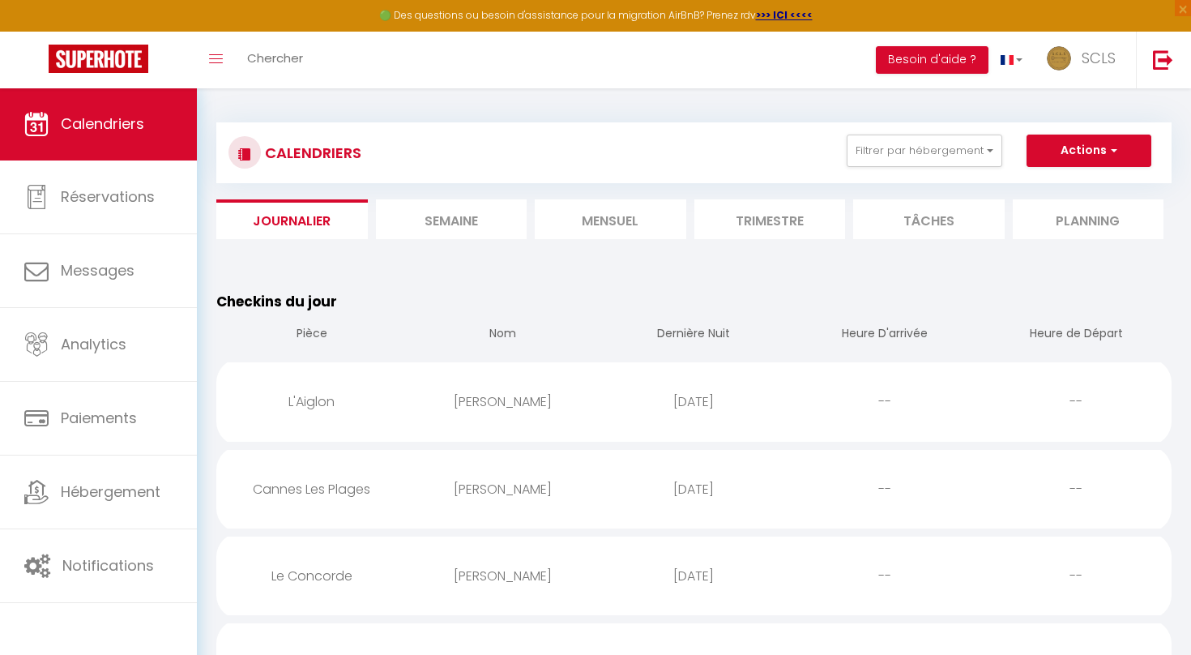
click at [630, 231] on li "Mensuel" at bounding box center [611, 219] width 152 height 40
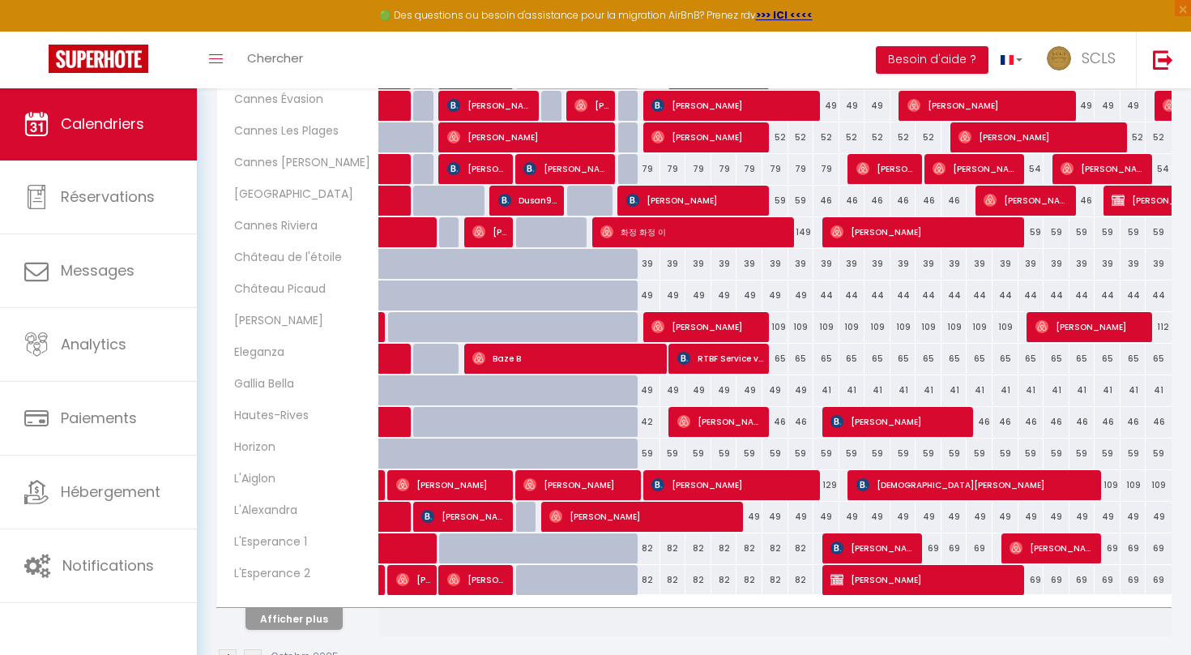
scroll to position [451, 0]
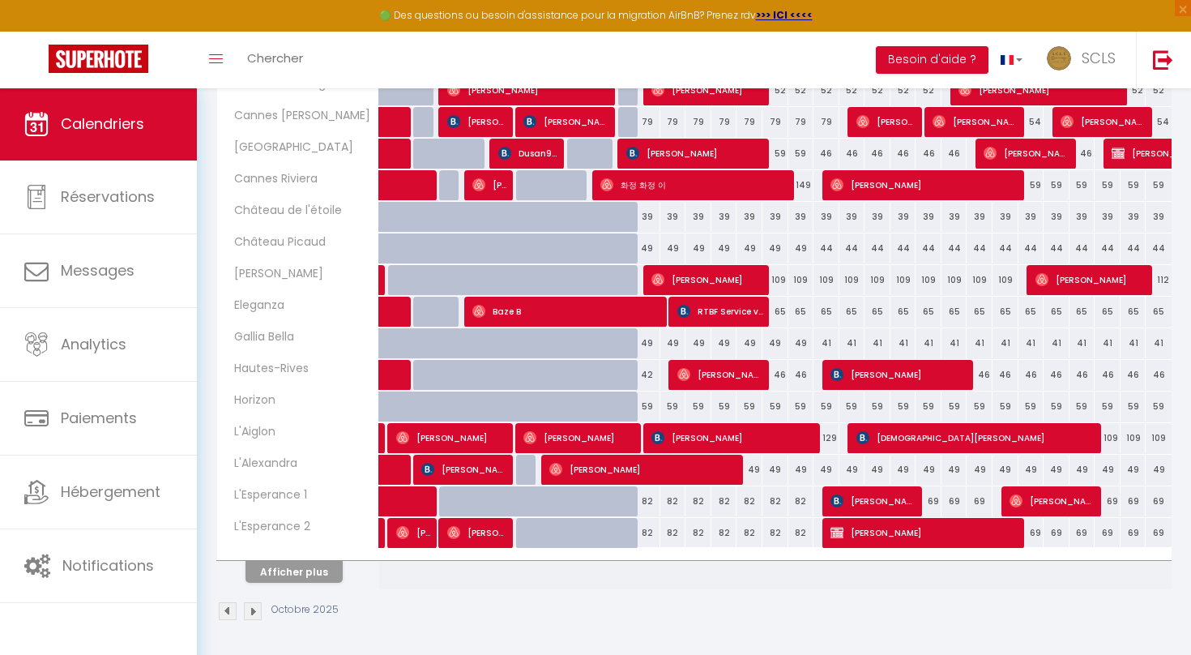
click at [276, 570] on button "Afficher plus" at bounding box center [294, 572] width 97 height 22
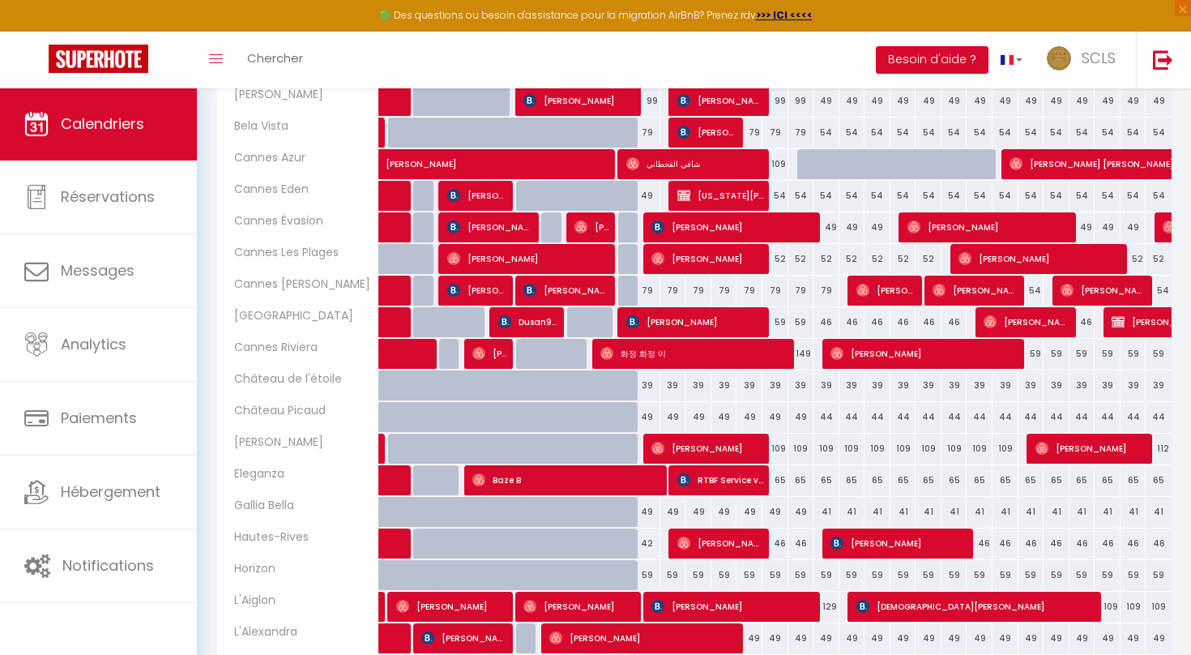
scroll to position [284, 0]
